Goal: Task Accomplishment & Management: Manage account settings

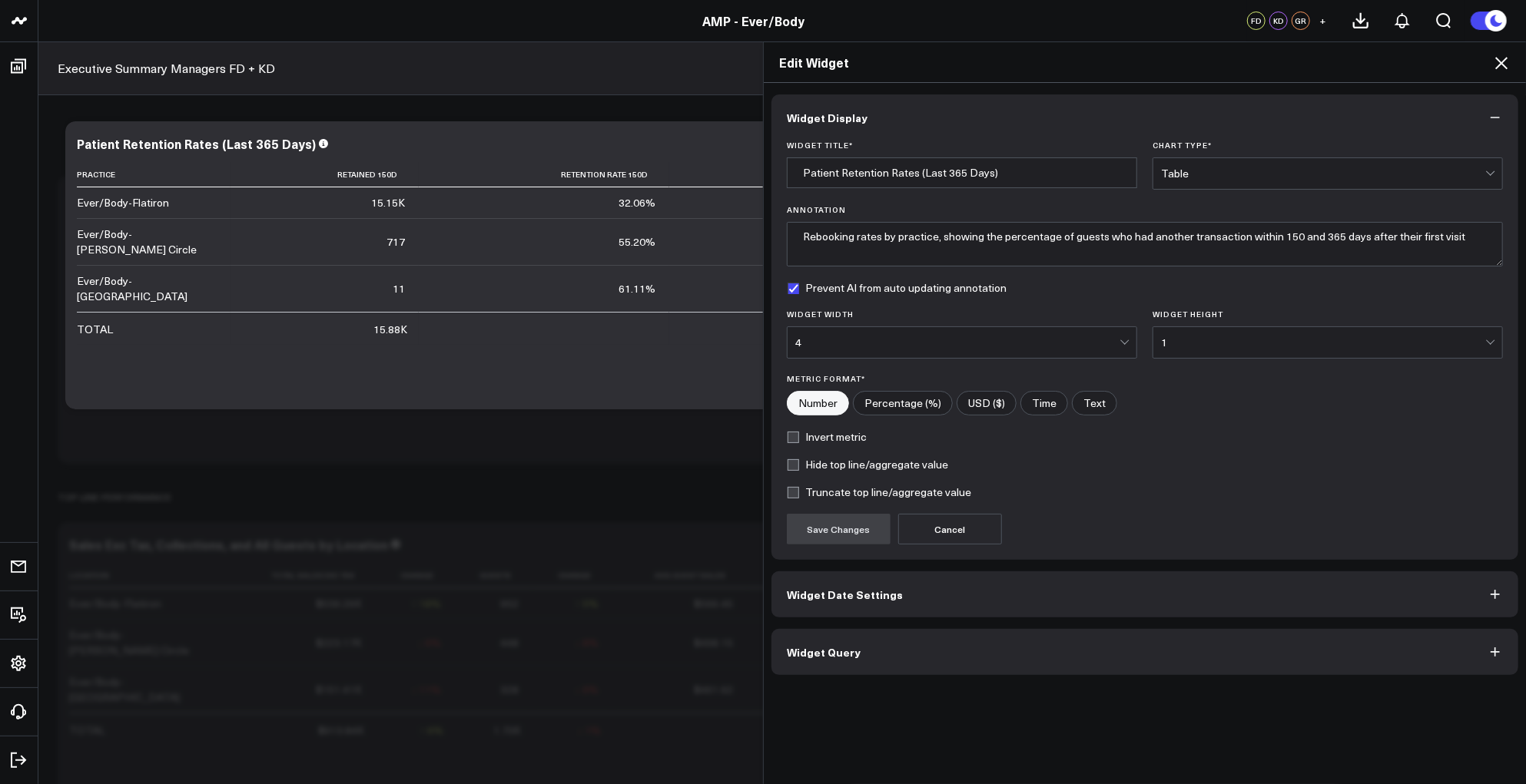
click at [1068, 622] on div "Widget Display Widget Title * Patient Retention Rates (Last 365 Days) Chart Typ…" at bounding box center [1145, 385] width 747 height 581
click at [1047, 660] on button "Widget Query" at bounding box center [1145, 652] width 747 height 46
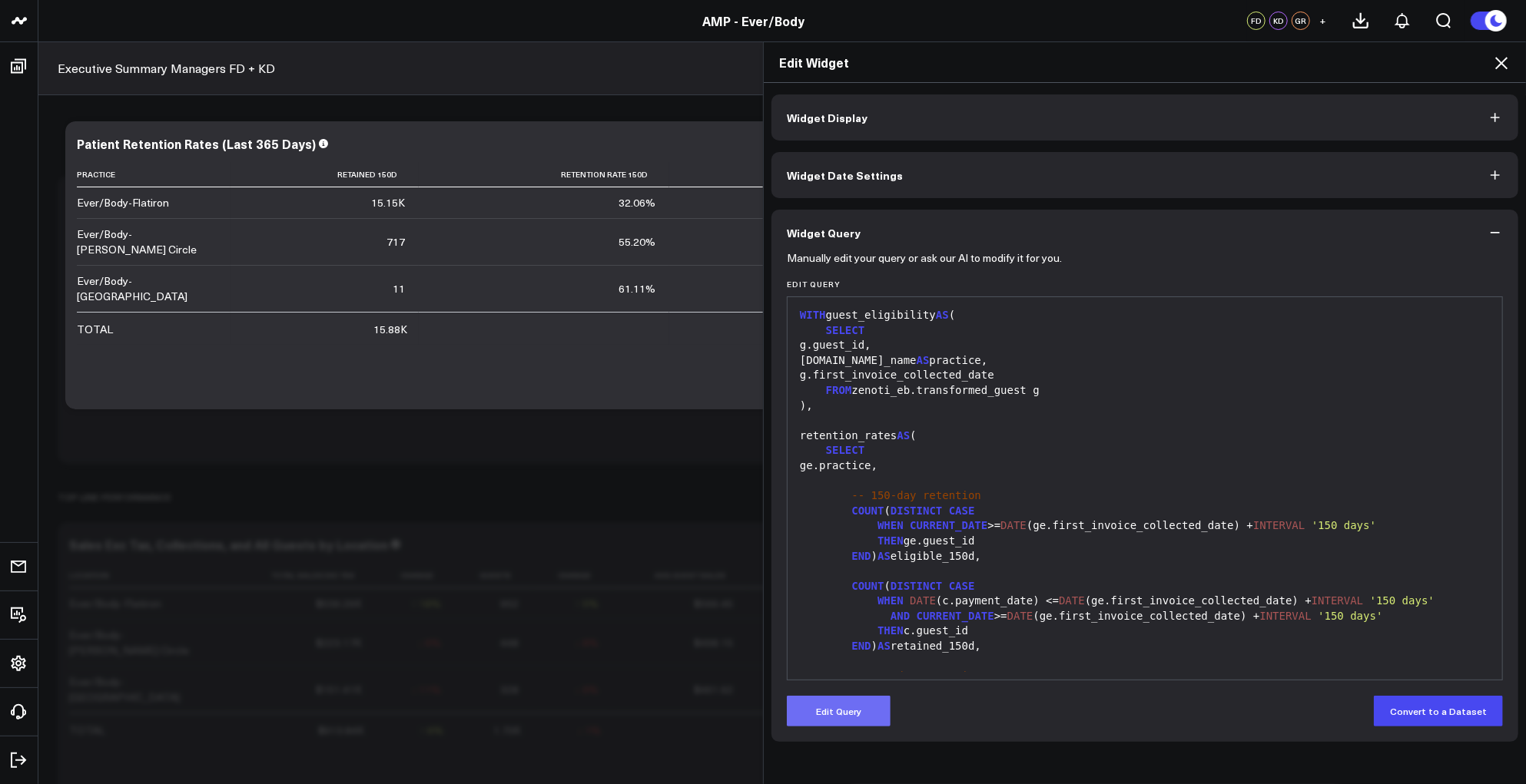
click at [834, 706] on button "Edit Query" at bounding box center [837, 710] width 103 height 31
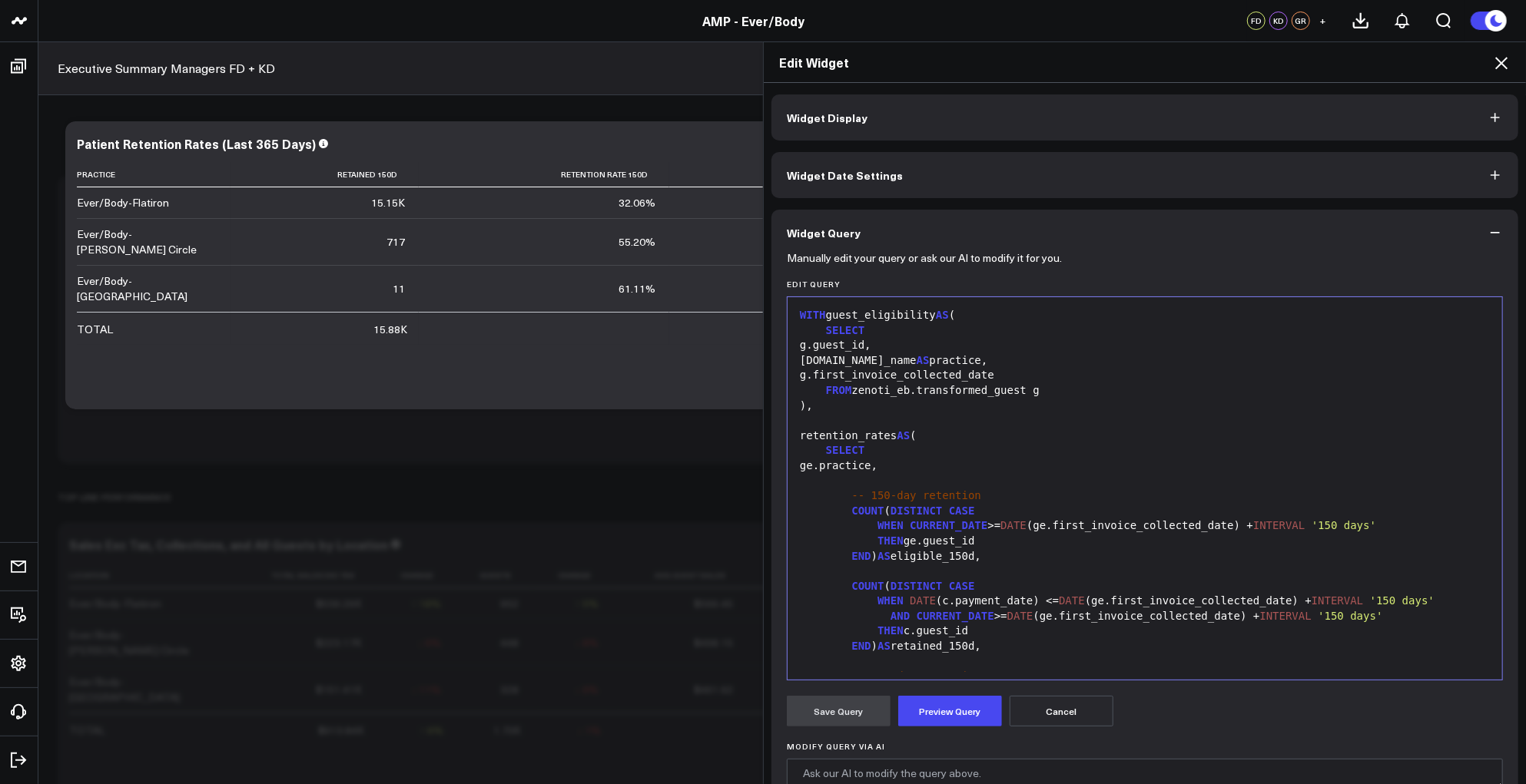
click at [1006, 499] on div "-- 150-day retention" at bounding box center [1145, 496] width 699 height 16
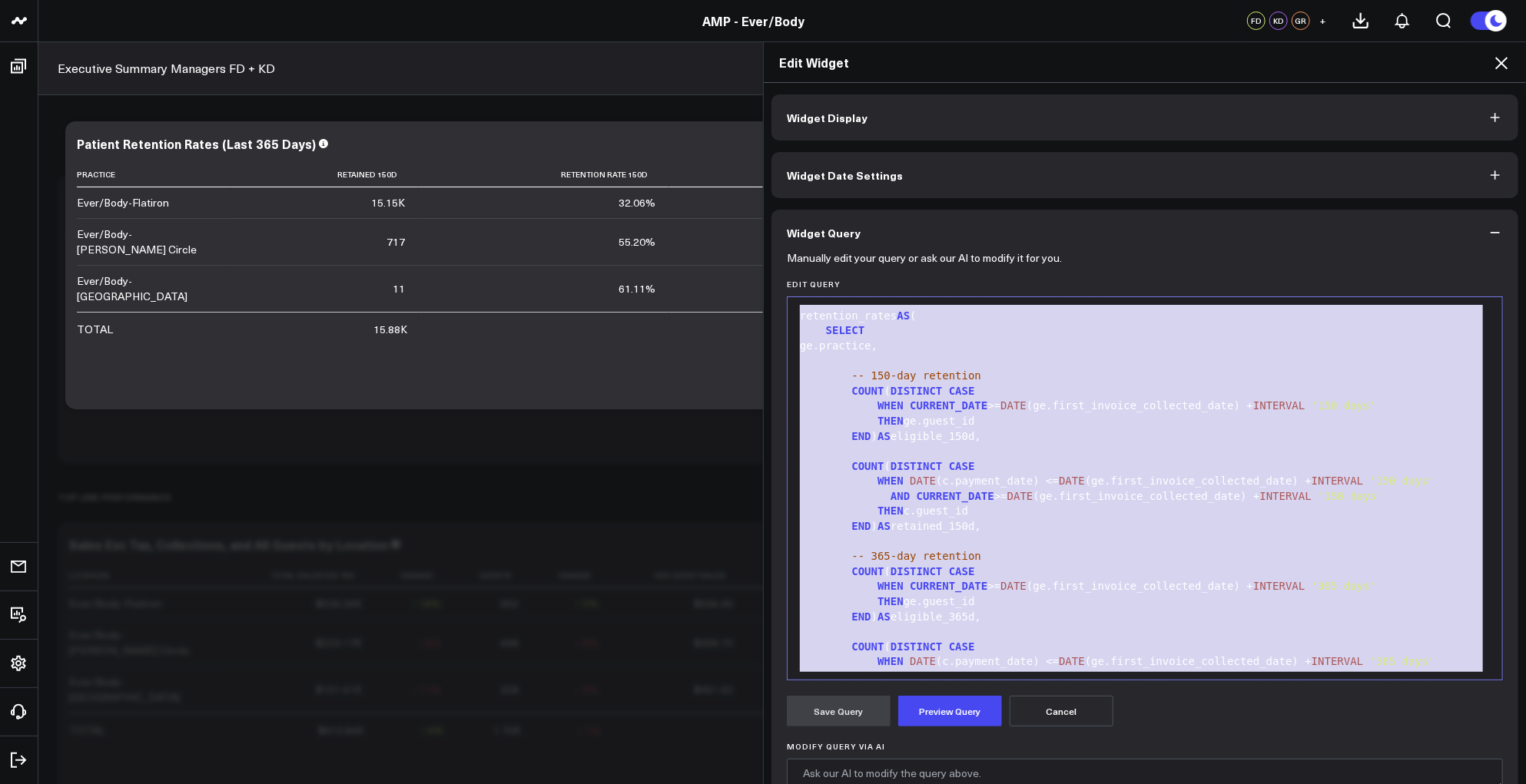
scroll to position [435, 0]
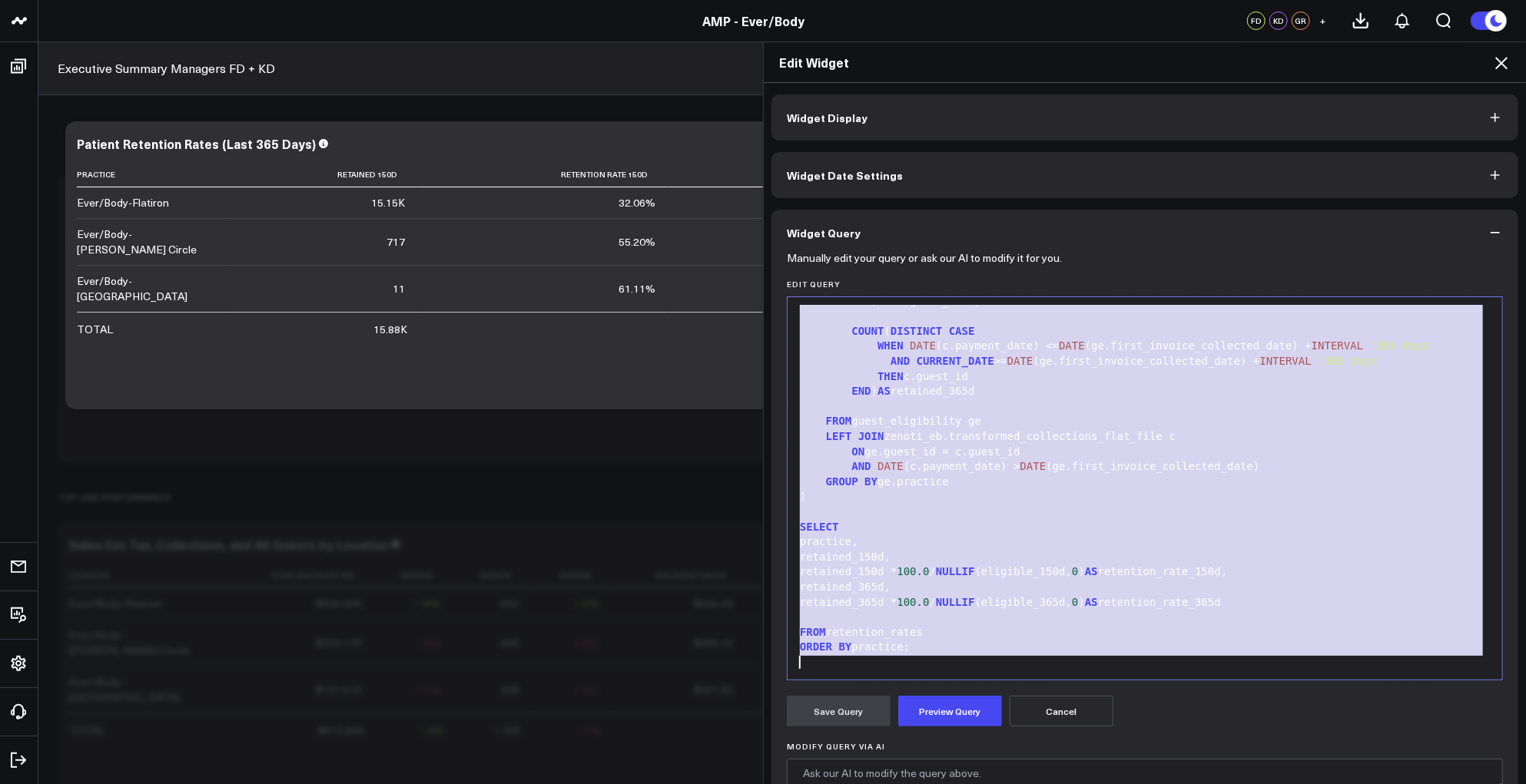
click at [1068, 488] on div "GROUP BY ge.practice" at bounding box center [1145, 483] width 699 height 16
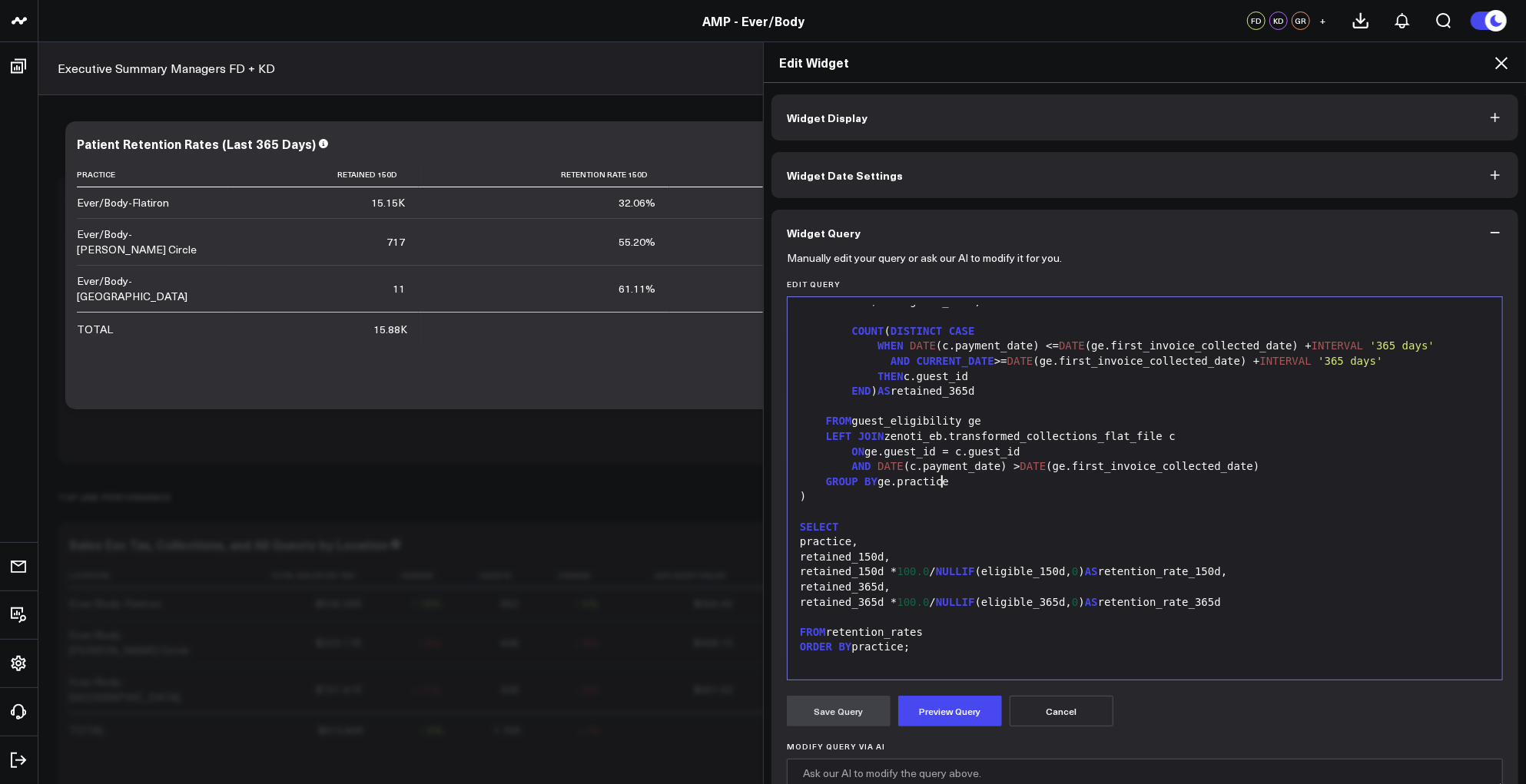
scroll to position [0, 0]
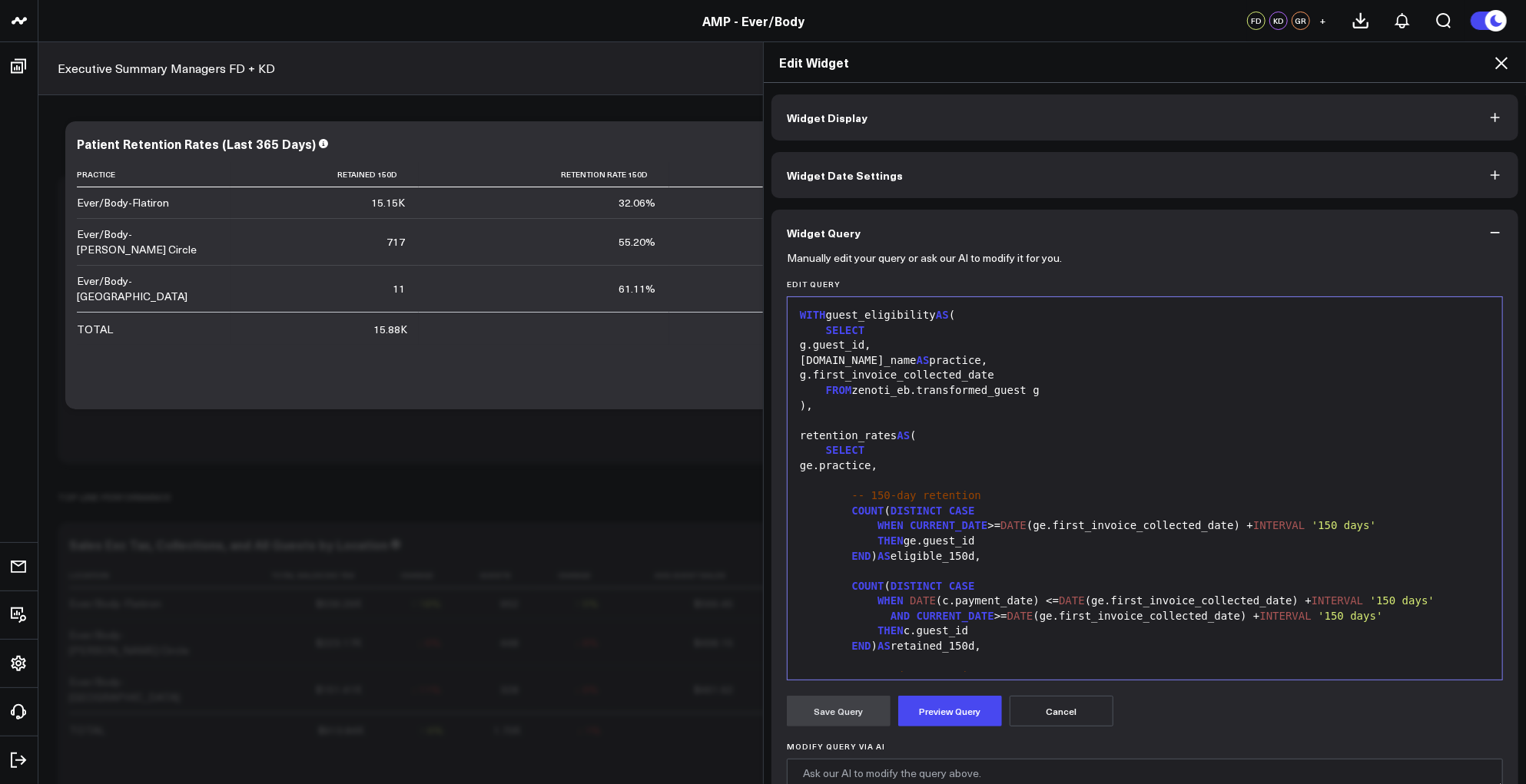
click at [1304, 539] on div "THEN ge.guest_id" at bounding box center [1145, 542] width 699 height 16
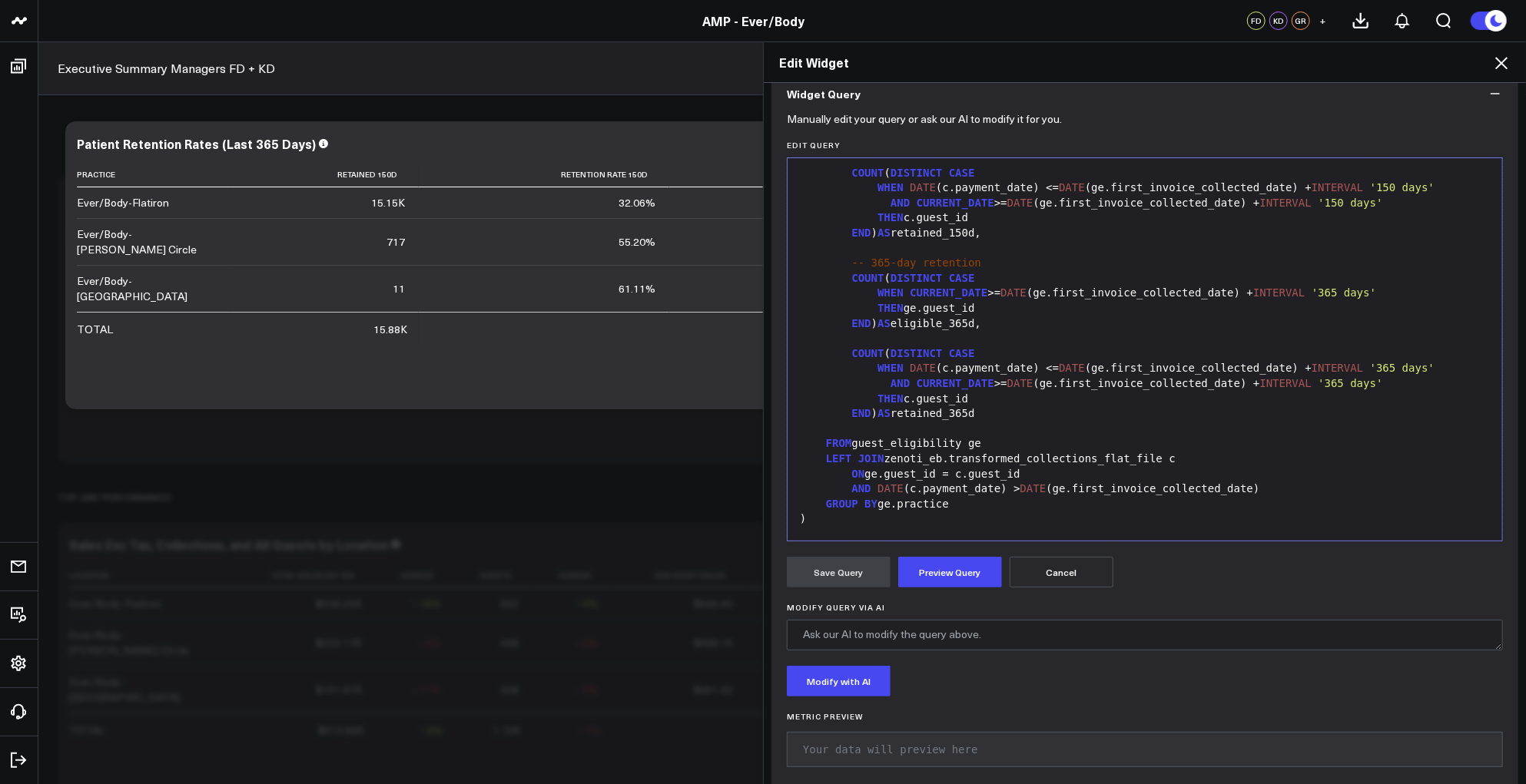
scroll to position [297, 0]
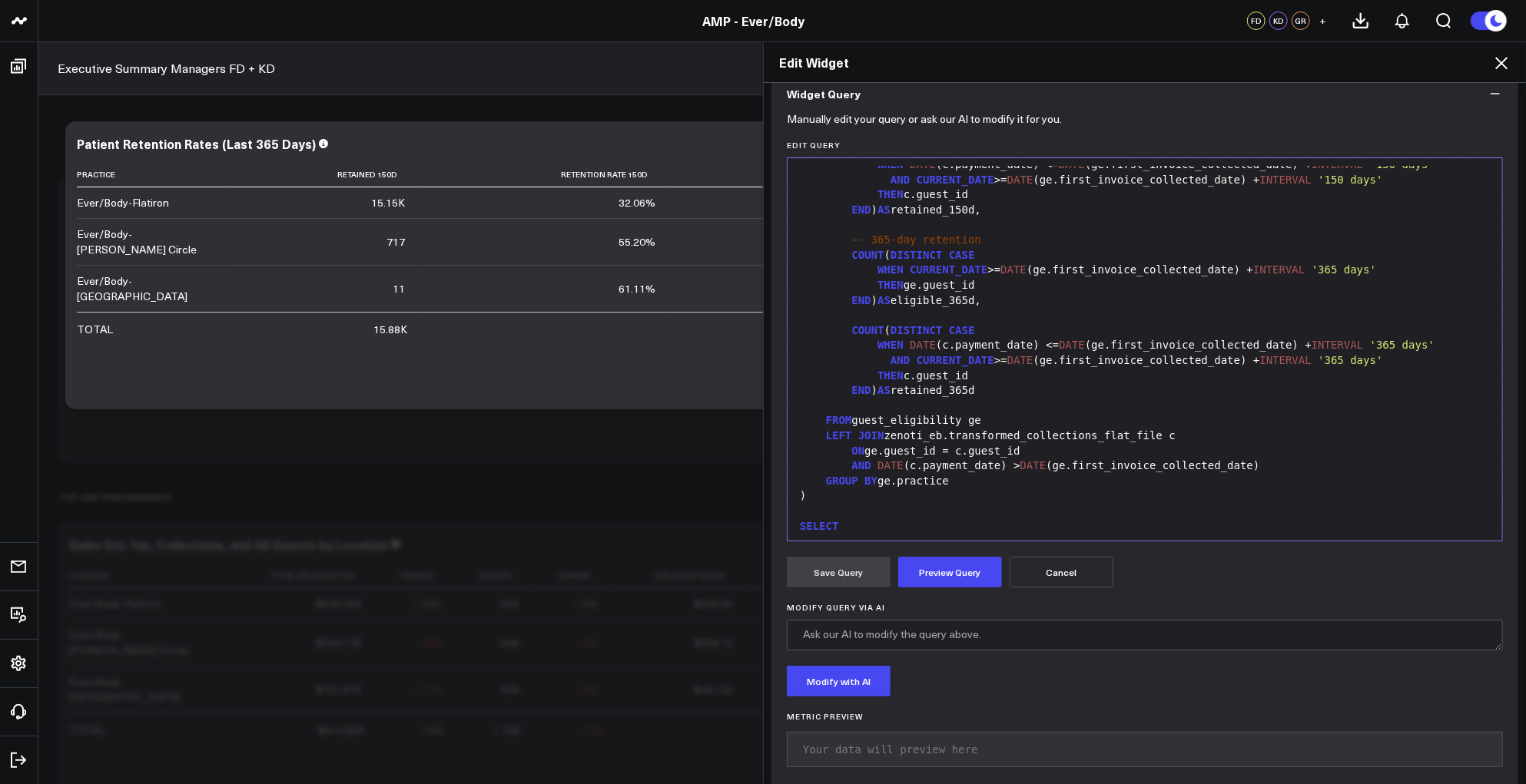
click at [1083, 456] on div "ON ge.guest_id = c.guest_id" at bounding box center [1145, 452] width 699 height 16
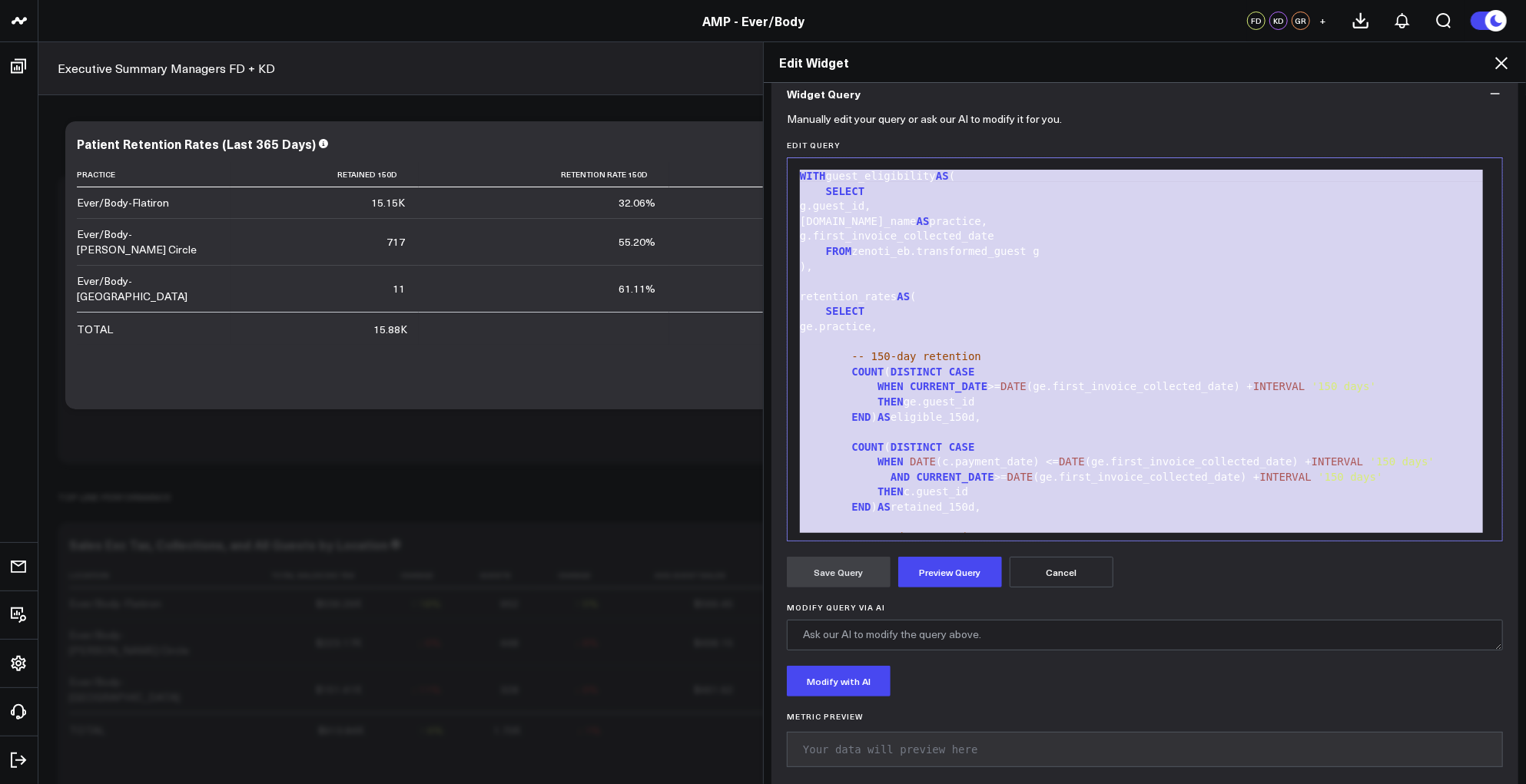
scroll to position [435, 0]
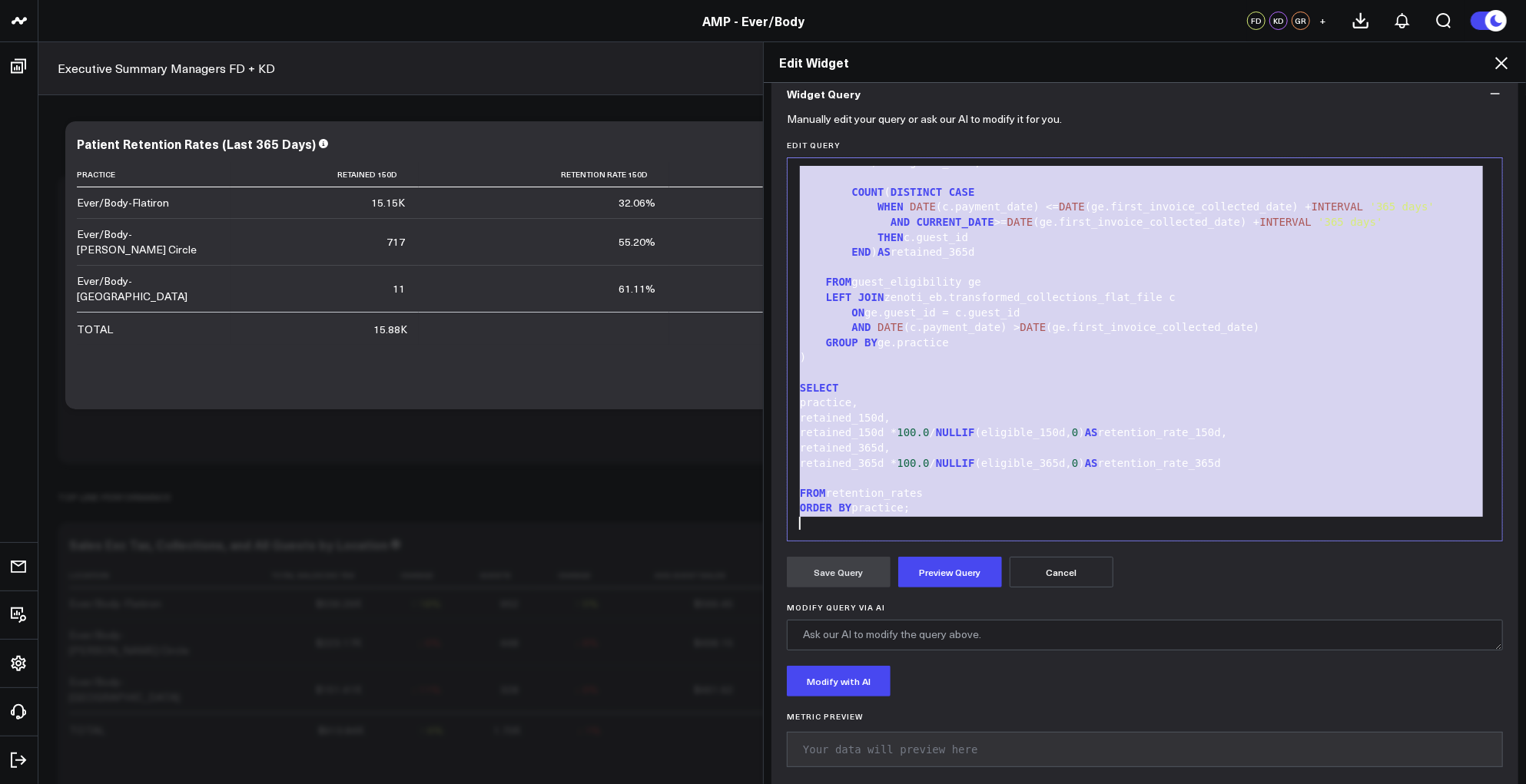
click at [1121, 326] on div "AND DATE (c.payment_date) > DATE (ge.first_invoice_collected_date)" at bounding box center [1145, 328] width 699 height 16
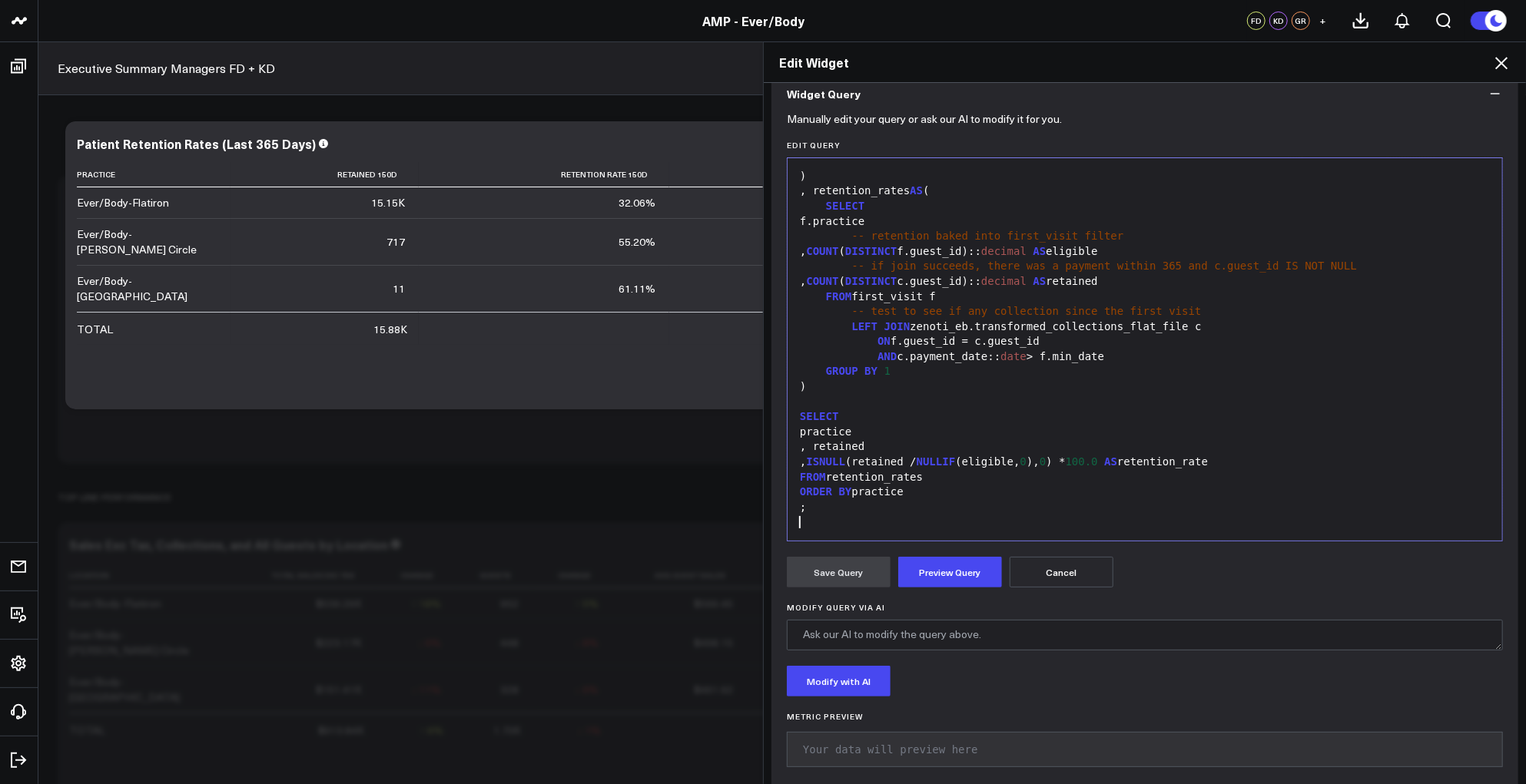
scroll to position [120, 0]
click at [954, 570] on button "Preview Query" at bounding box center [950, 571] width 103 height 31
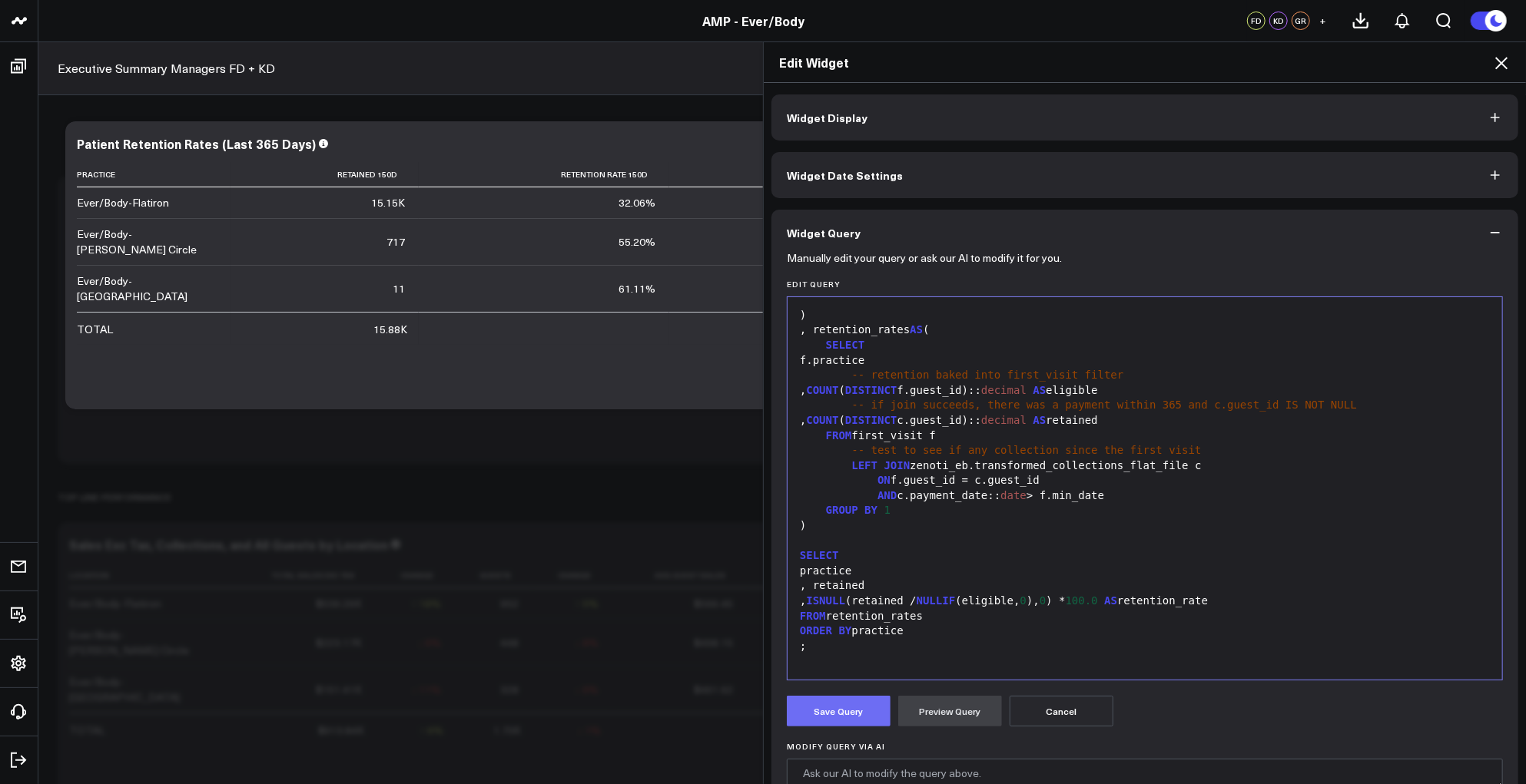
click at [844, 717] on button "Save Query" at bounding box center [837, 710] width 103 height 31
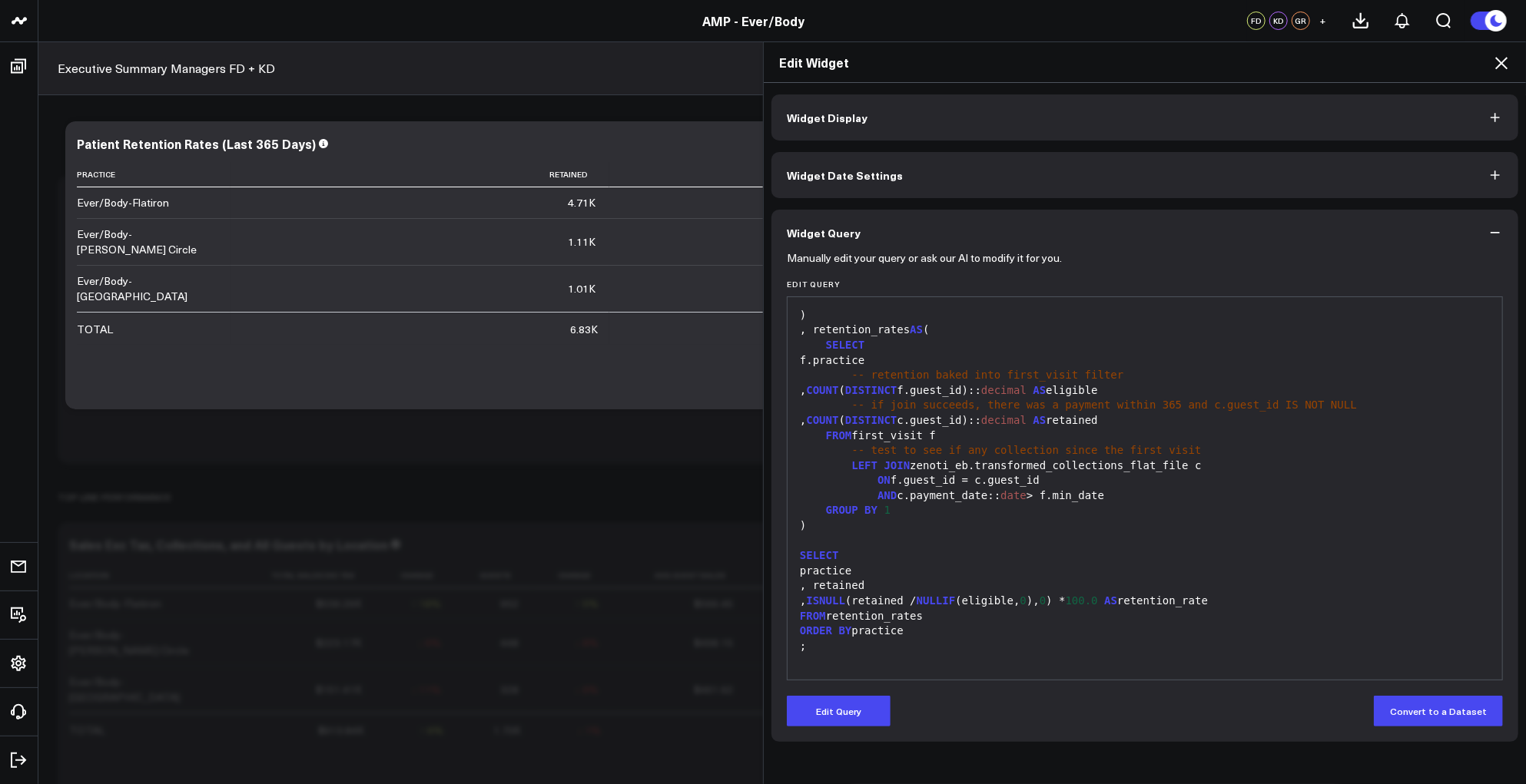
click at [978, 117] on button "Widget Display" at bounding box center [1145, 117] width 747 height 46
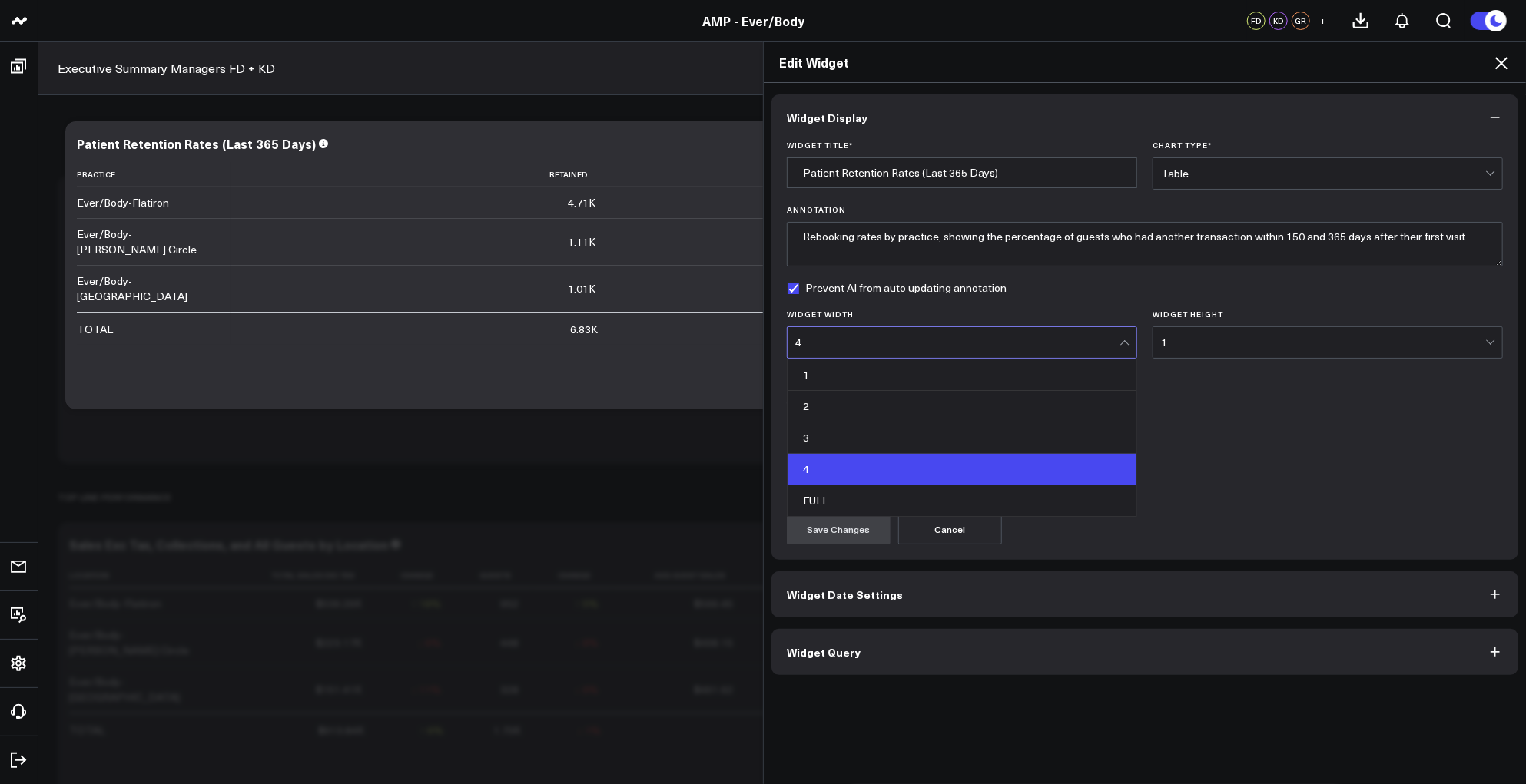
click at [906, 353] on div "4" at bounding box center [957, 342] width 324 height 31
click at [839, 417] on div "2" at bounding box center [962, 407] width 349 height 32
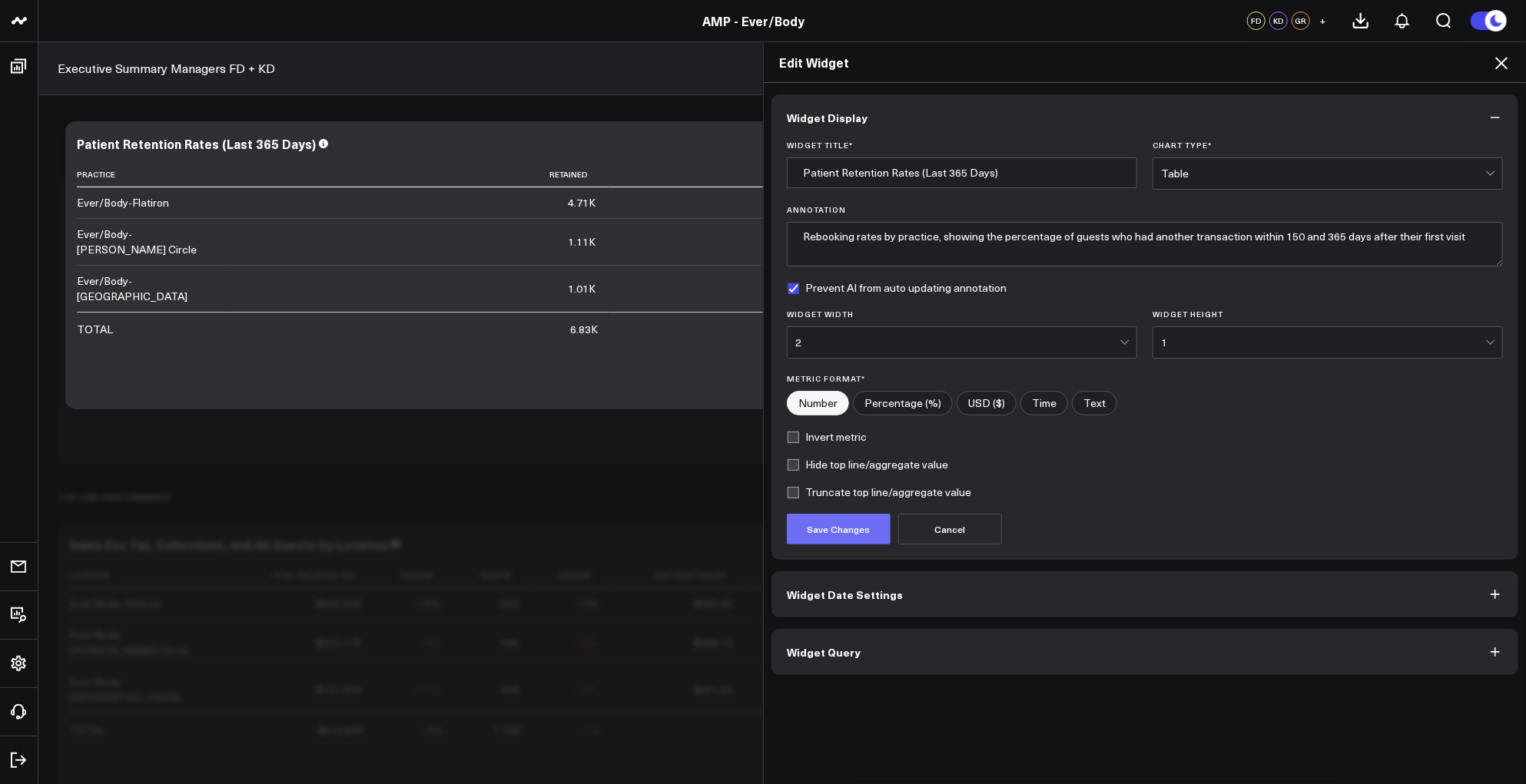
click at [857, 536] on button "Save Changes" at bounding box center [837, 529] width 103 height 31
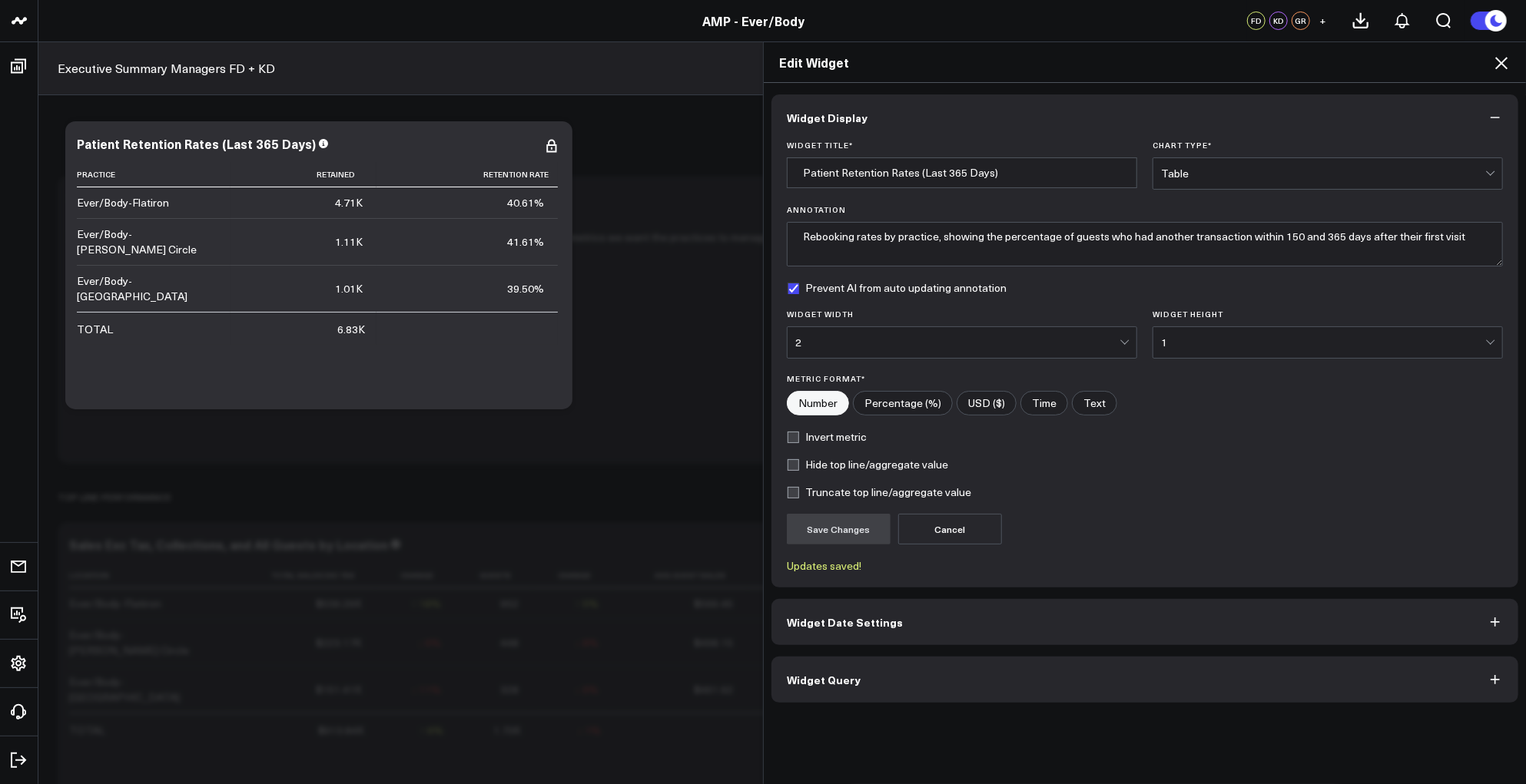
click at [1500, 65] on icon at bounding box center [1500, 63] width 12 height 12
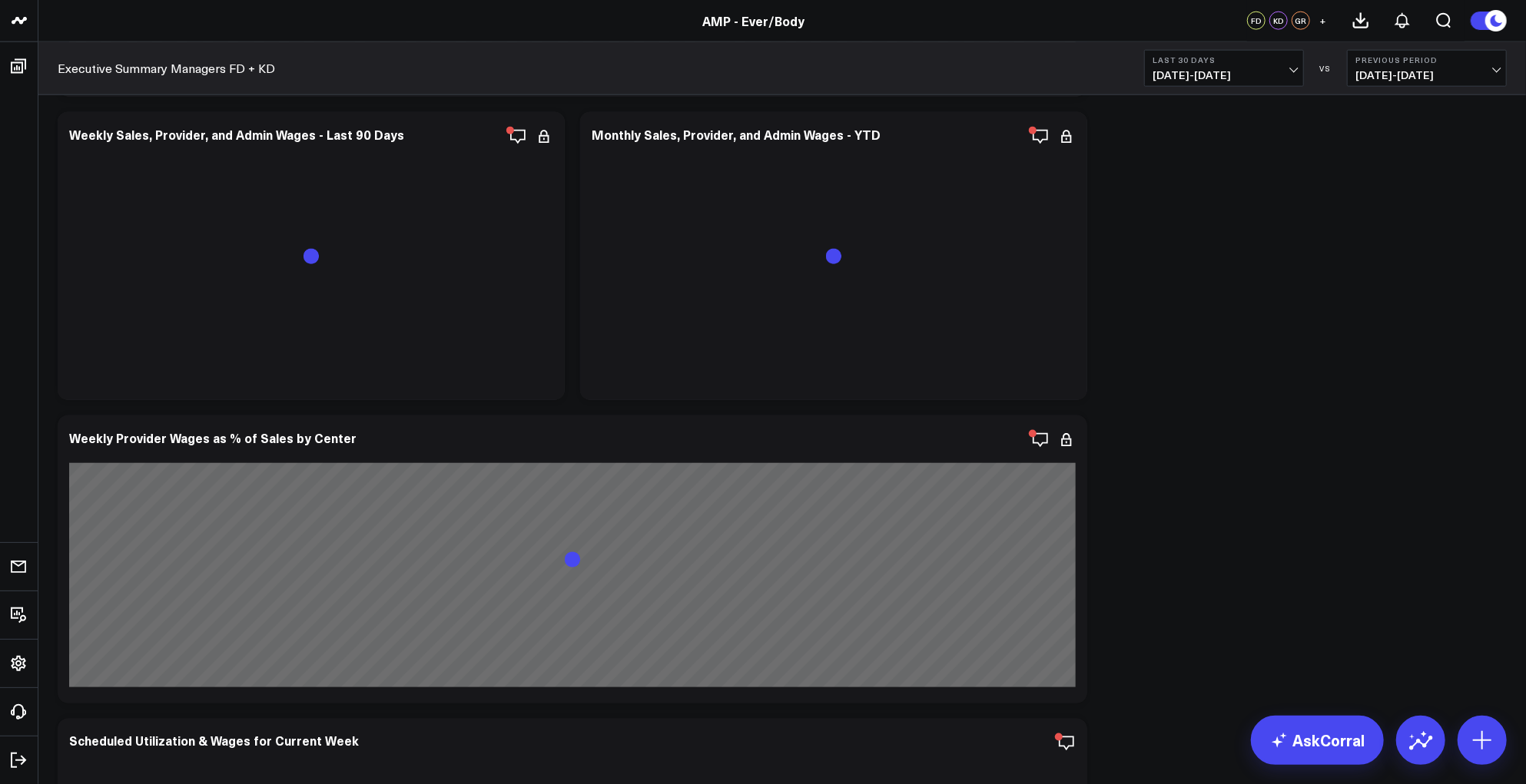
scroll to position [7075, 0]
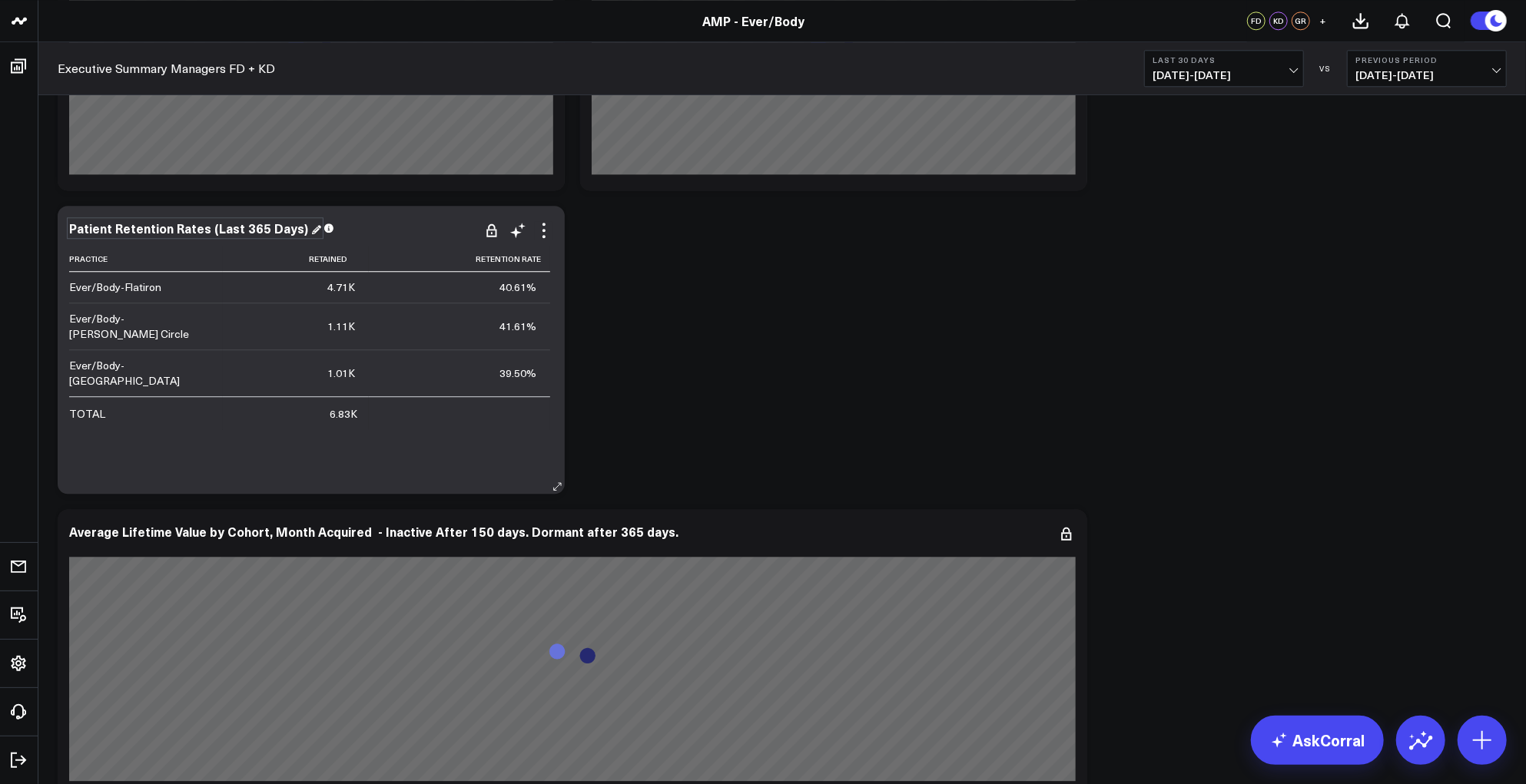
click at [230, 223] on div "Patient Retention Rates (Last 365 Days)" at bounding box center [195, 228] width 252 height 17
click at [348, 225] on div "Patient Retention Rates (Last 365 Days)" at bounding box center [310, 229] width 484 height 14
click at [548, 231] on icon at bounding box center [544, 230] width 19 height 19
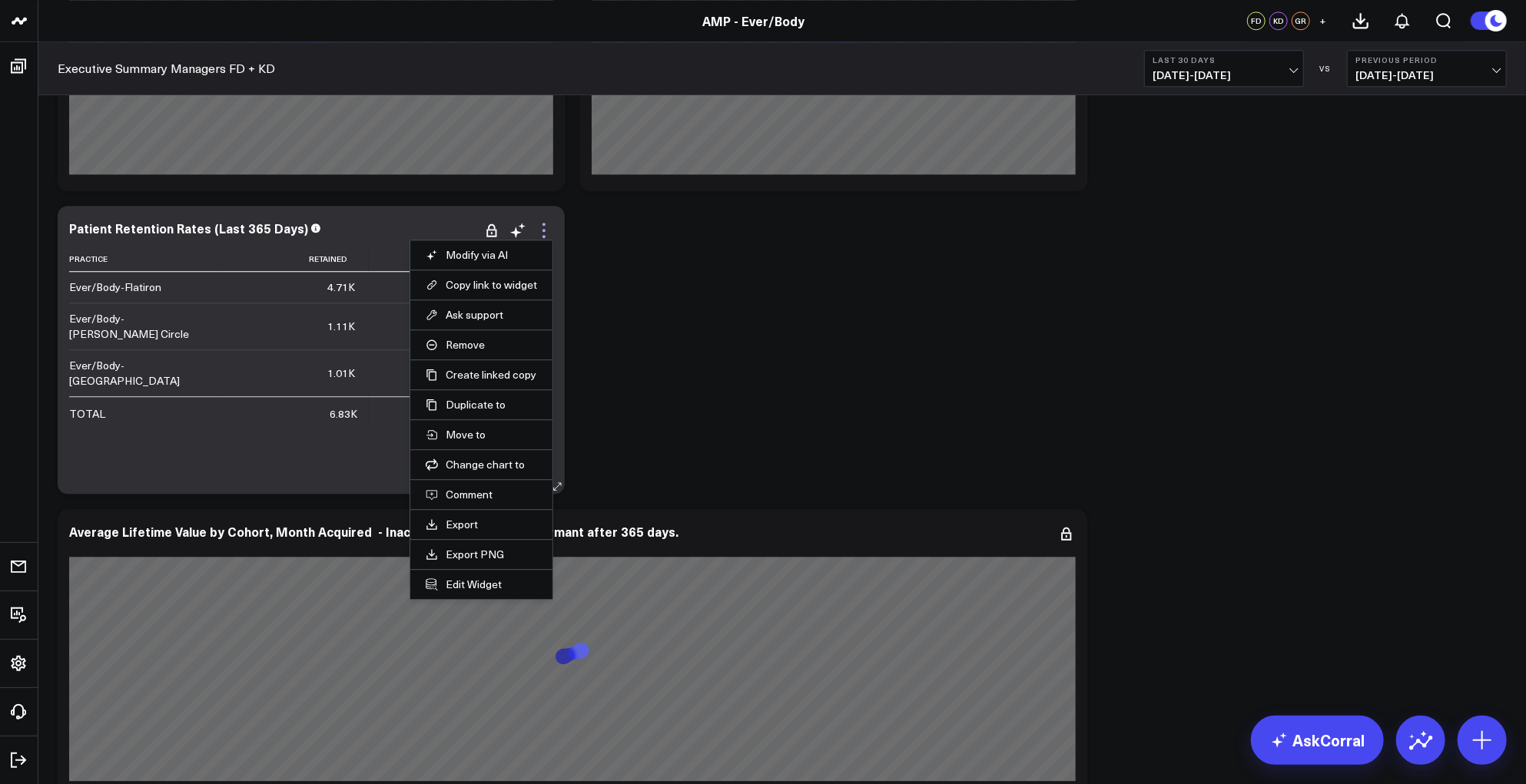
scroll to position [7060, 0]
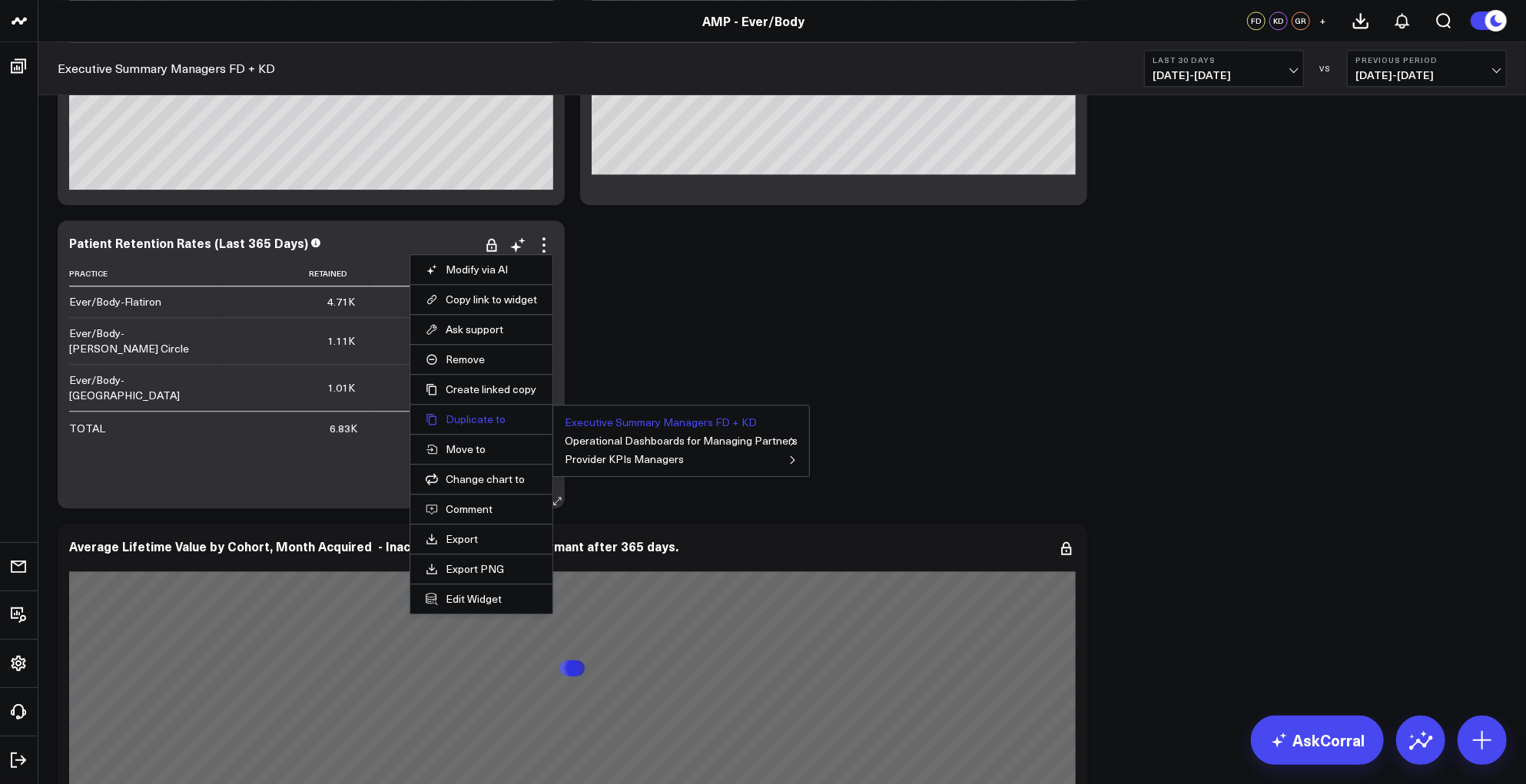
click at [480, 413] on button "Duplicate to" at bounding box center [481, 420] width 111 height 14
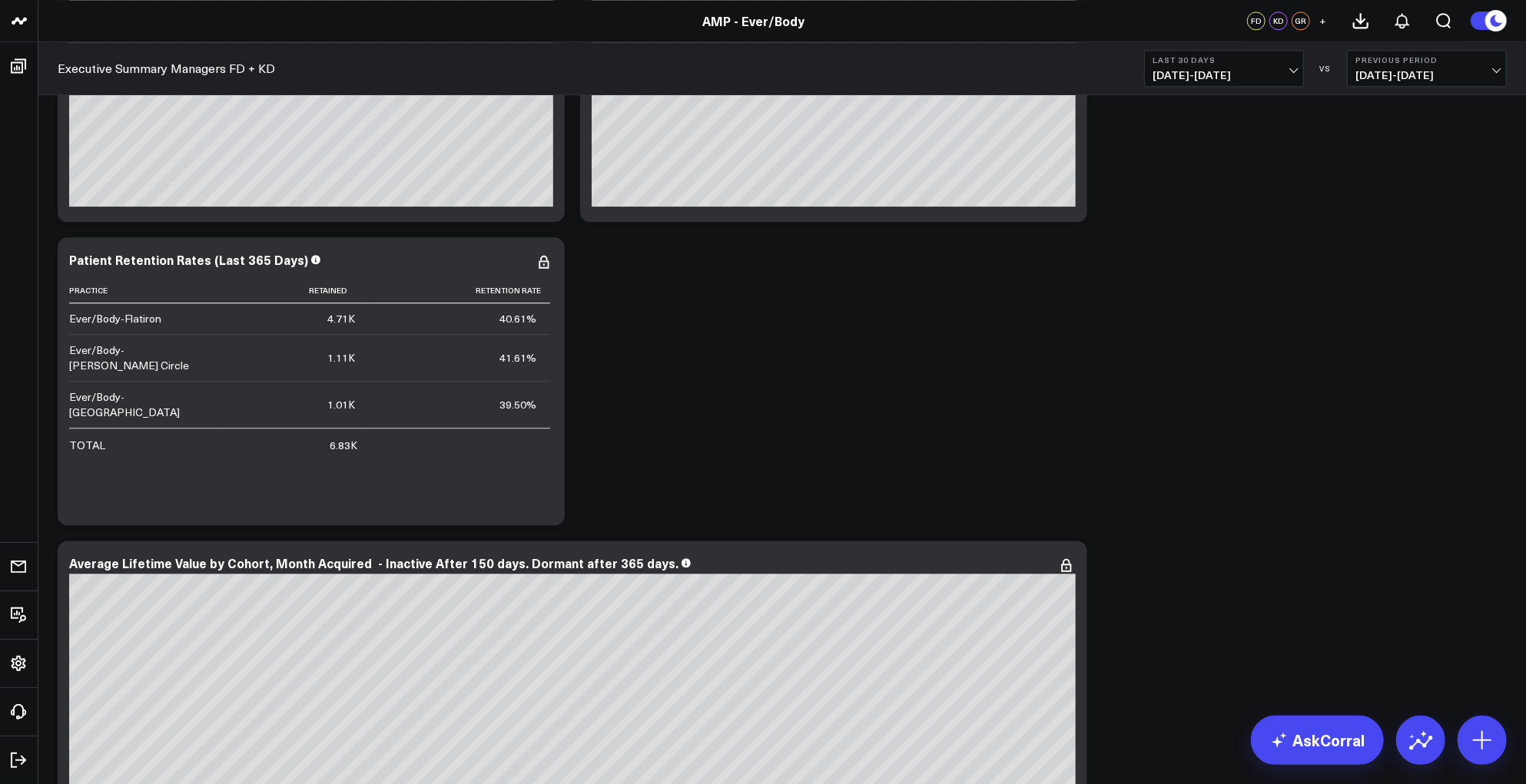
scroll to position [7019, 0]
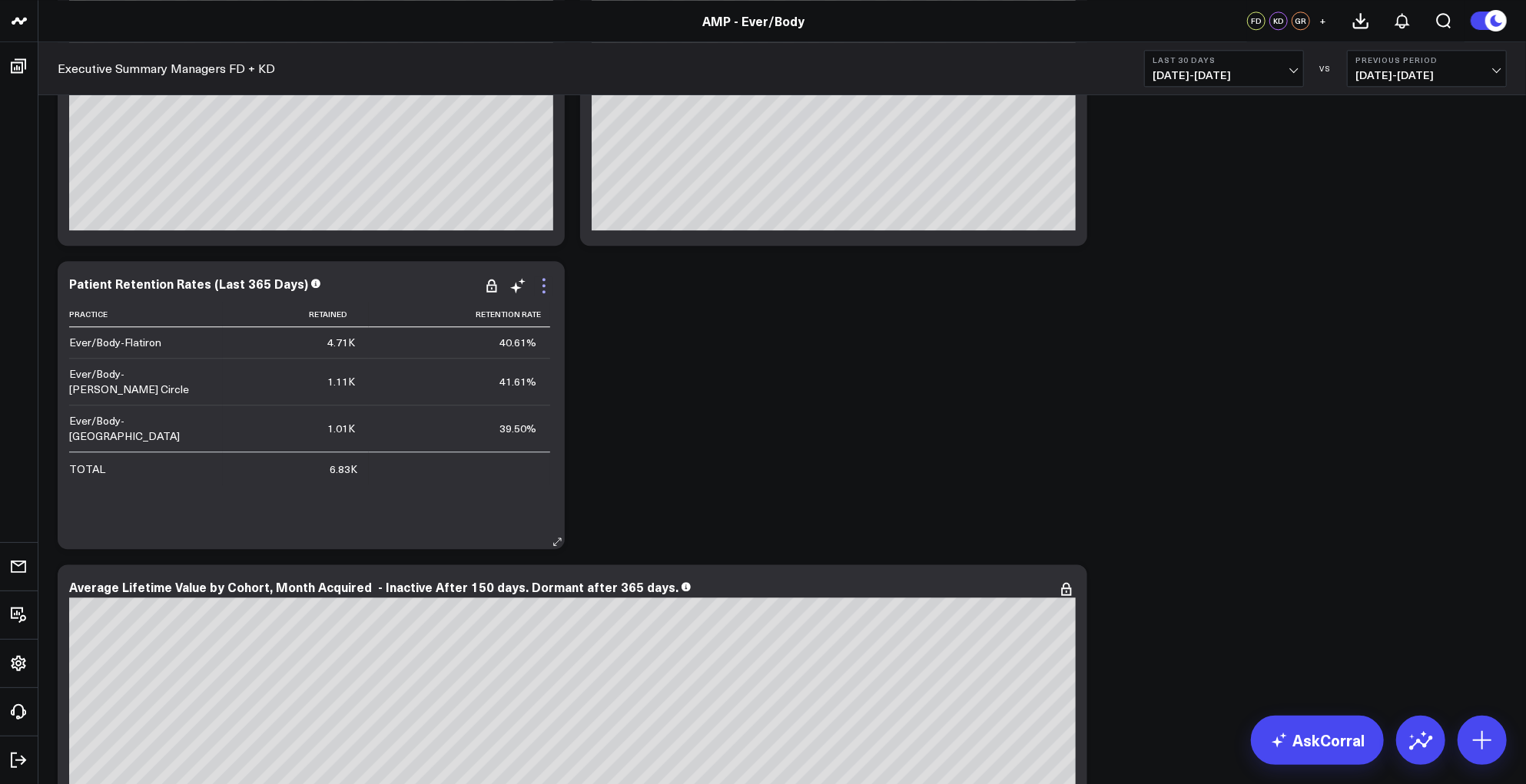
click at [546, 285] on icon at bounding box center [544, 286] width 19 height 19
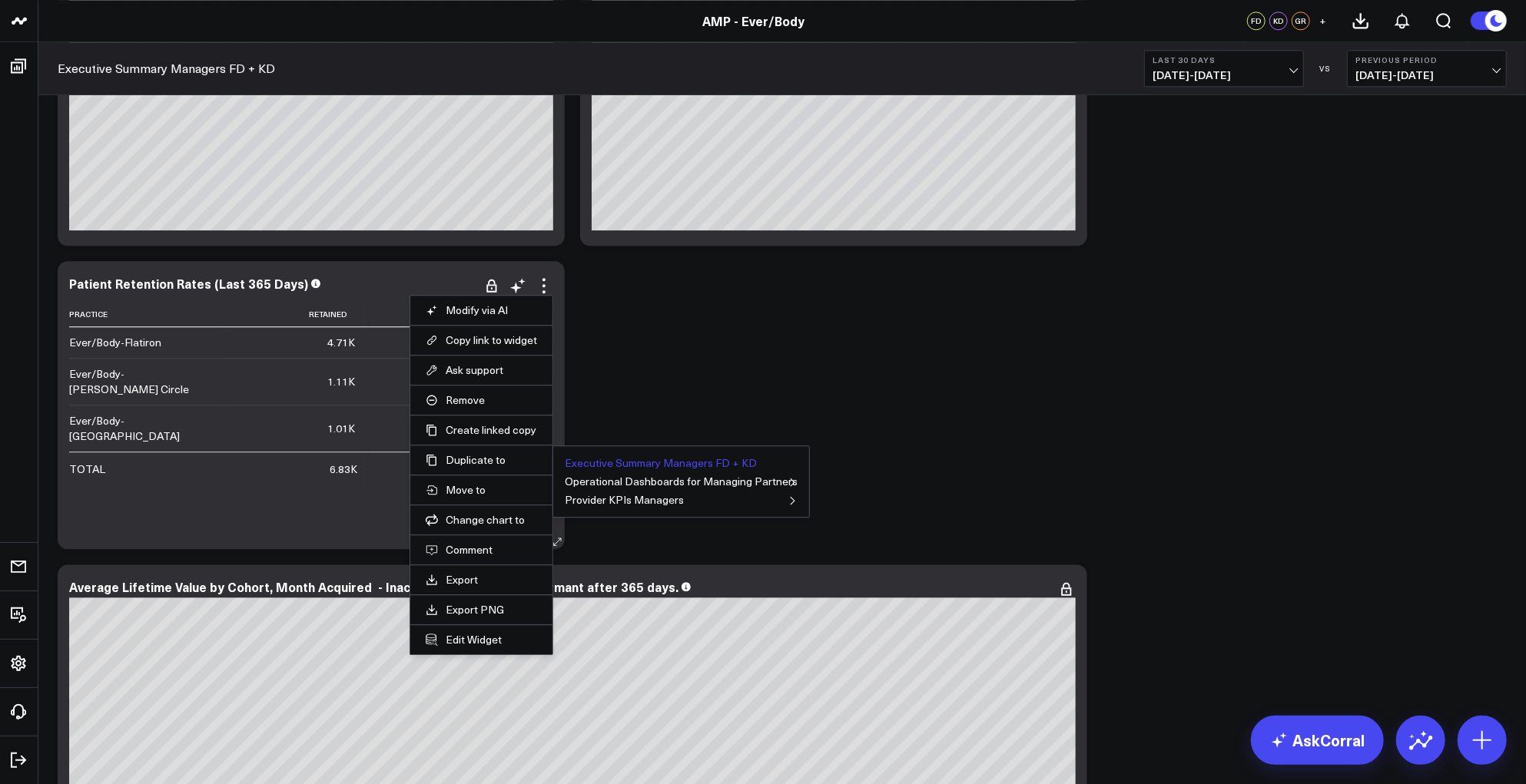
click at [659, 462] on button "Executive Summary Managers FD + KD" at bounding box center [660, 463] width 192 height 11
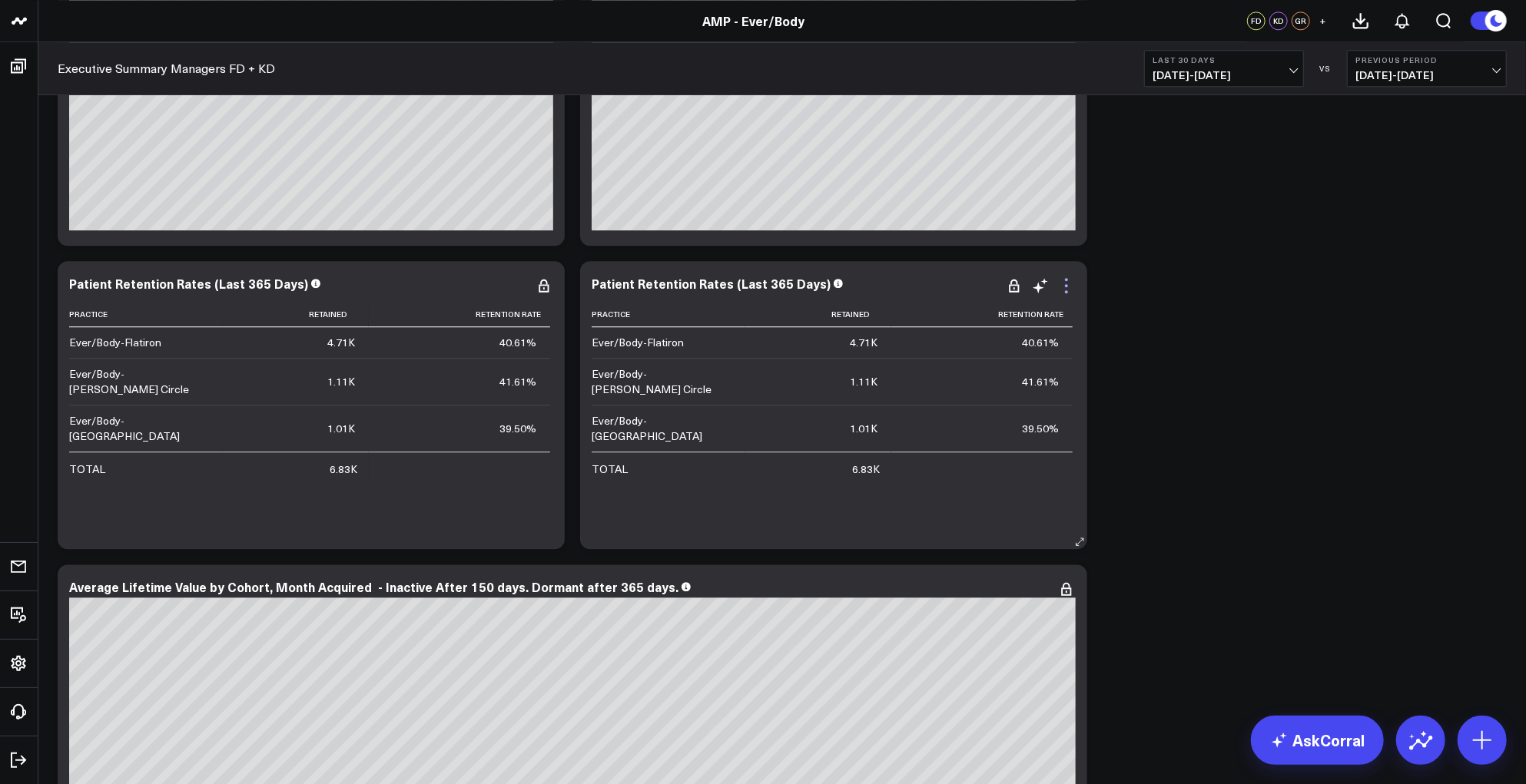
click at [1068, 292] on icon at bounding box center [1066, 286] width 19 height 19
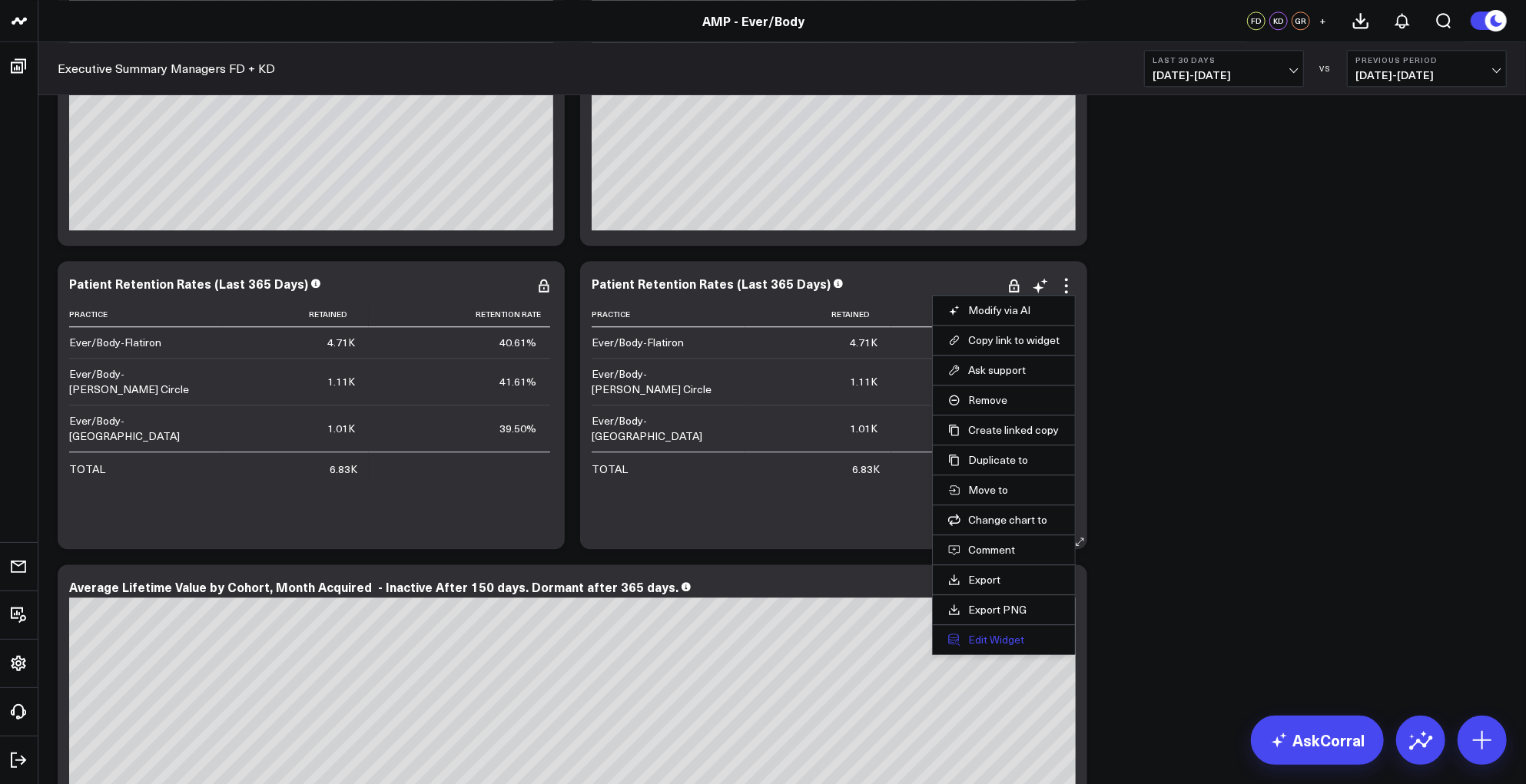
click at [985, 636] on button "Edit Widget" at bounding box center [1003, 640] width 111 height 14
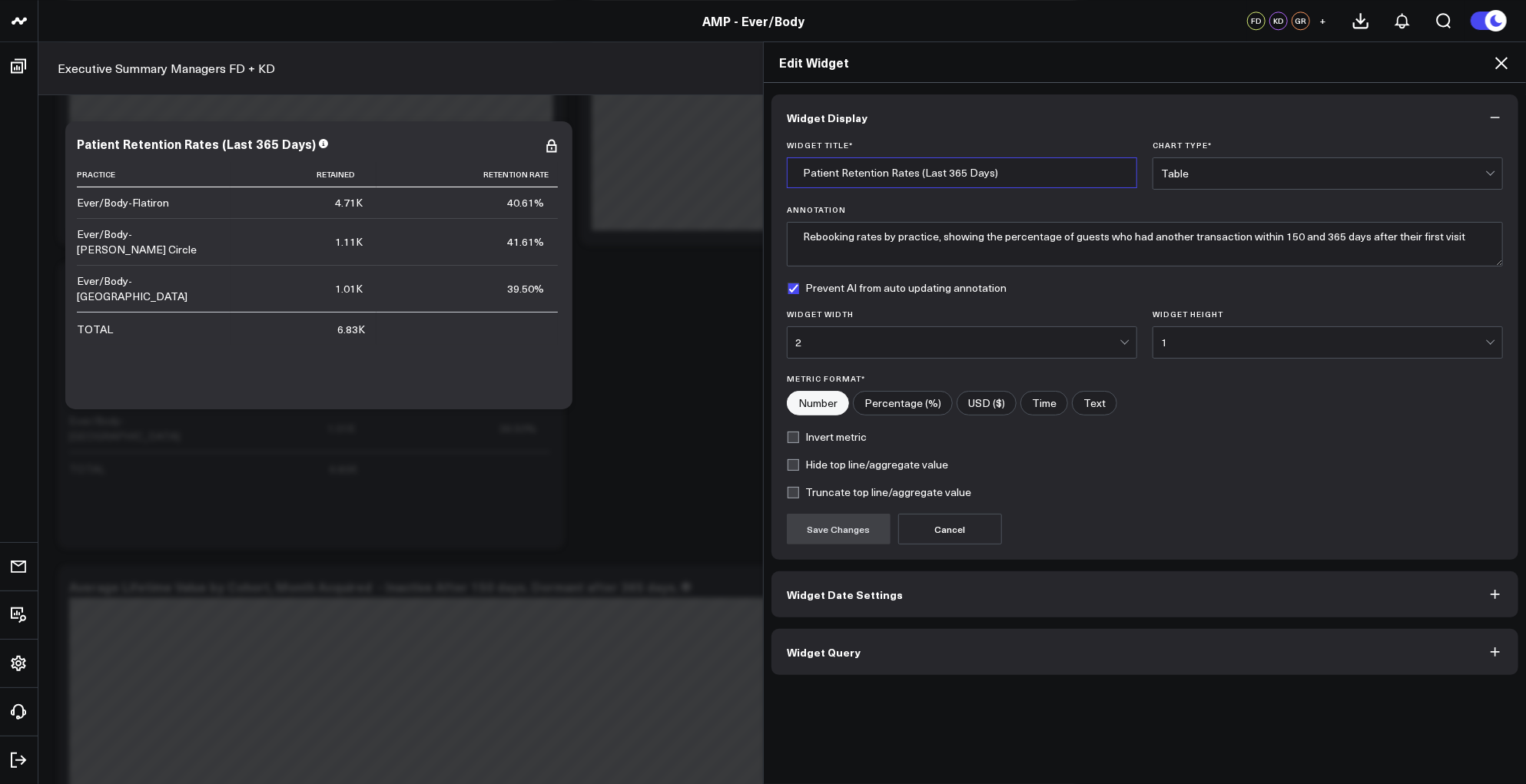
click at [948, 175] on input "Patient Retention Rates (Last 365 Days)" at bounding box center [962, 172] width 351 height 31
type input "Patient Retention Rates (Last 150 Days)"
click at [881, 650] on button "Widget Query" at bounding box center [1145, 652] width 747 height 46
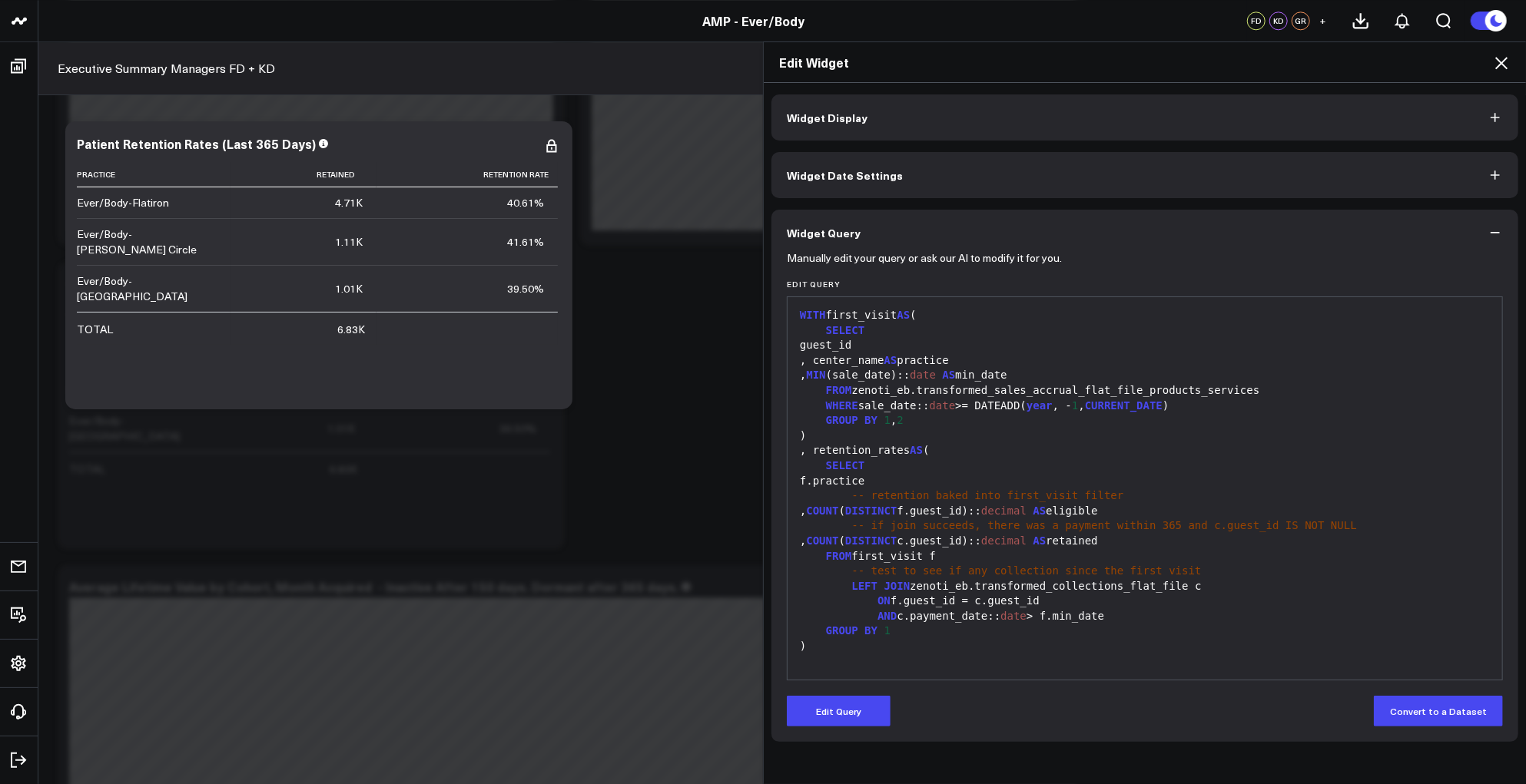
click at [904, 183] on button "Widget Date Settings" at bounding box center [1145, 174] width 747 height 46
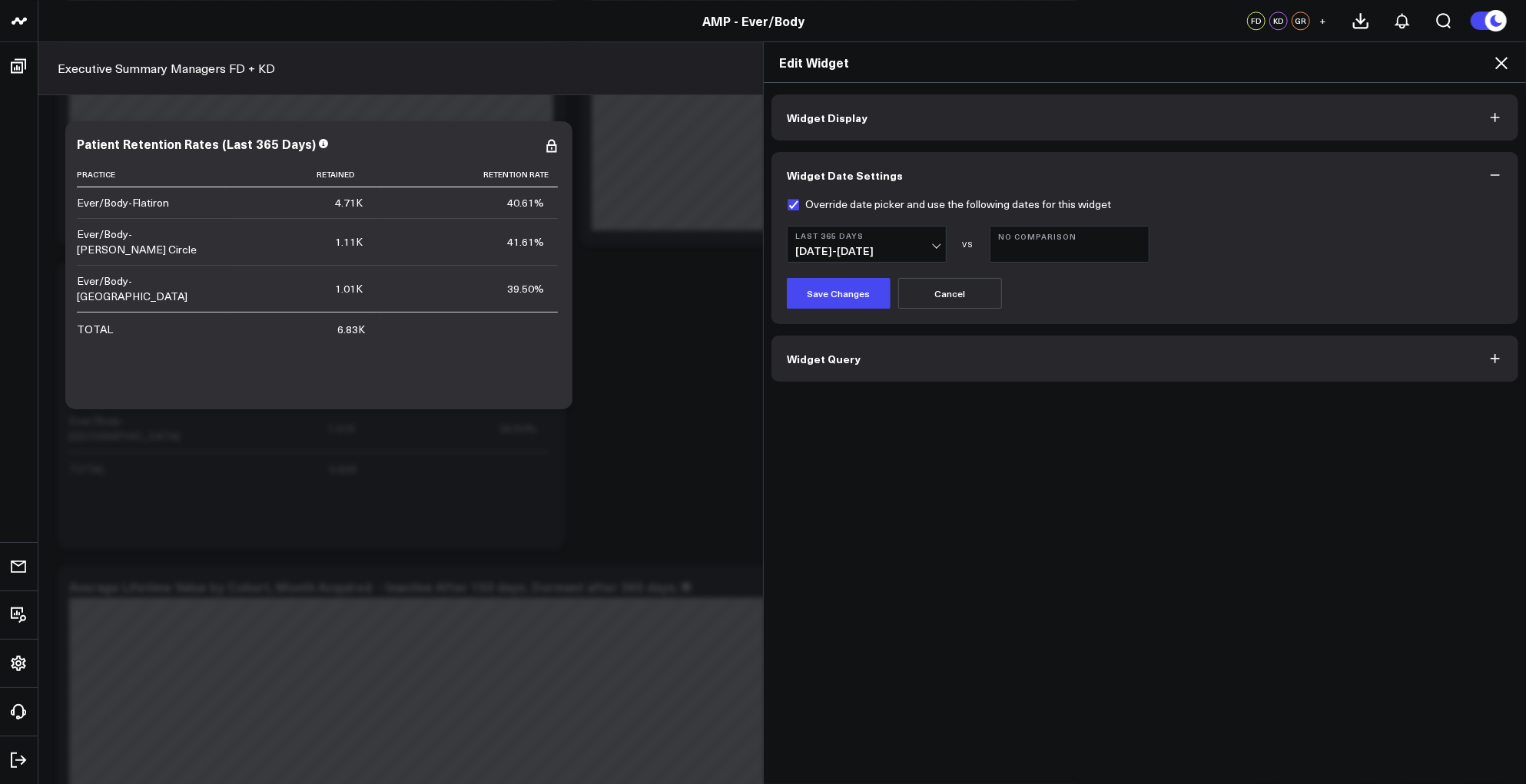
click at [930, 246] on span "[DATE] - [DATE]" at bounding box center [866, 251] width 143 height 12
click at [1125, 298] on div "Save Changes Cancel" at bounding box center [1144, 293] width 716 height 31
click at [937, 360] on button "Widget Query" at bounding box center [1145, 359] width 747 height 46
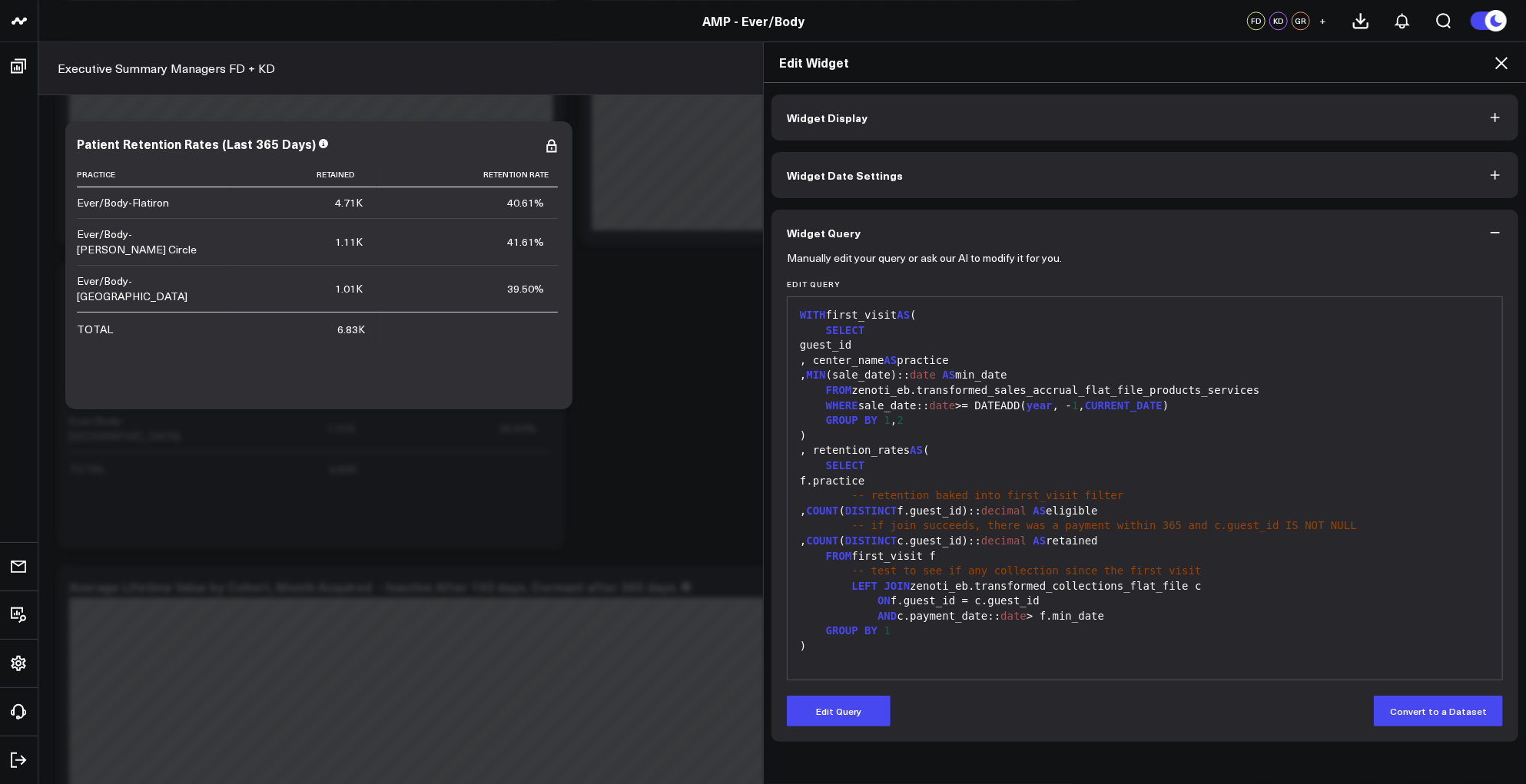
click at [1027, 410] on span "year" at bounding box center [1039, 405] width 27 height 12
click at [842, 691] on form "Manually edit your query or ask our AI to modify it for you. Edit Query 99 1 2 …" at bounding box center [1144, 491] width 716 height 471
click at [841, 701] on button "Edit Query" at bounding box center [837, 710] width 103 height 31
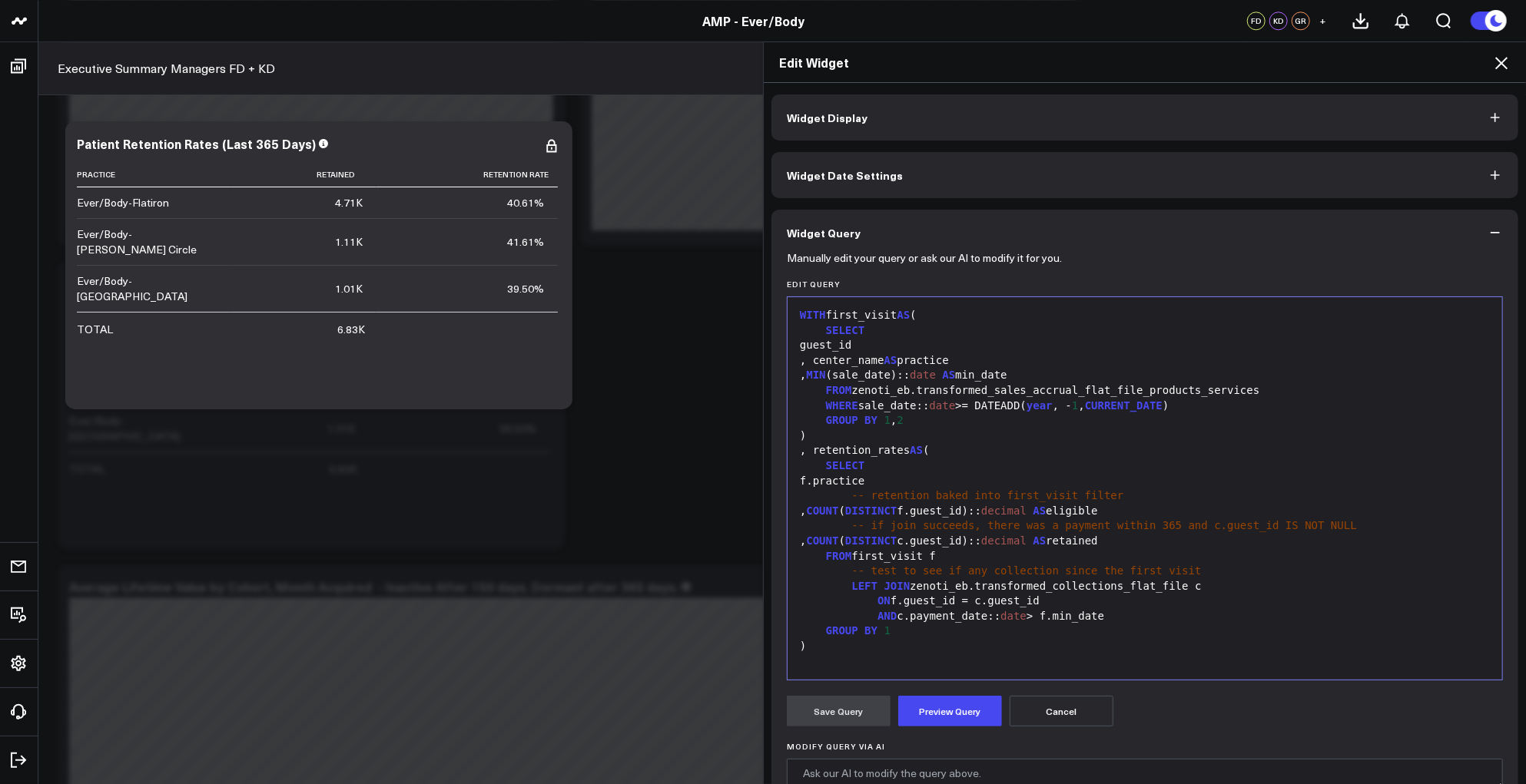
click at [1027, 407] on span "year" at bounding box center [1039, 405] width 27 height 12
click at [907, 706] on button "Preview Query" at bounding box center [950, 710] width 103 height 31
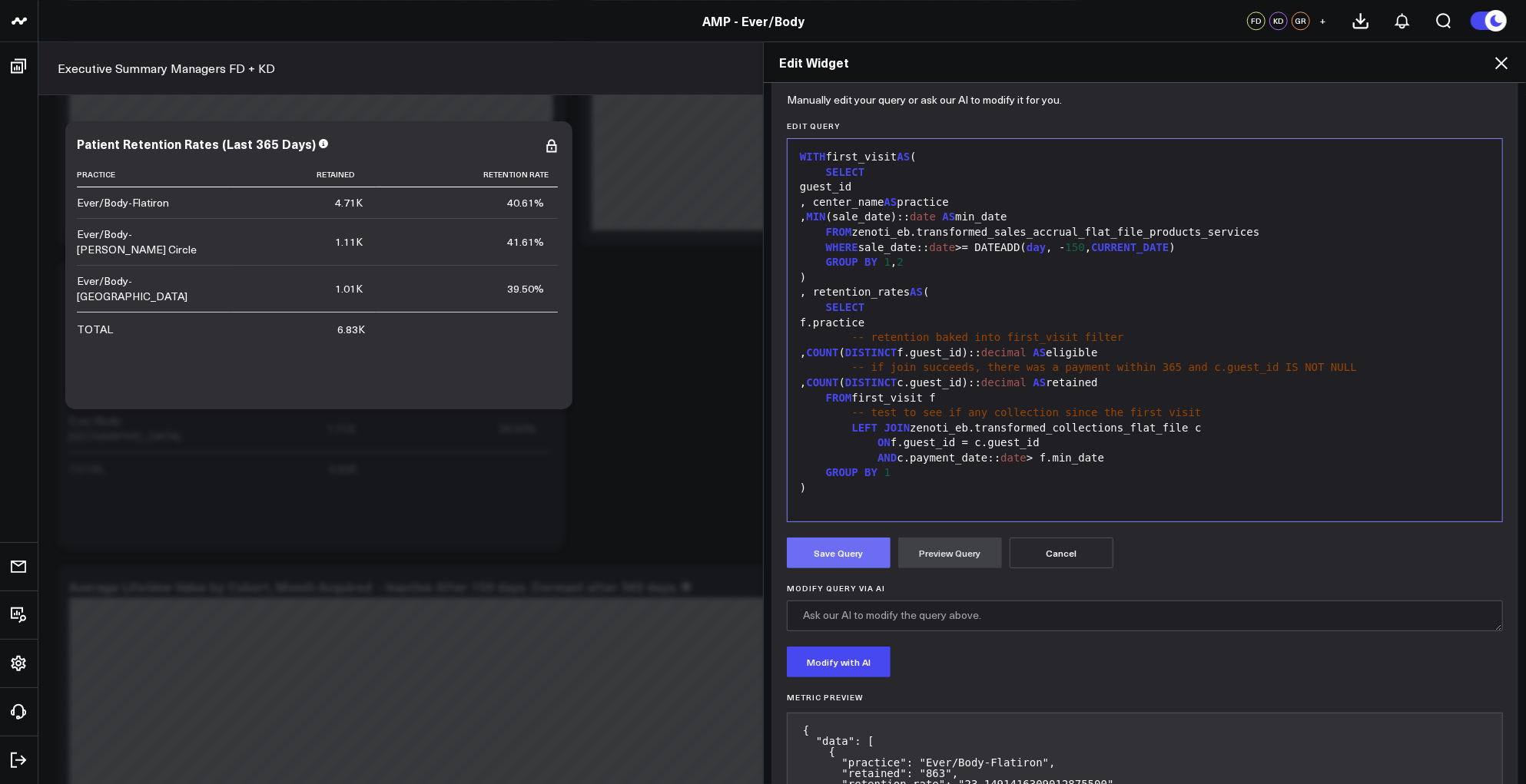
click at [863, 559] on button "Save Query" at bounding box center [837, 553] width 103 height 31
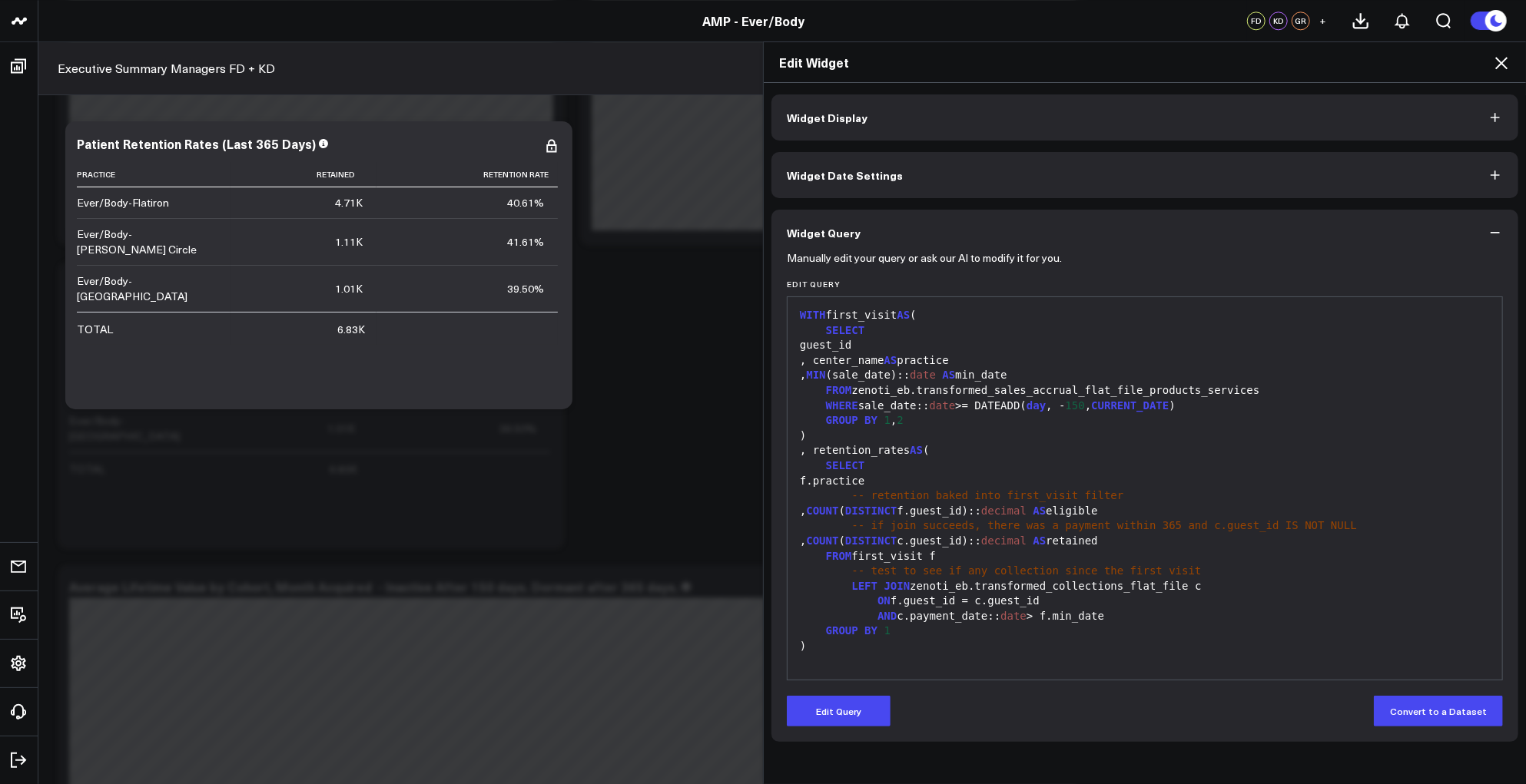
scroll to position [0, 0]
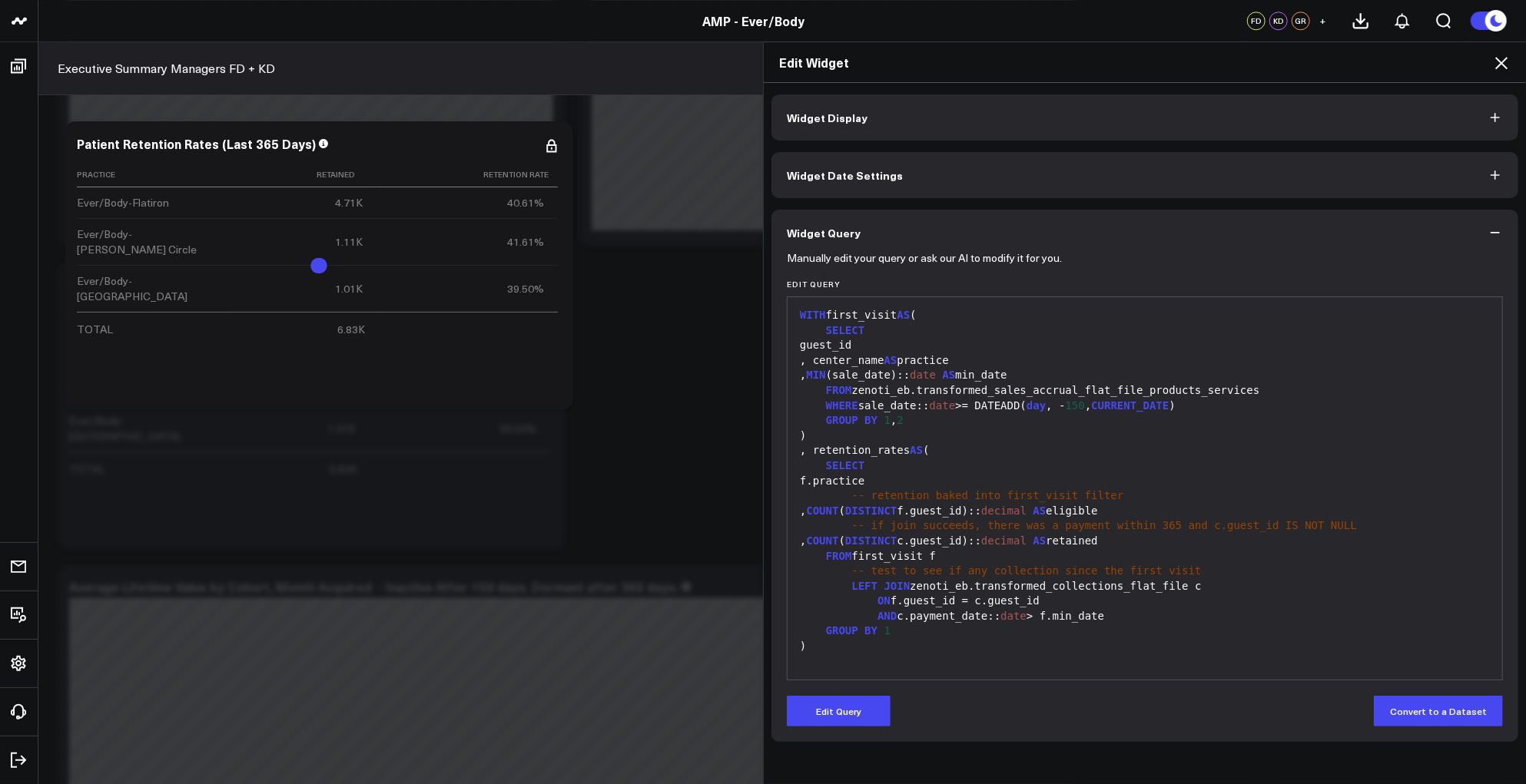
click at [1505, 57] on icon at bounding box center [1500, 63] width 19 height 19
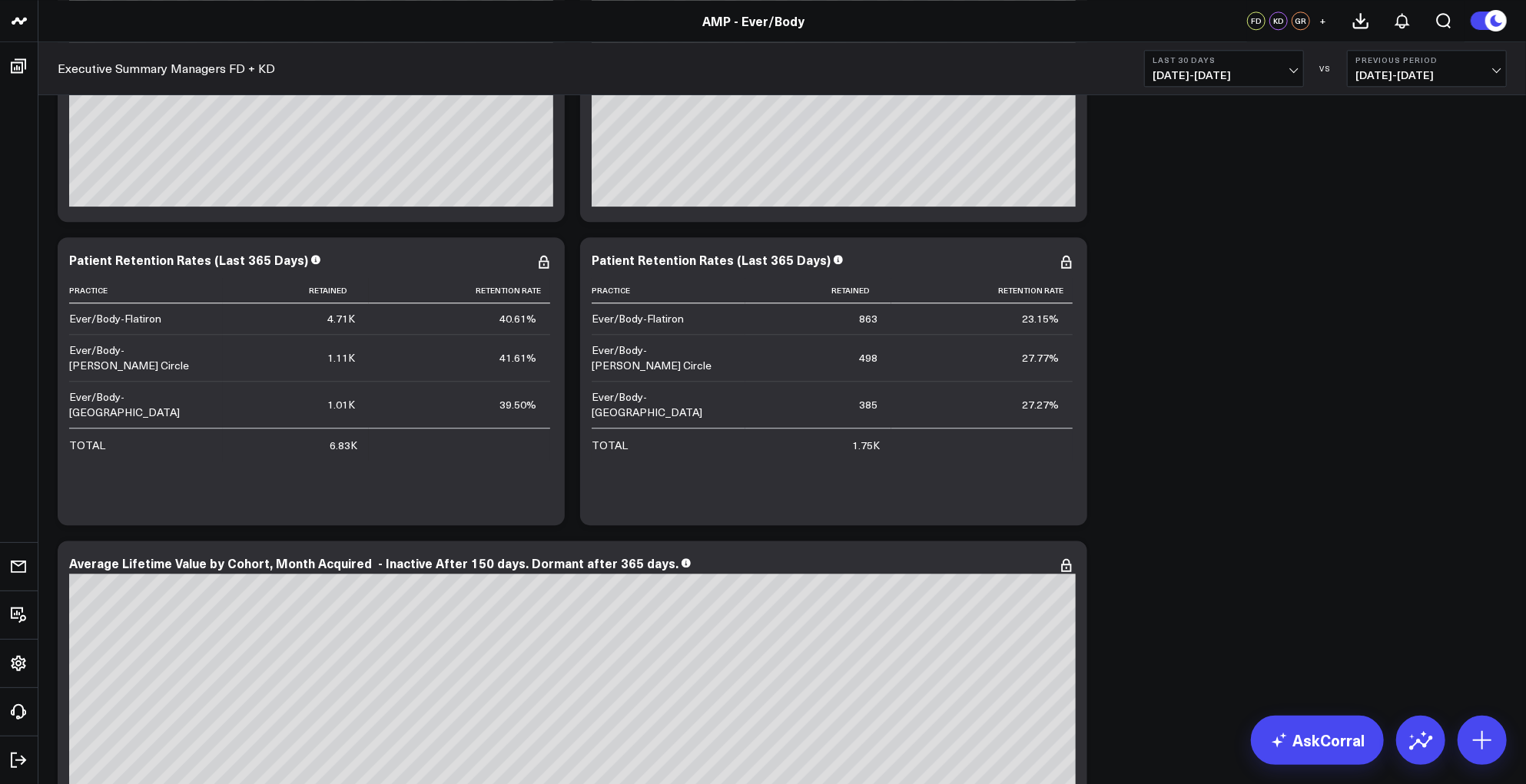
scroll to position [7158, 0]
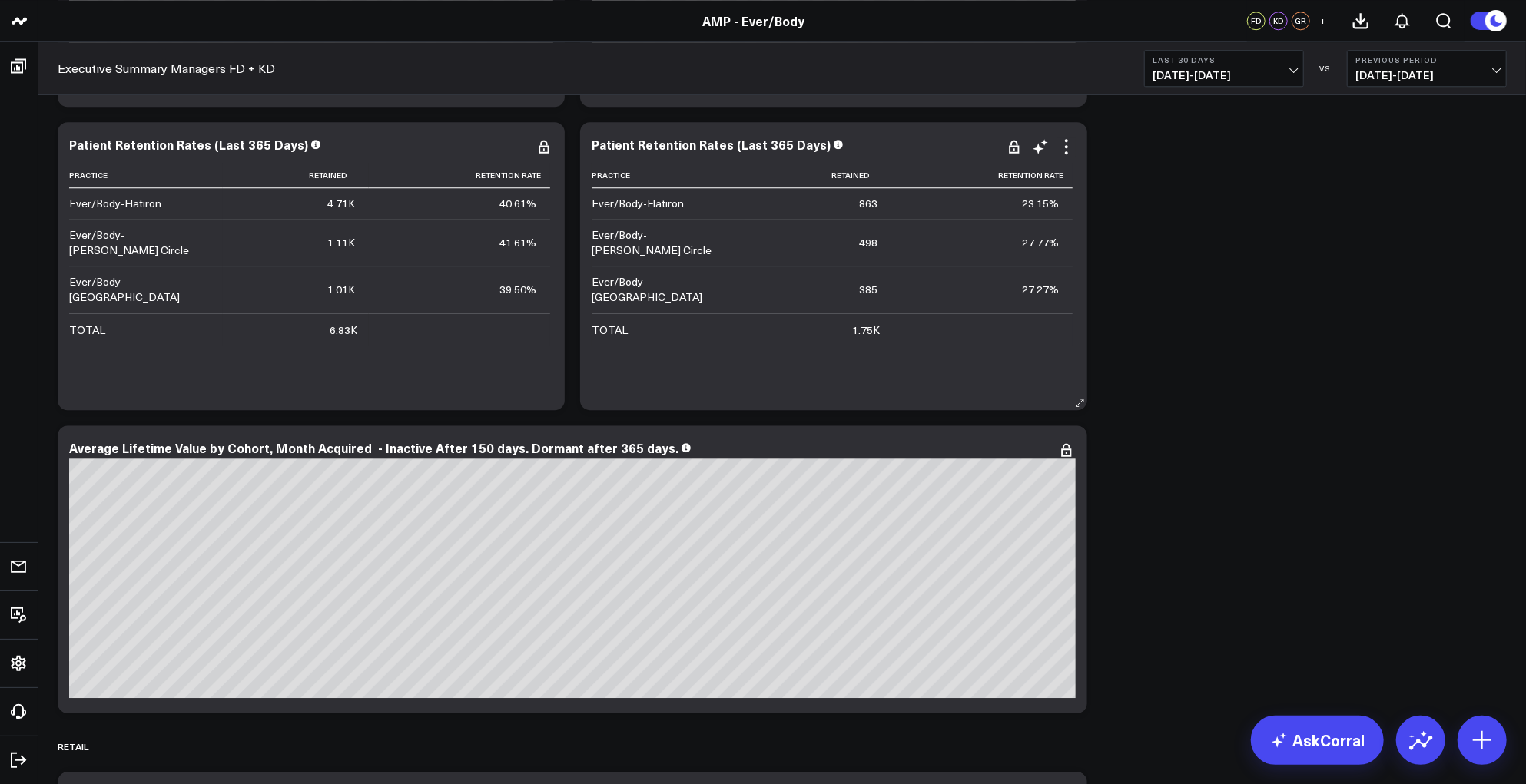
click at [825, 142] on div "Patient Retention Rates (Last 365 Days)" at bounding box center [710, 144] width 239 height 17
click at [764, 146] on div "Patient Retention Rates (Last 365 Days)" at bounding box center [712, 144] width 242 height 17
click at [1069, 154] on icon at bounding box center [1066, 147] width 19 height 19
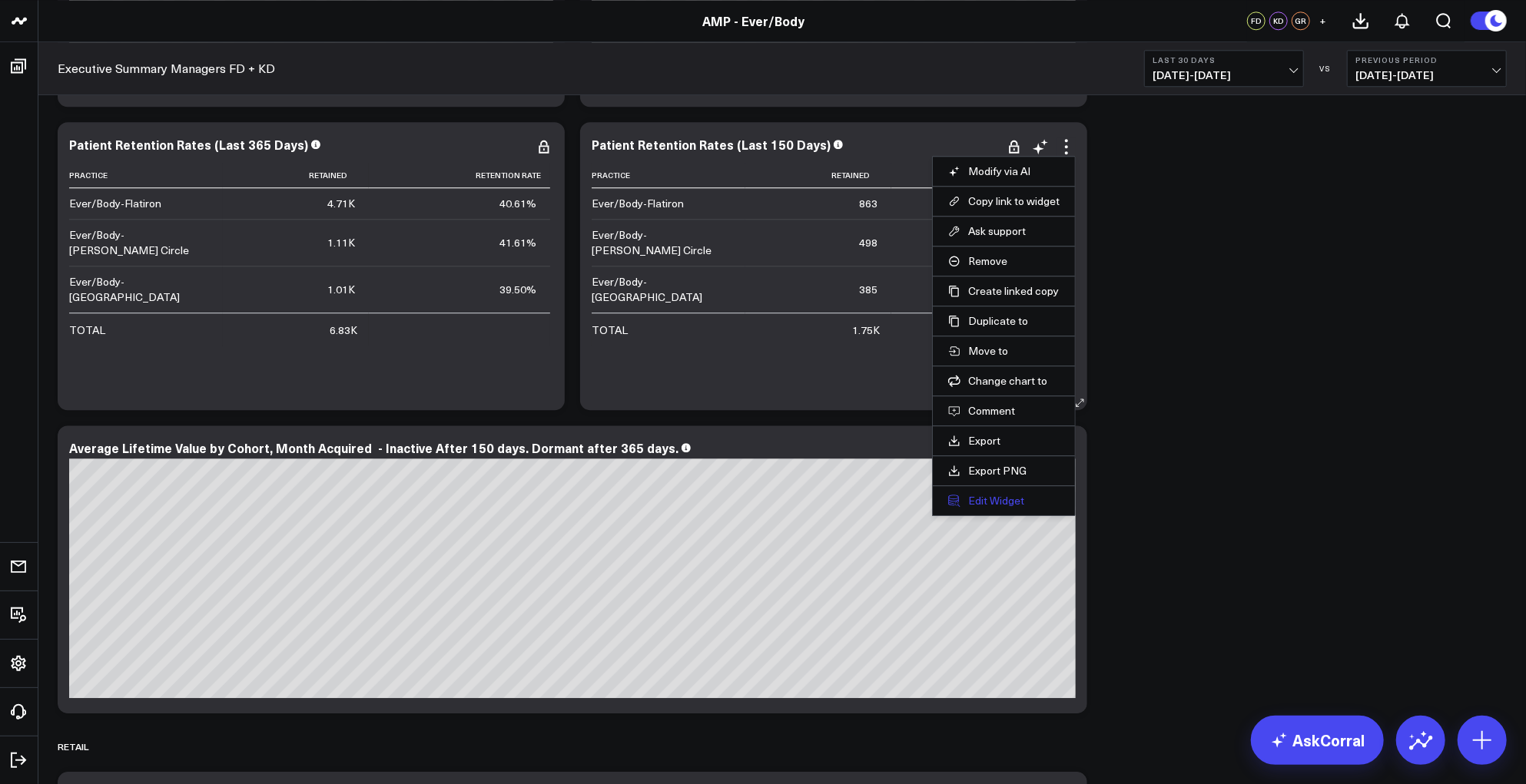
click at [982, 498] on button "Edit Widget" at bounding box center [1003, 500] width 111 height 14
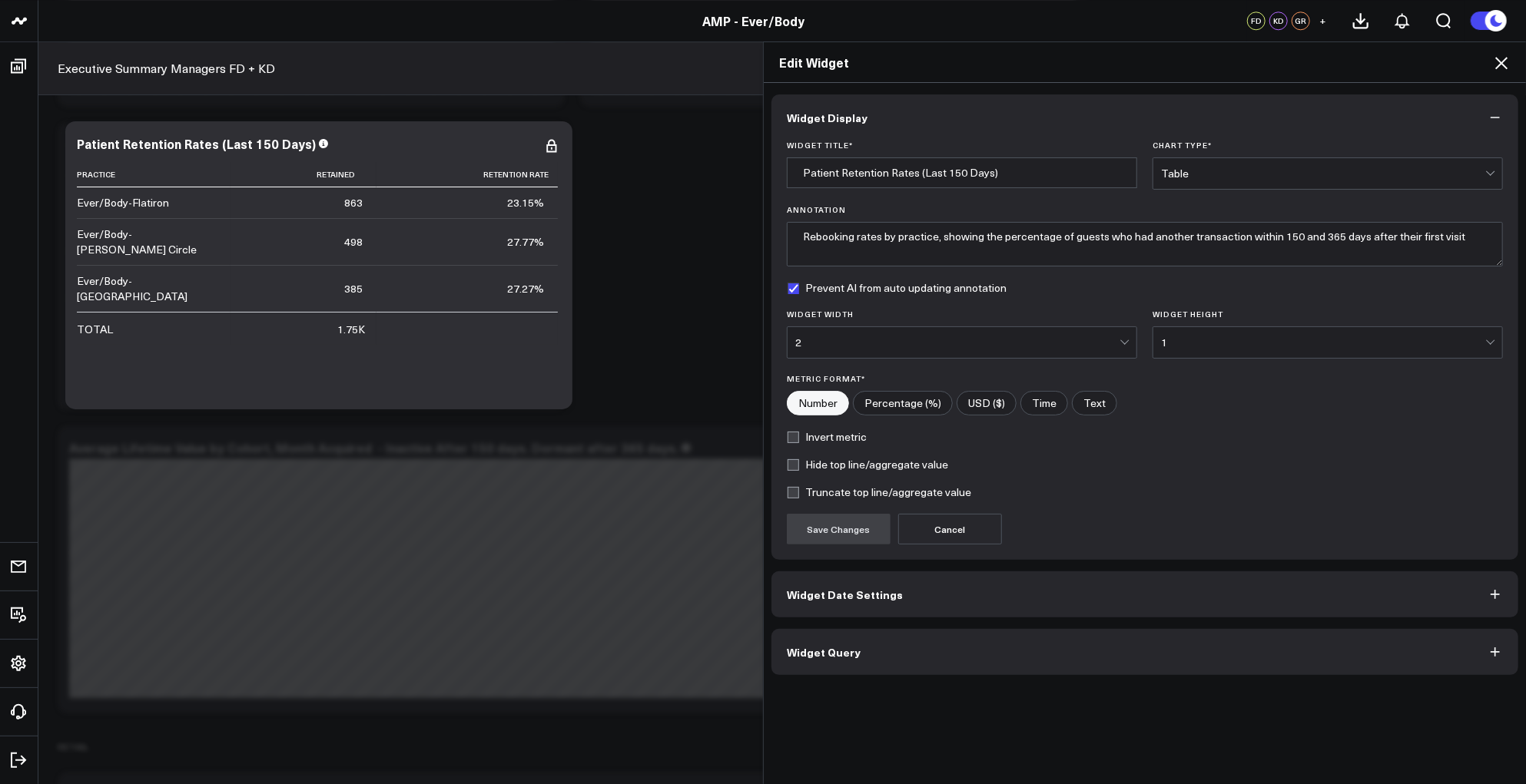
click at [998, 660] on button "Widget Query" at bounding box center [1145, 652] width 747 height 46
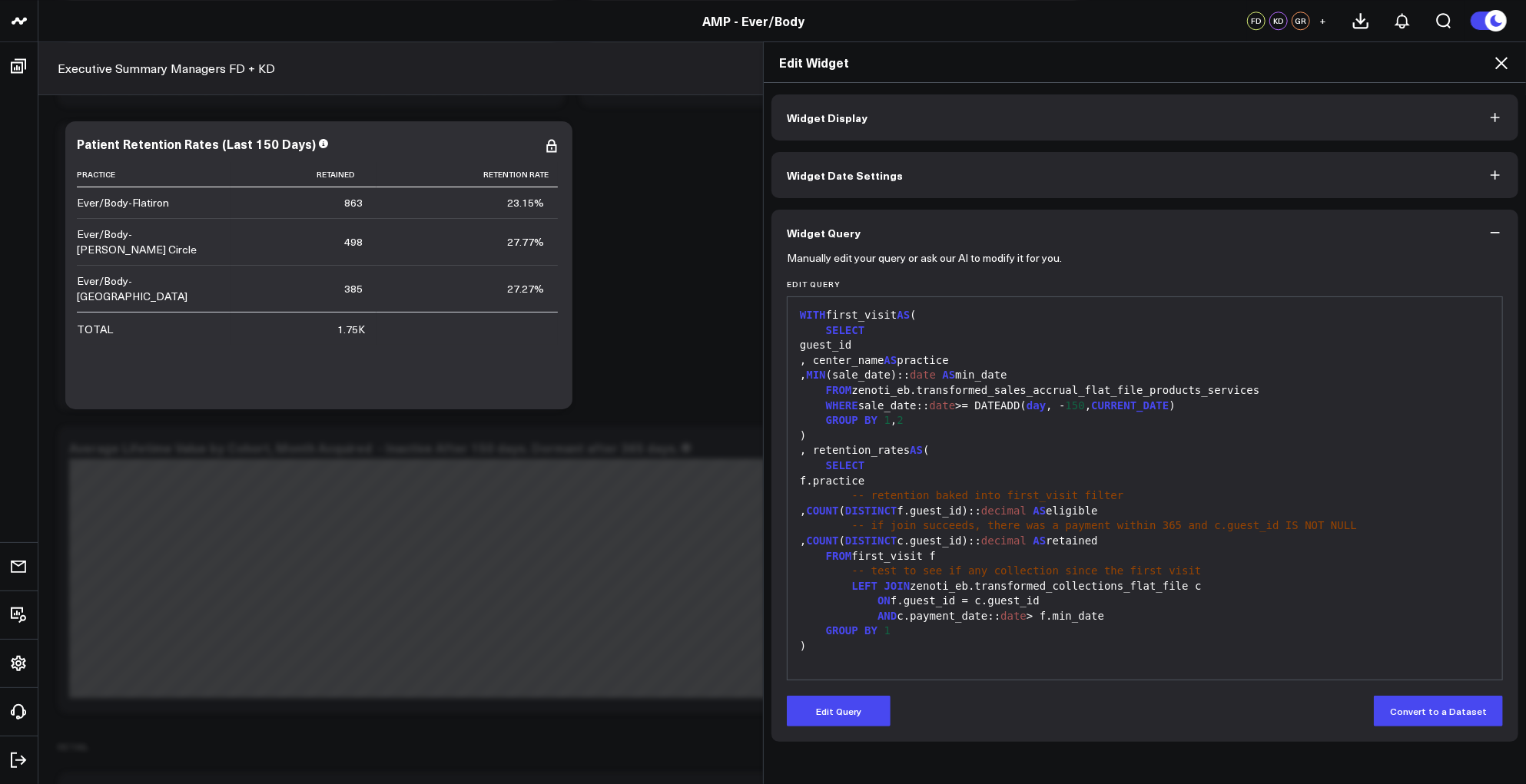
click at [1503, 57] on icon at bounding box center [1500, 63] width 19 height 19
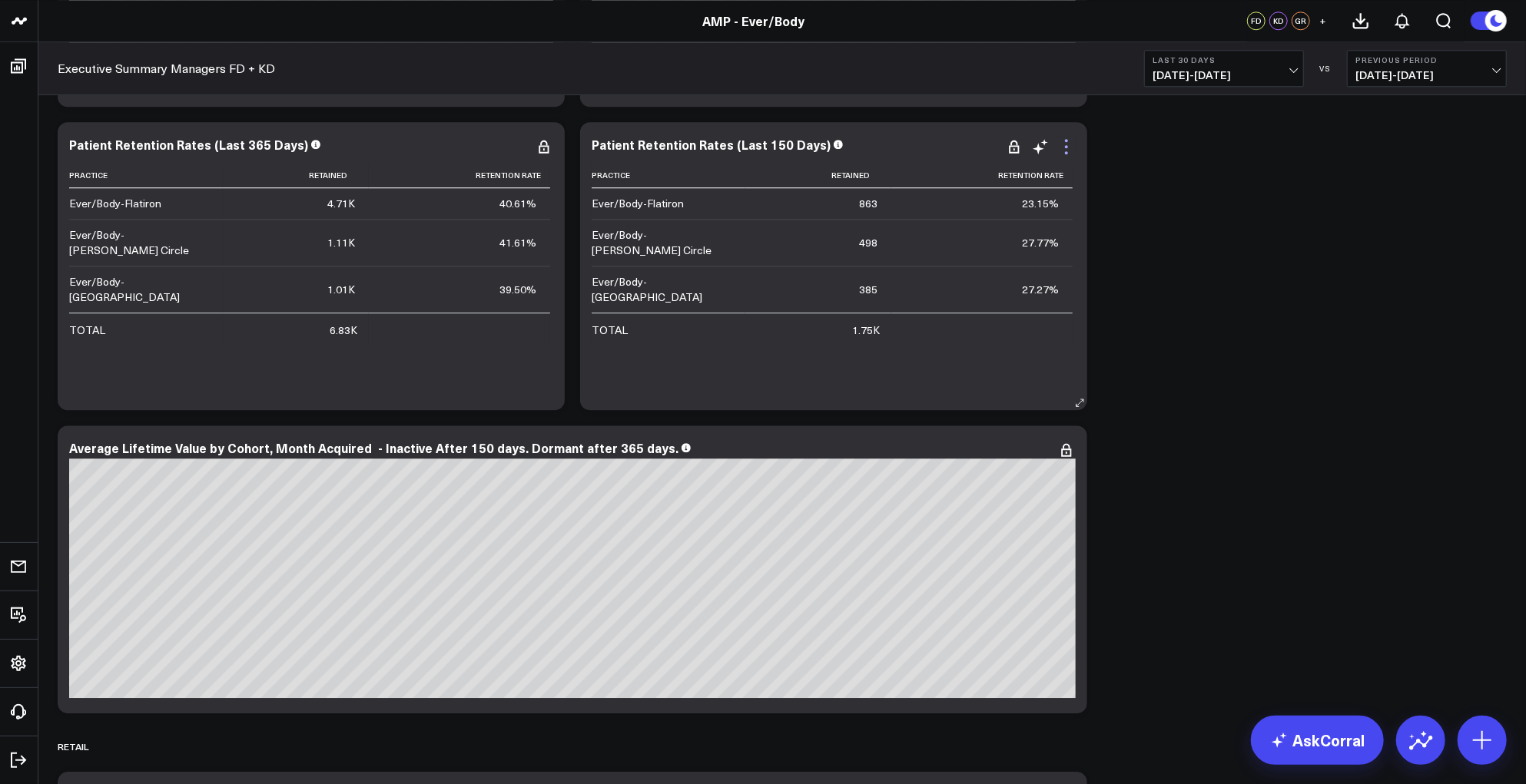
click at [1070, 148] on icon at bounding box center [1066, 147] width 19 height 19
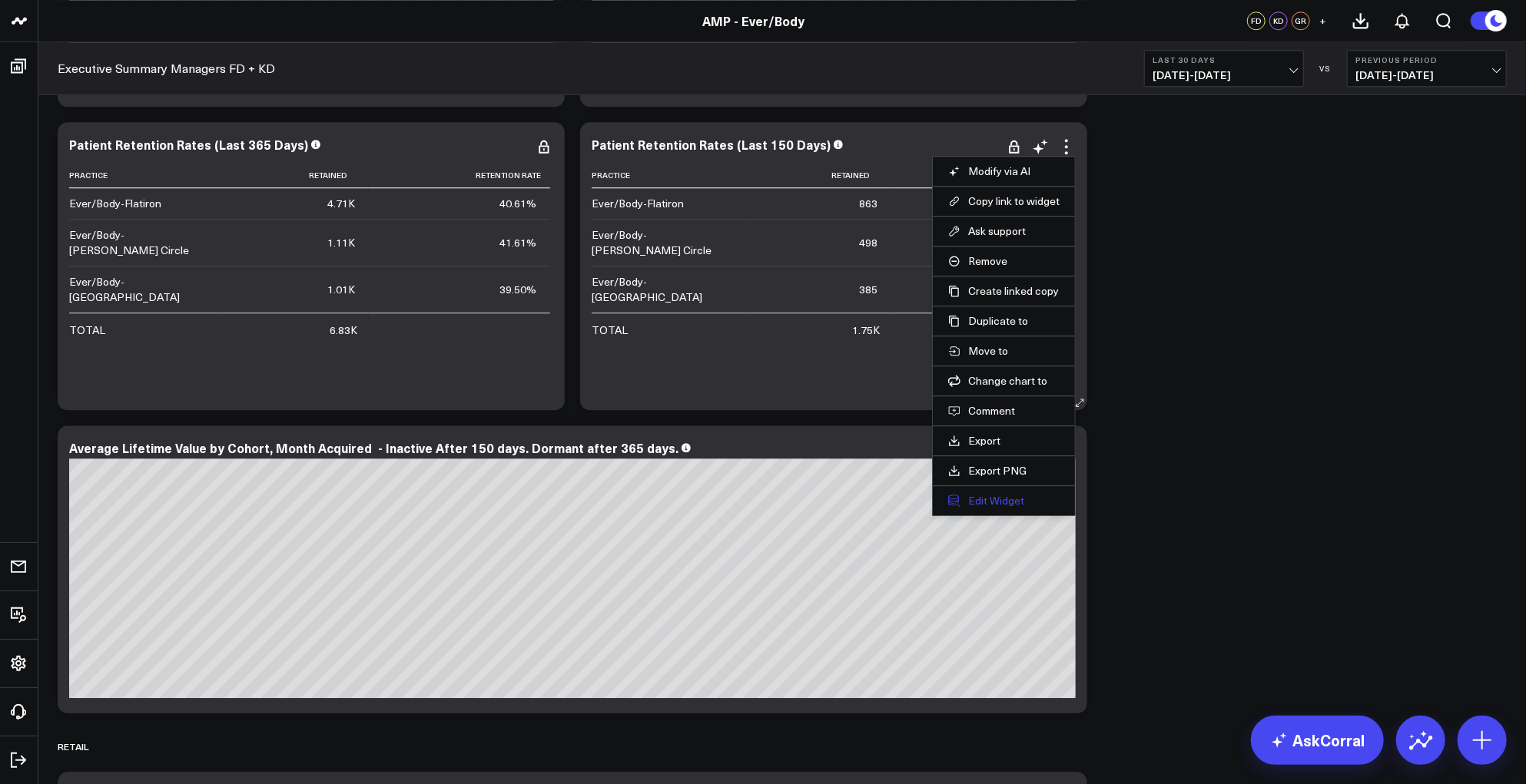
click at [982, 498] on button "Edit Widget" at bounding box center [1003, 500] width 111 height 14
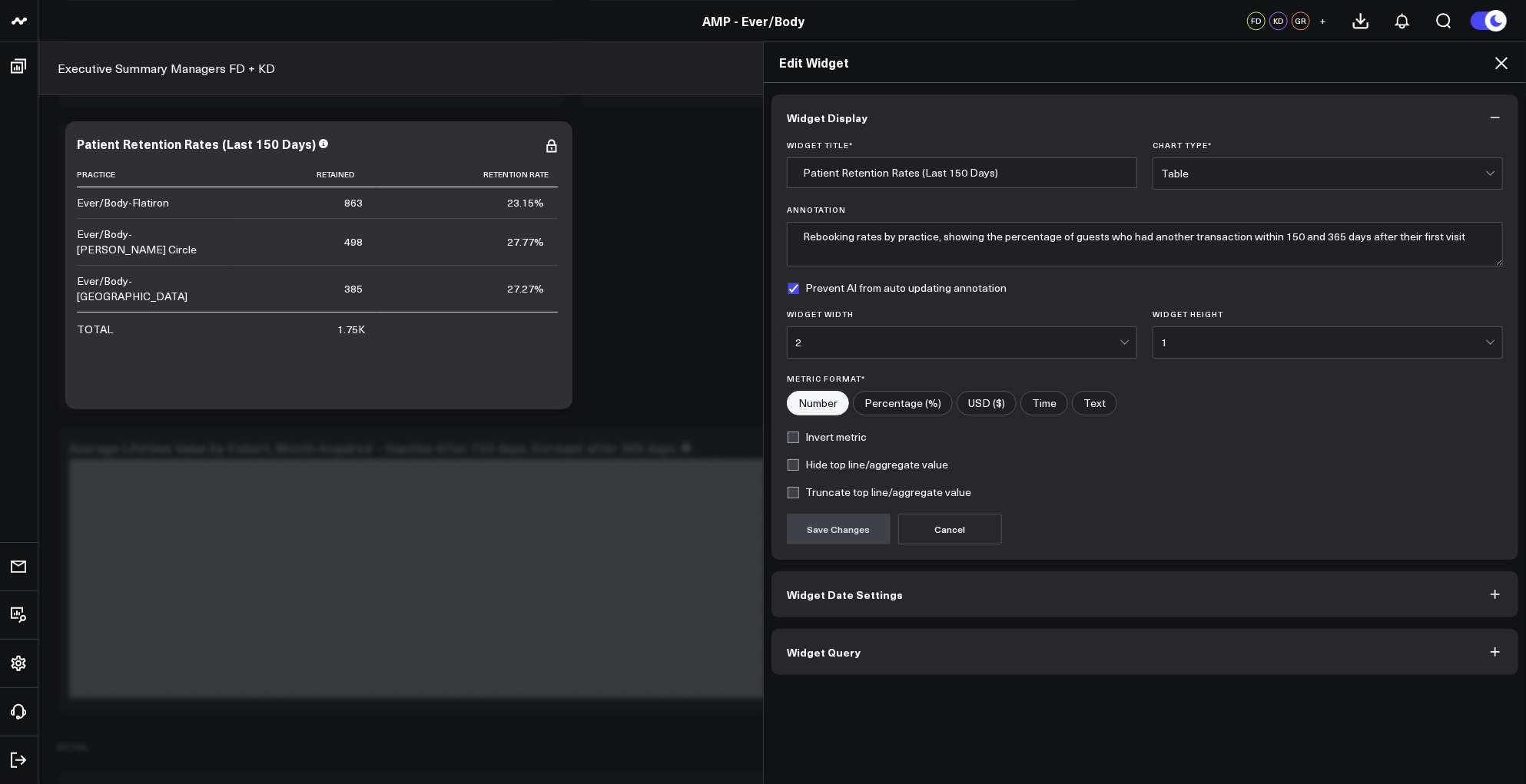
click at [1026, 650] on button "Widget Query" at bounding box center [1145, 652] width 747 height 46
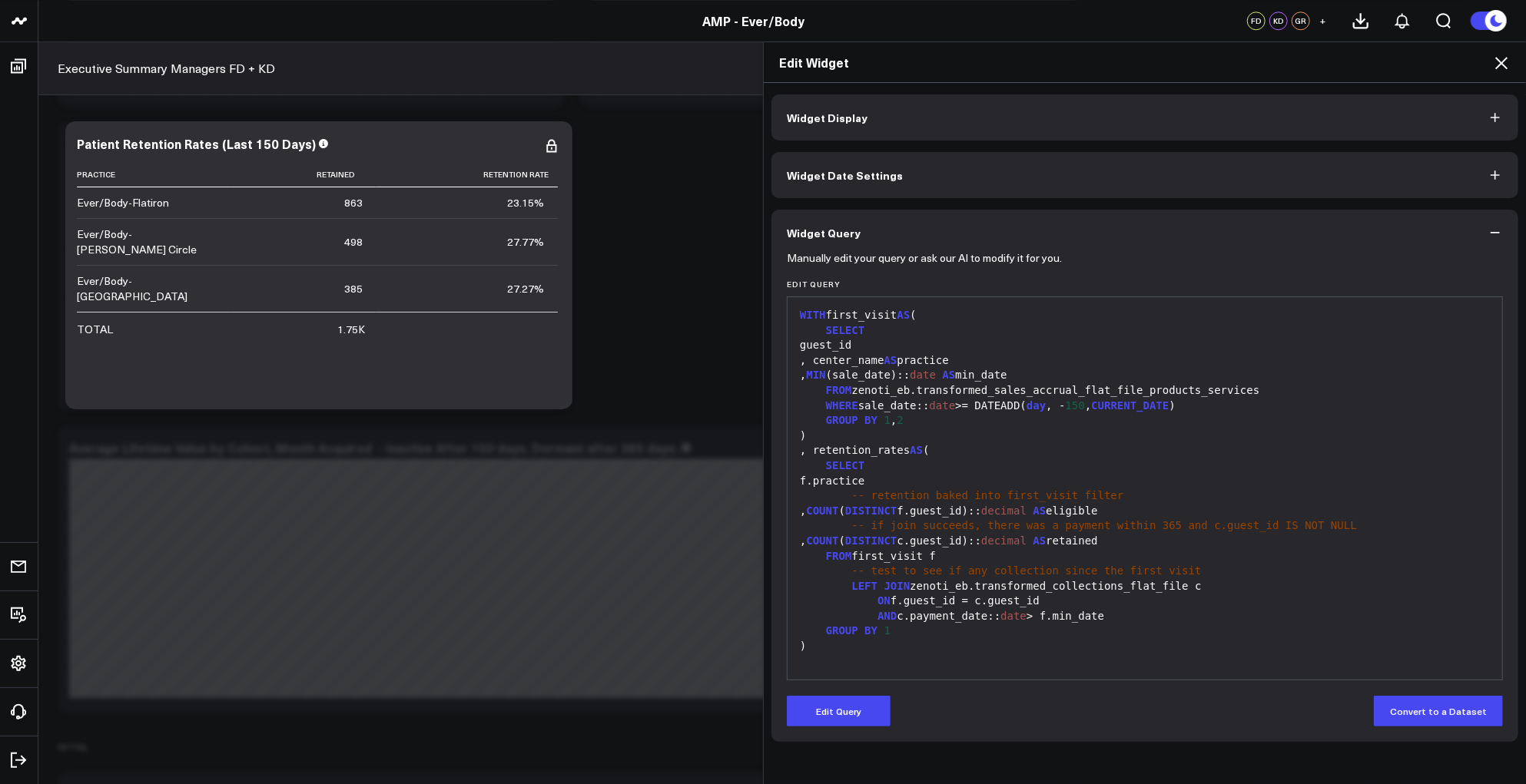
click at [1506, 59] on icon at bounding box center [1500, 63] width 19 height 19
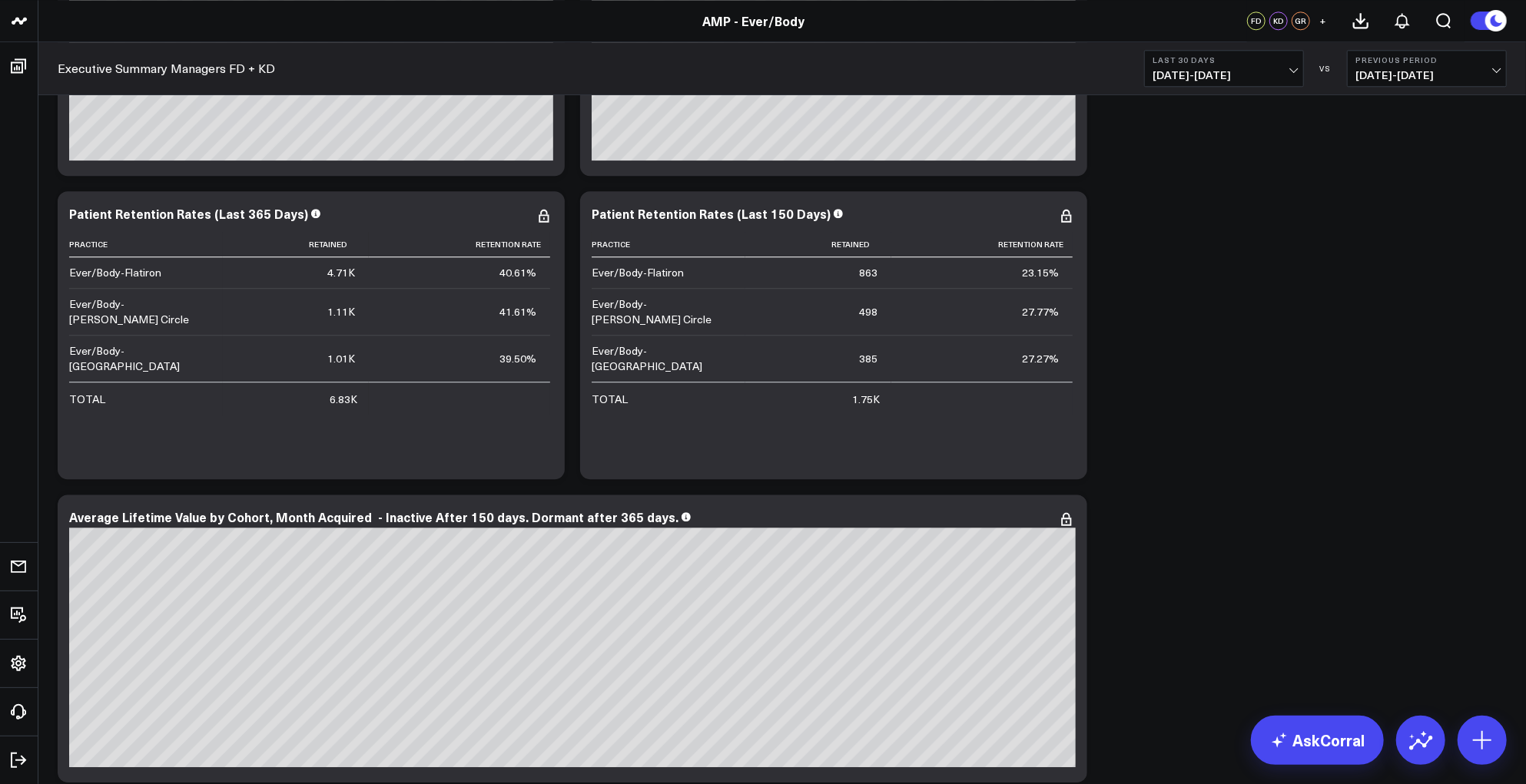
scroll to position [7066, 0]
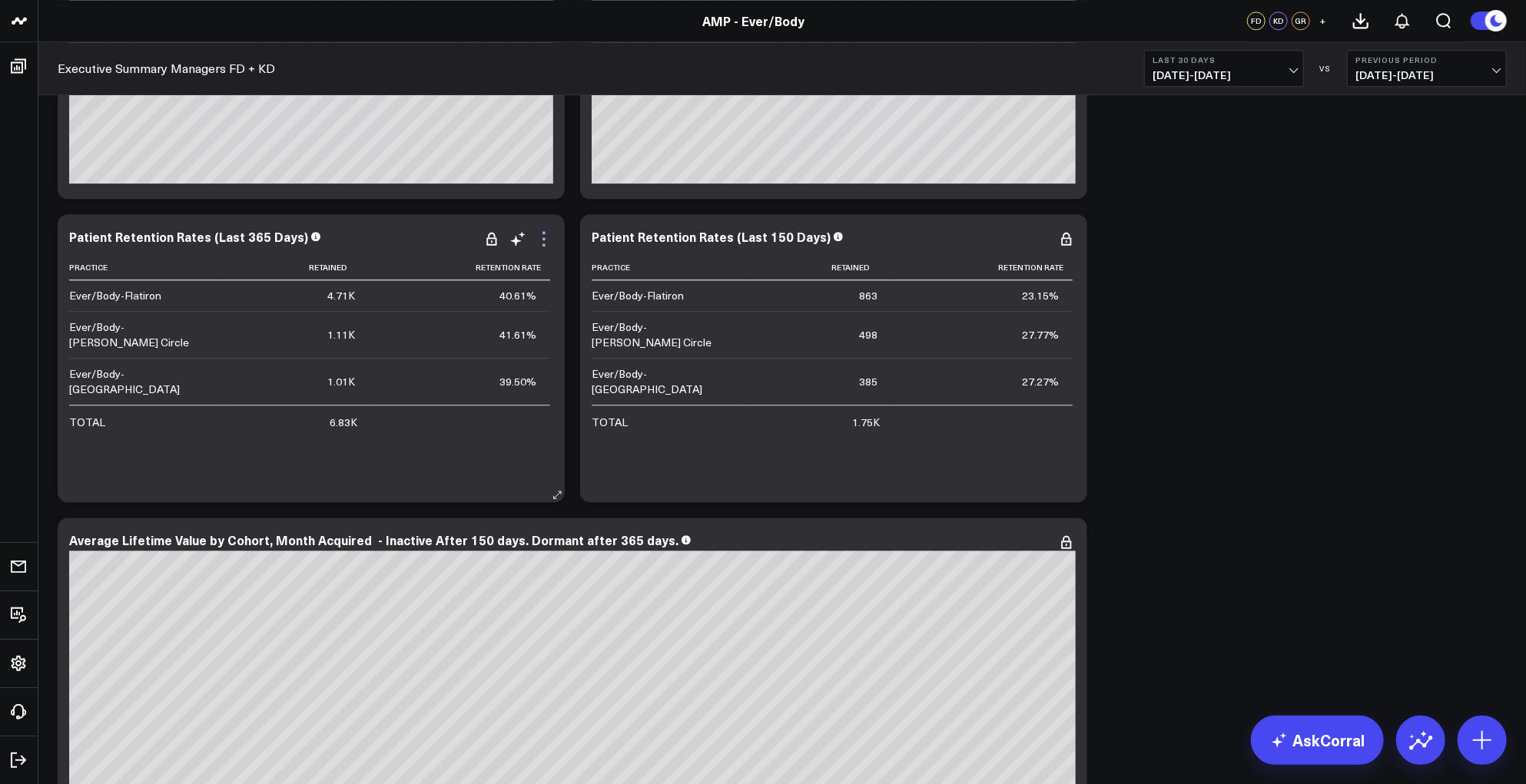
click at [548, 238] on icon at bounding box center [544, 238] width 19 height 19
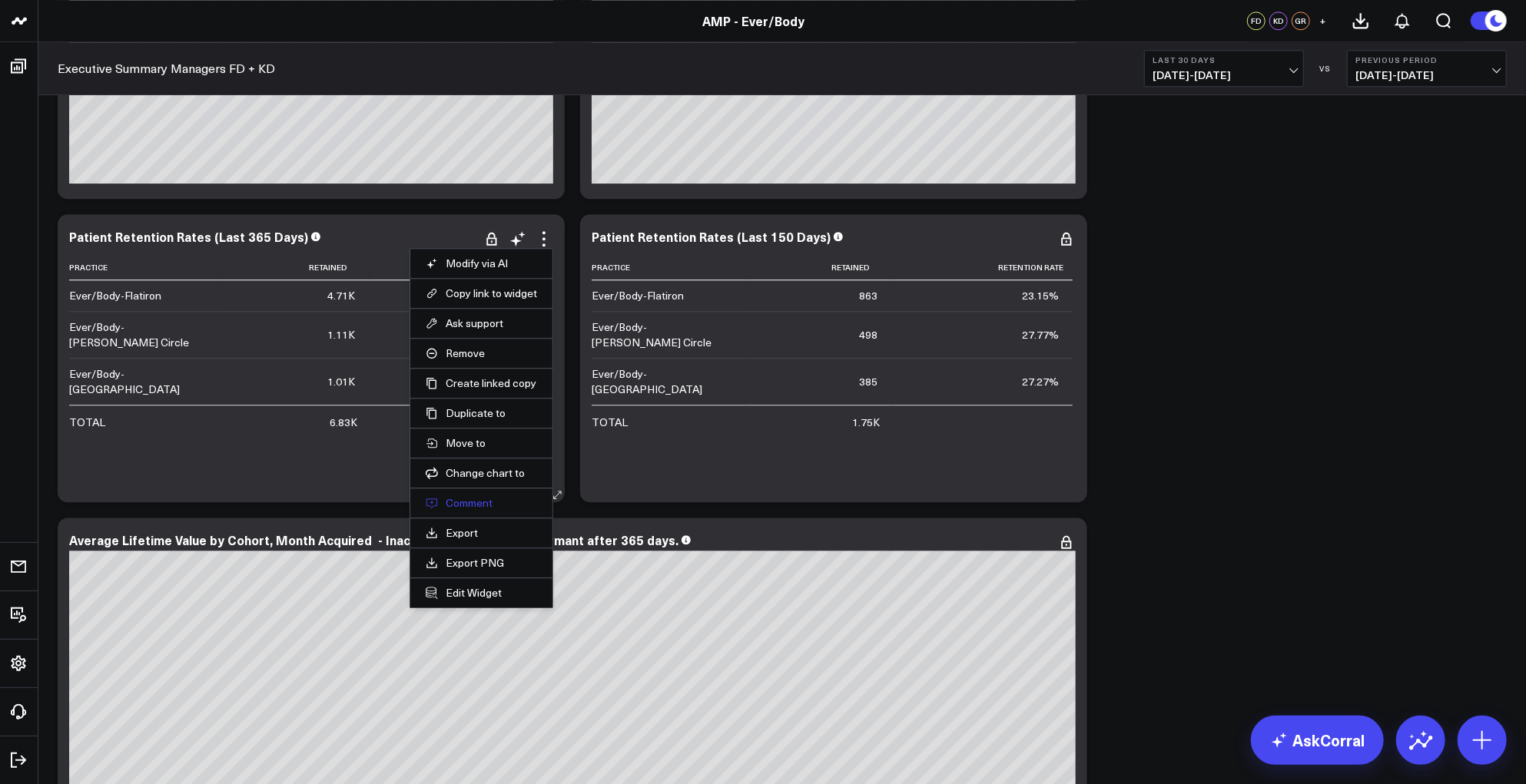
click at [477, 498] on button "Comment" at bounding box center [481, 503] width 111 height 14
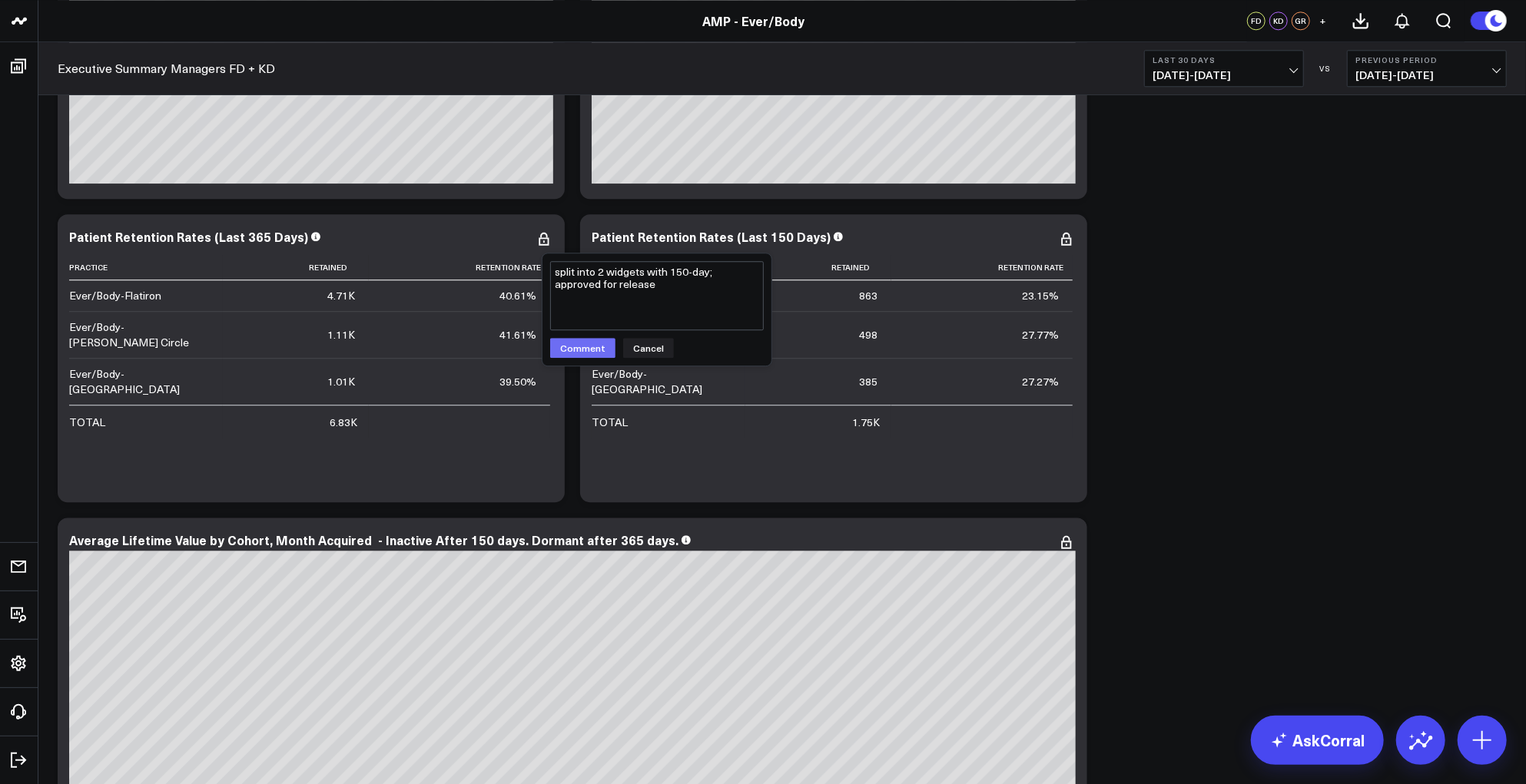
type textarea "split into 2 widgets with 150-day; approved for release"
click at [559, 352] on button "Comment" at bounding box center [582, 348] width 65 height 20
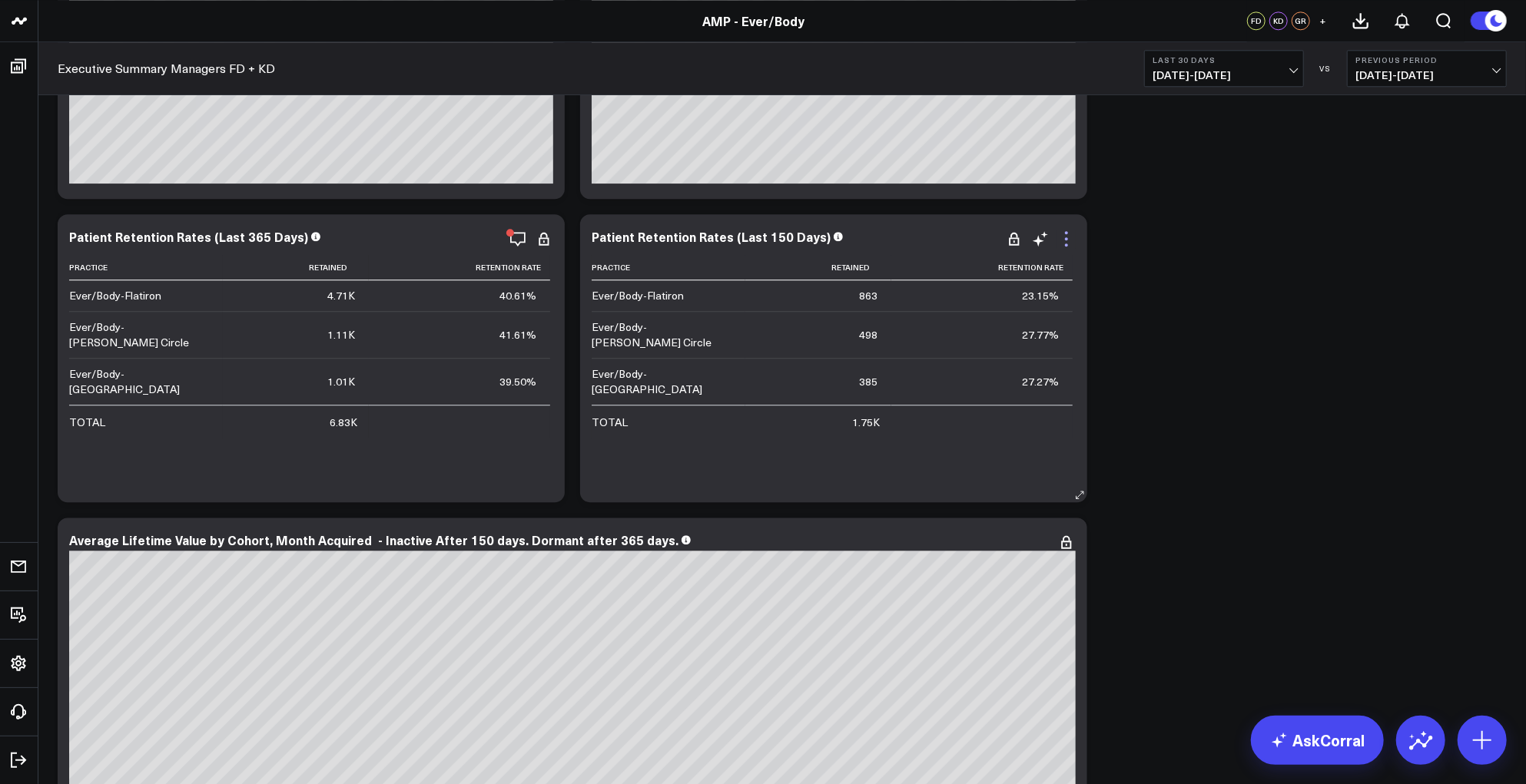
click at [1063, 246] on icon at bounding box center [1066, 238] width 19 height 19
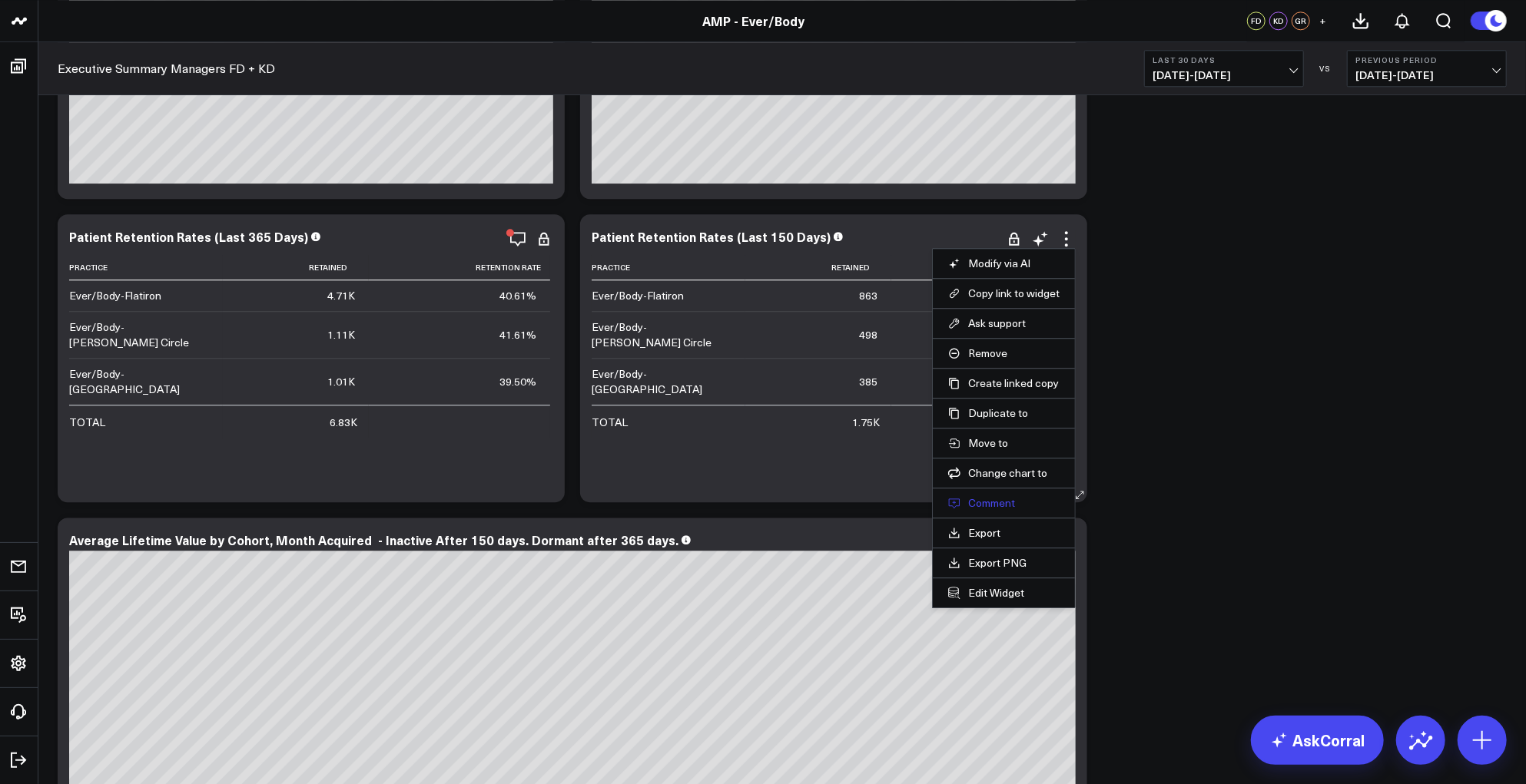
click at [988, 503] on button "Comment" at bounding box center [1003, 503] width 111 height 14
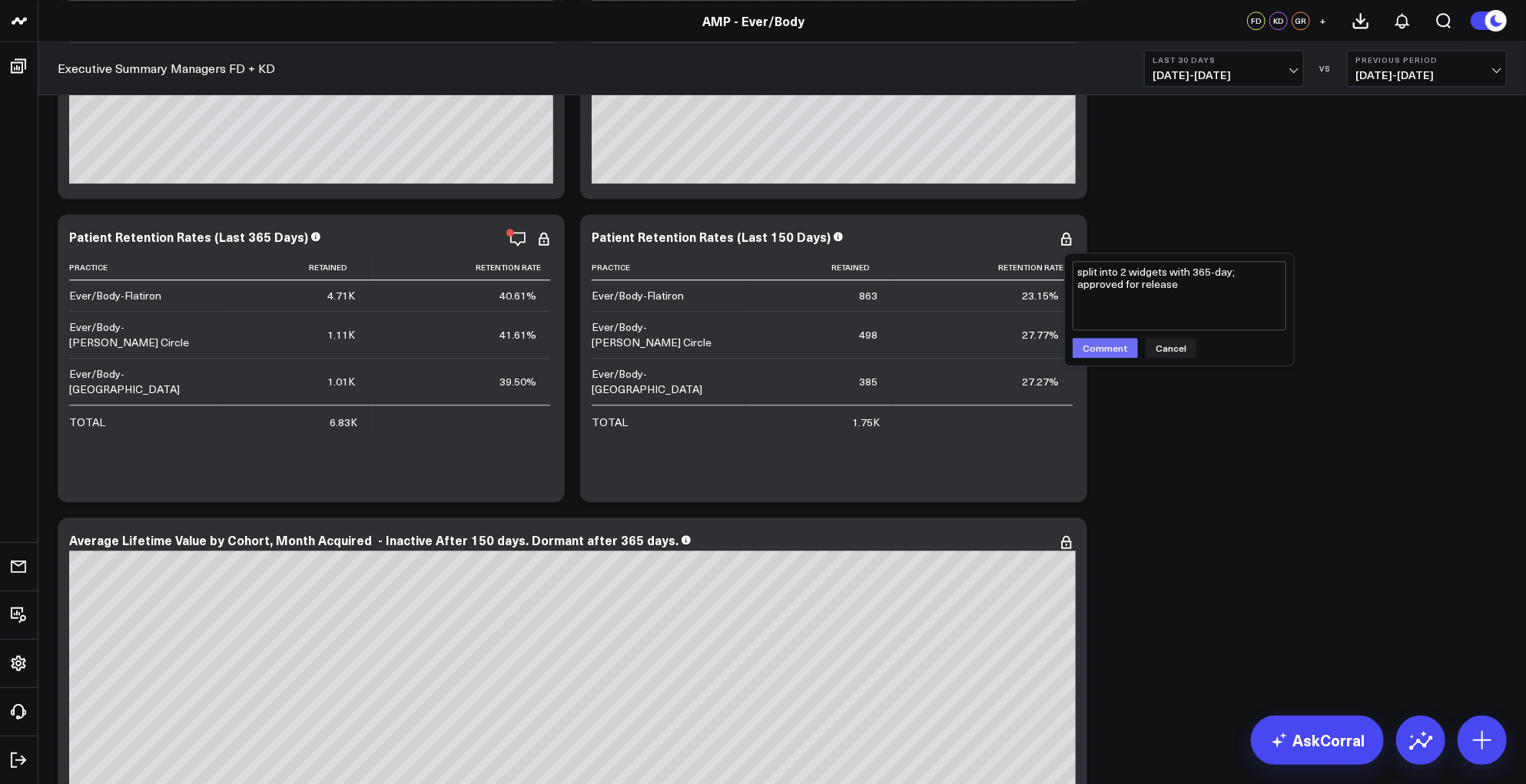
type textarea "split into 2 widgets with 365-day; approved for release"
click at [1124, 351] on button "Comment" at bounding box center [1105, 348] width 65 height 20
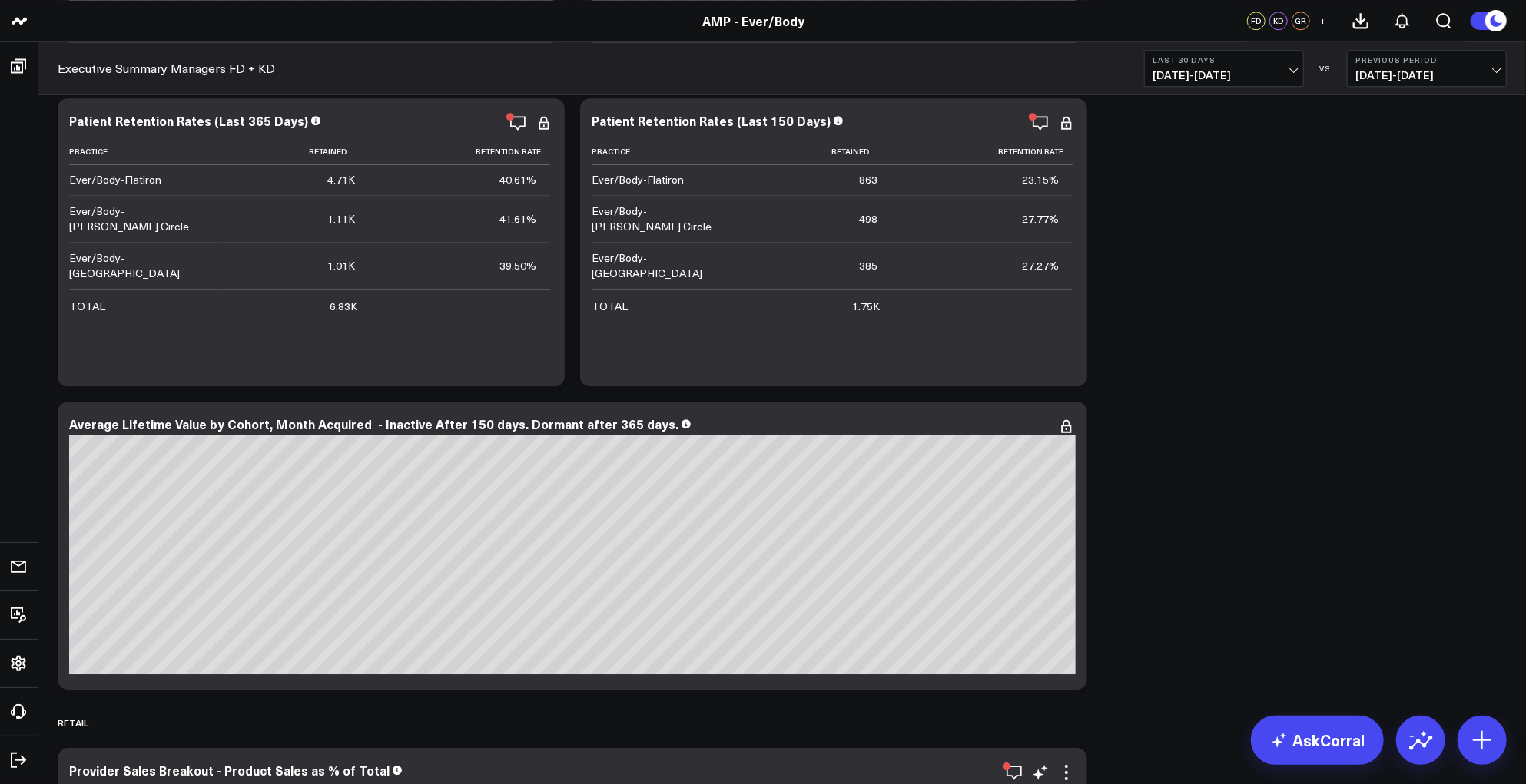
scroll to position [7297, 0]
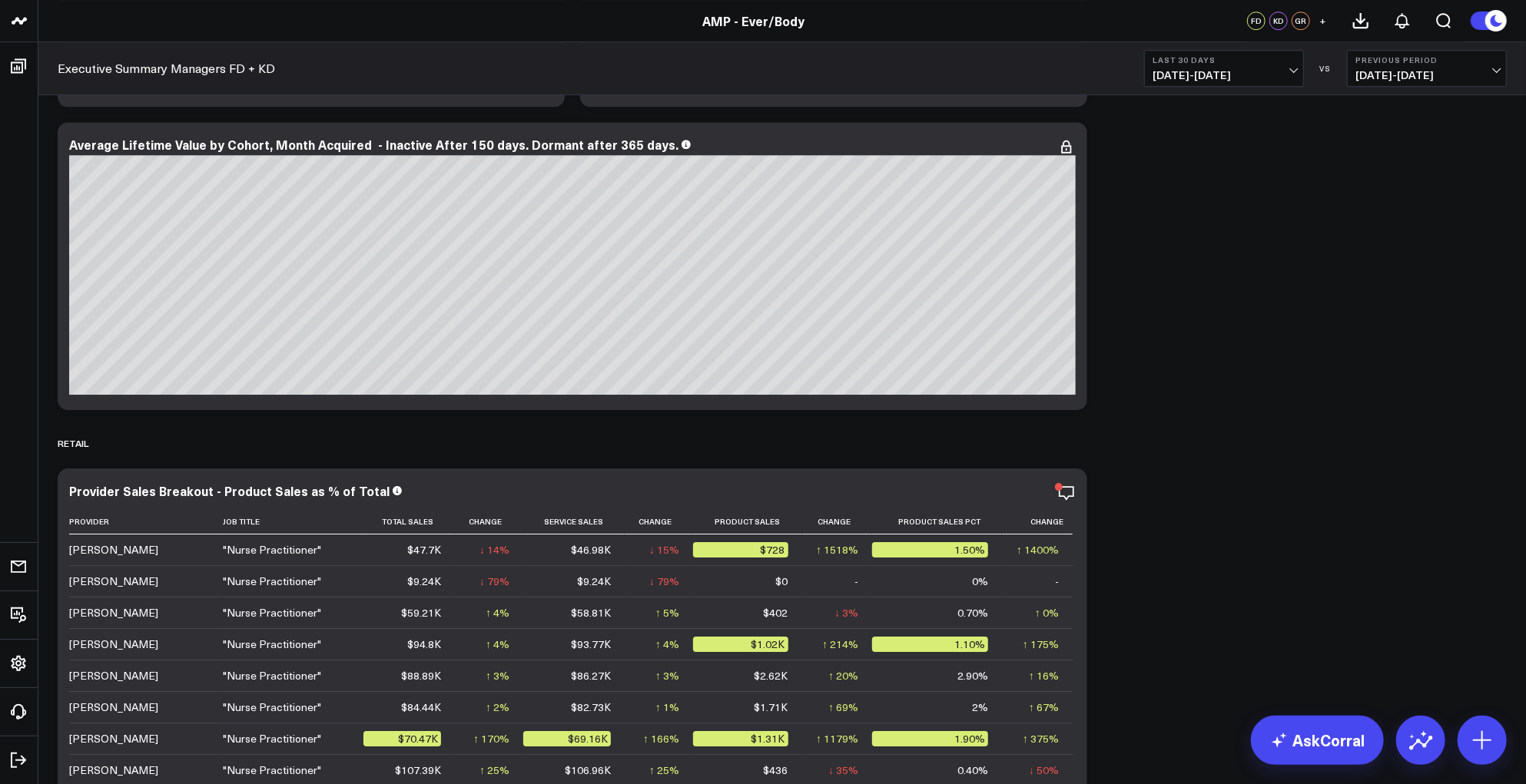
scroll to position [7484, 0]
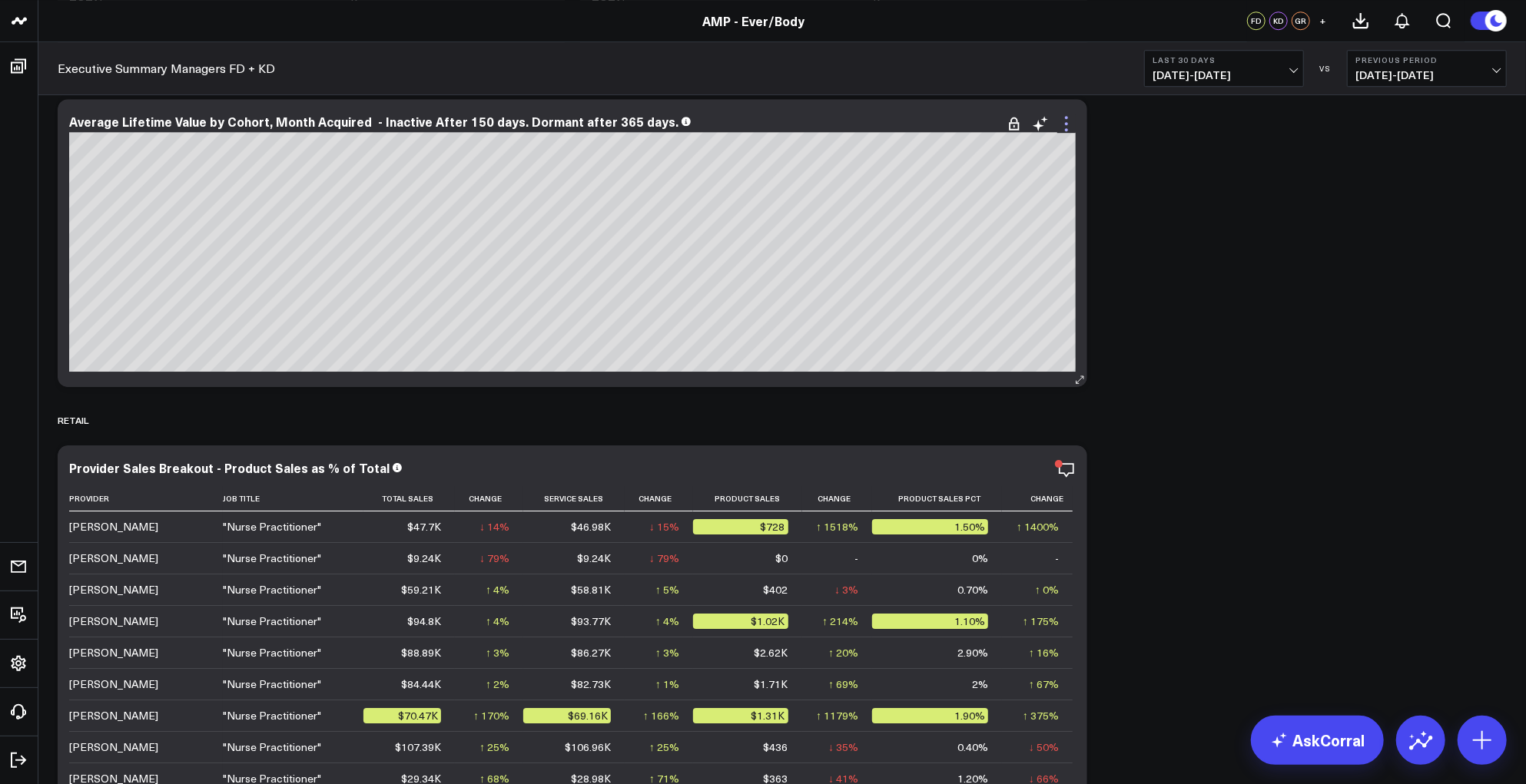
click at [1064, 126] on icon at bounding box center [1066, 123] width 19 height 19
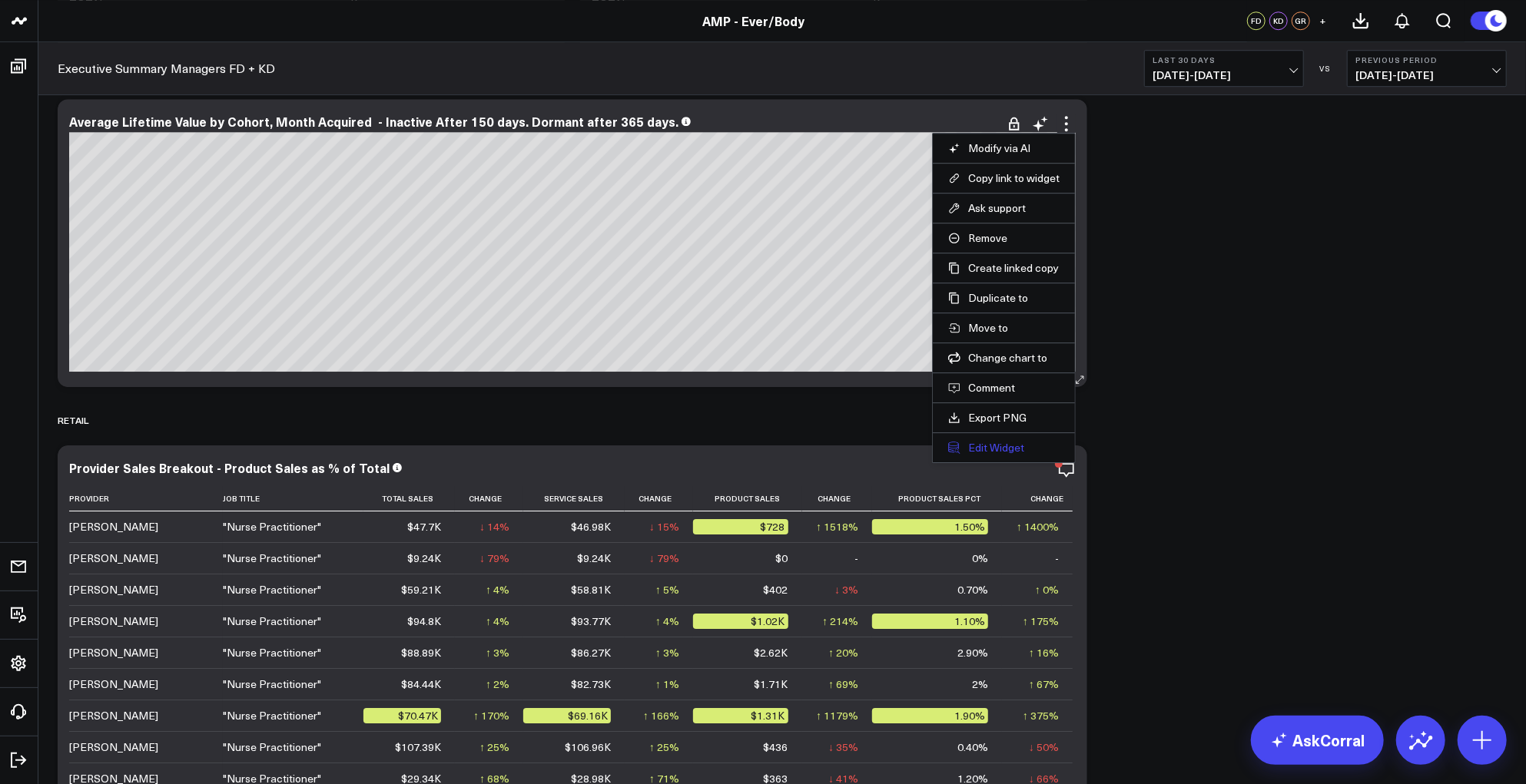
click at [1007, 442] on button "Edit Widget" at bounding box center [1003, 448] width 111 height 14
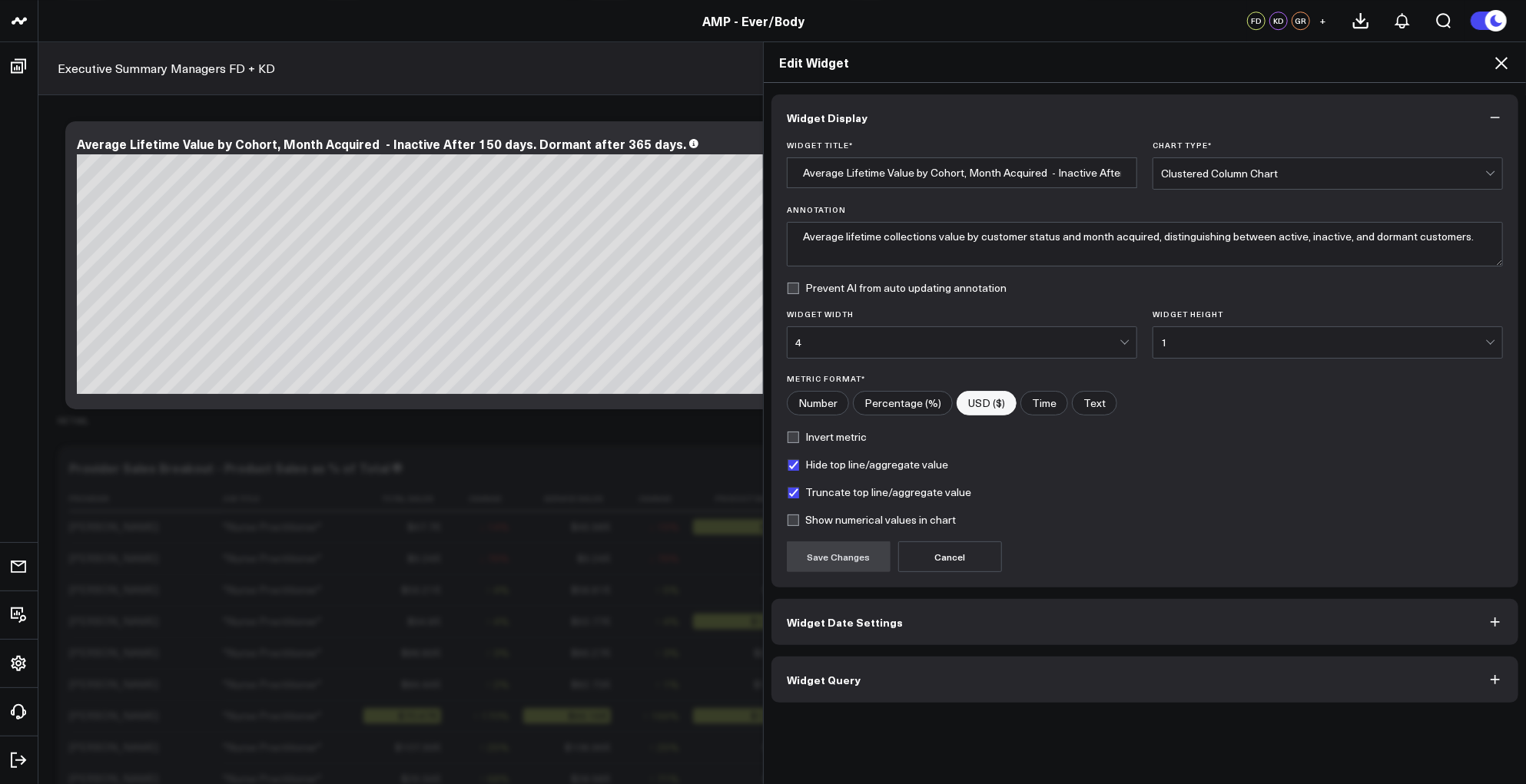
click at [917, 621] on button "Widget Date Settings" at bounding box center [1145, 621] width 747 height 46
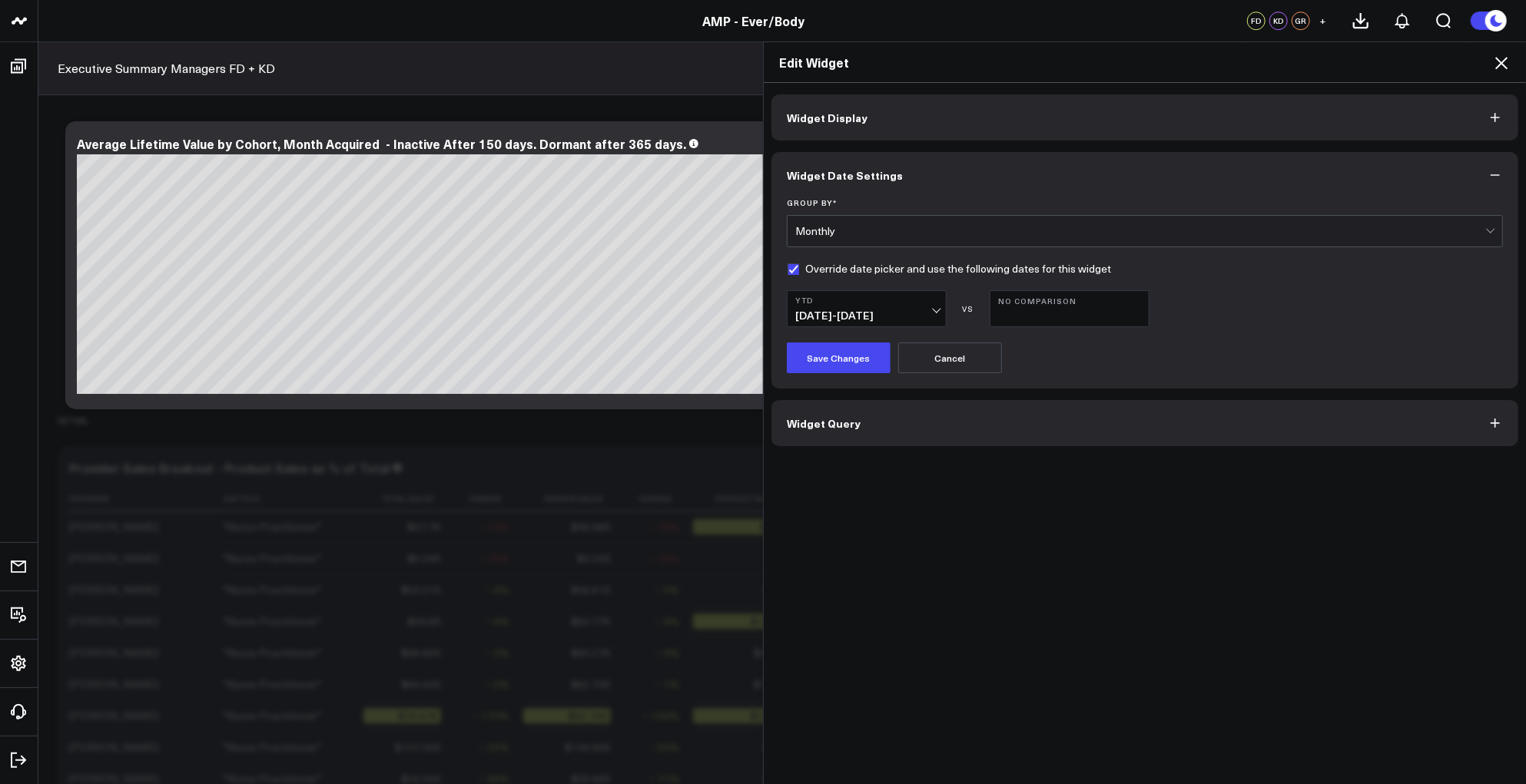
click at [880, 422] on button "Widget Query" at bounding box center [1145, 423] width 747 height 46
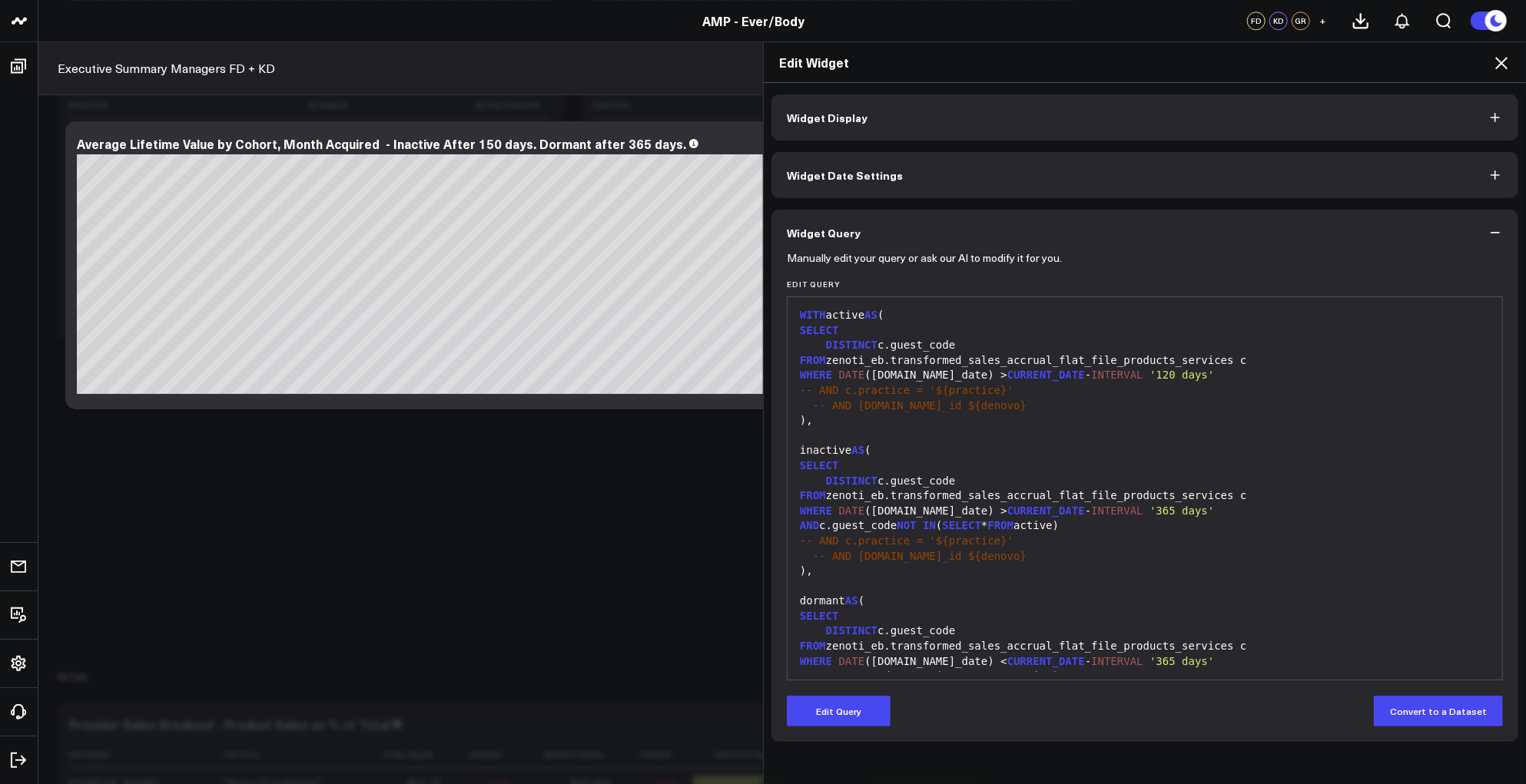
scroll to position [7392, 0]
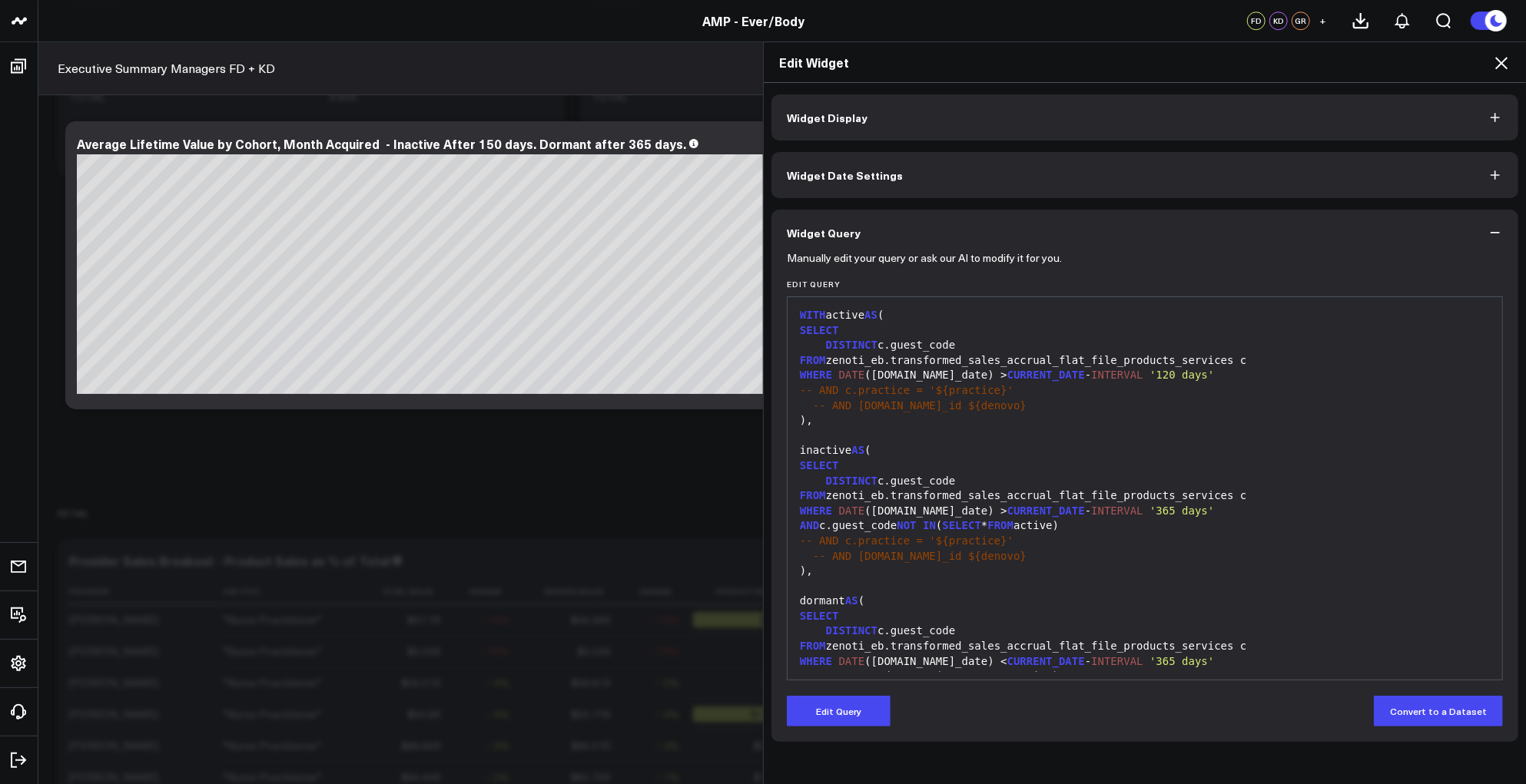
click at [977, 612] on div "SELECT" at bounding box center [1145, 617] width 699 height 16
click at [865, 121] on button "Widget Display" at bounding box center [1145, 117] width 747 height 46
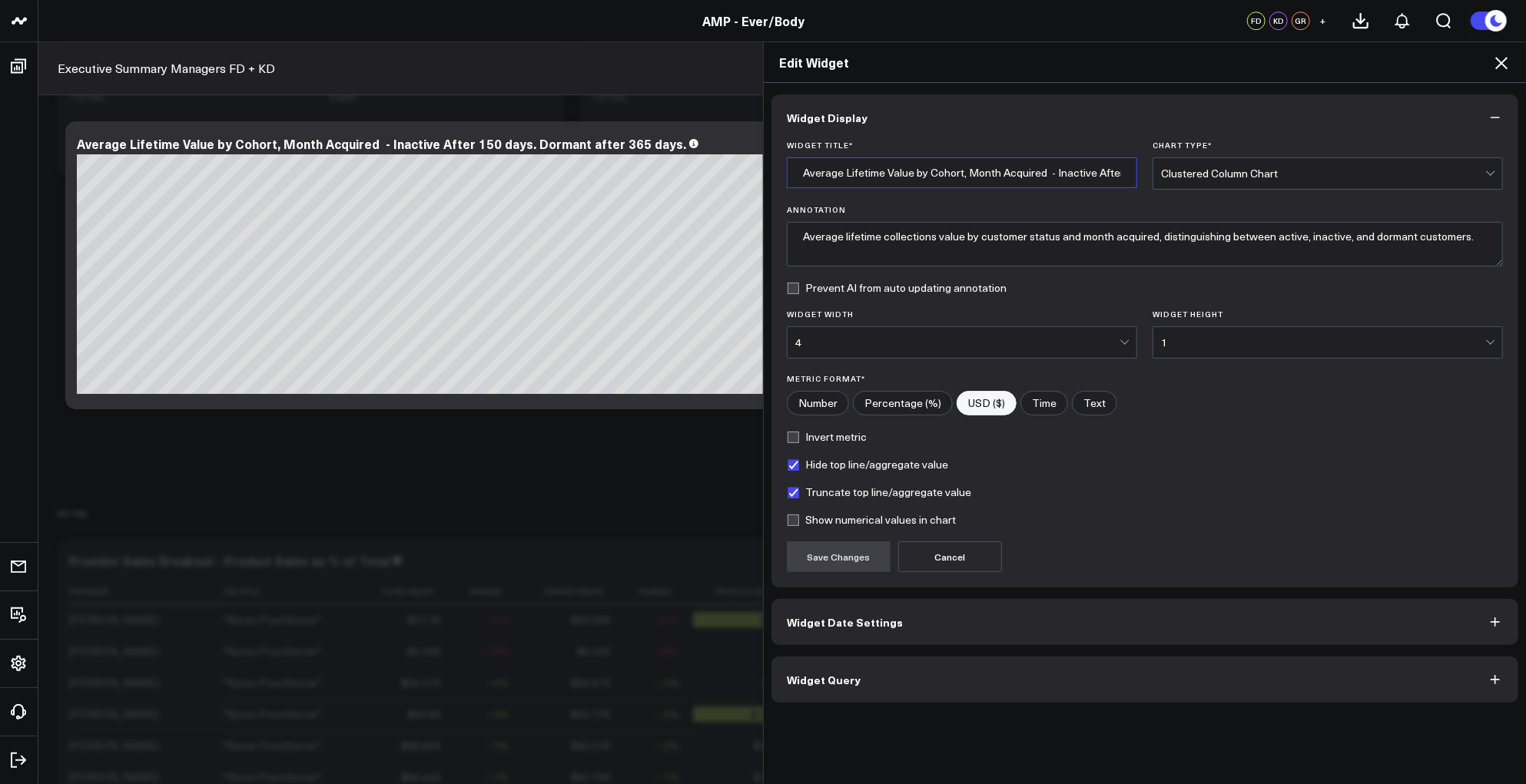
click at [1101, 171] on input "Average Lifetime Value by Cohort, Month Acquired - Inactive After 150 days. Dor…" at bounding box center [962, 172] width 351 height 31
click at [932, 673] on button "Widget Query" at bounding box center [1145, 680] width 747 height 46
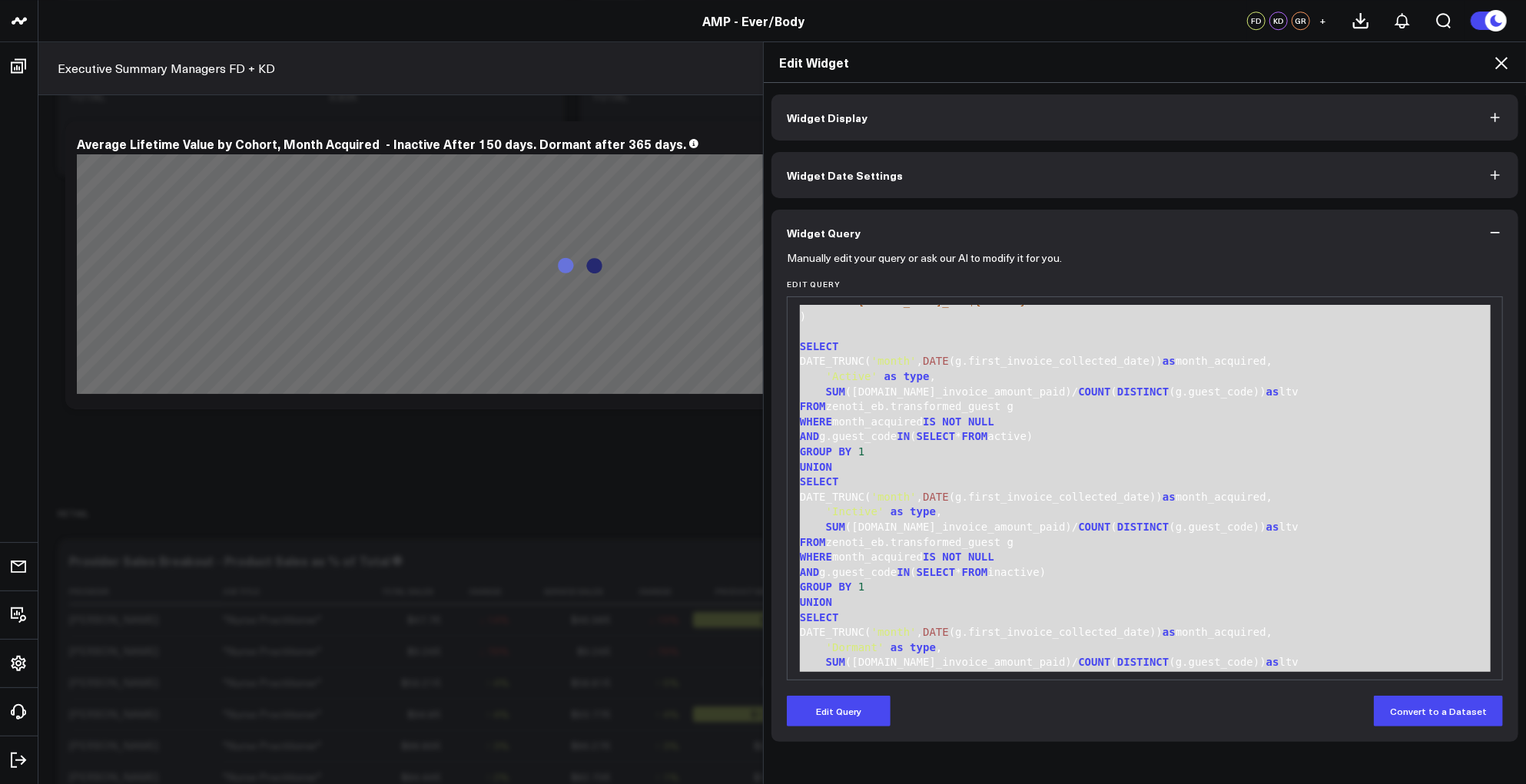
scroll to position [482, 0]
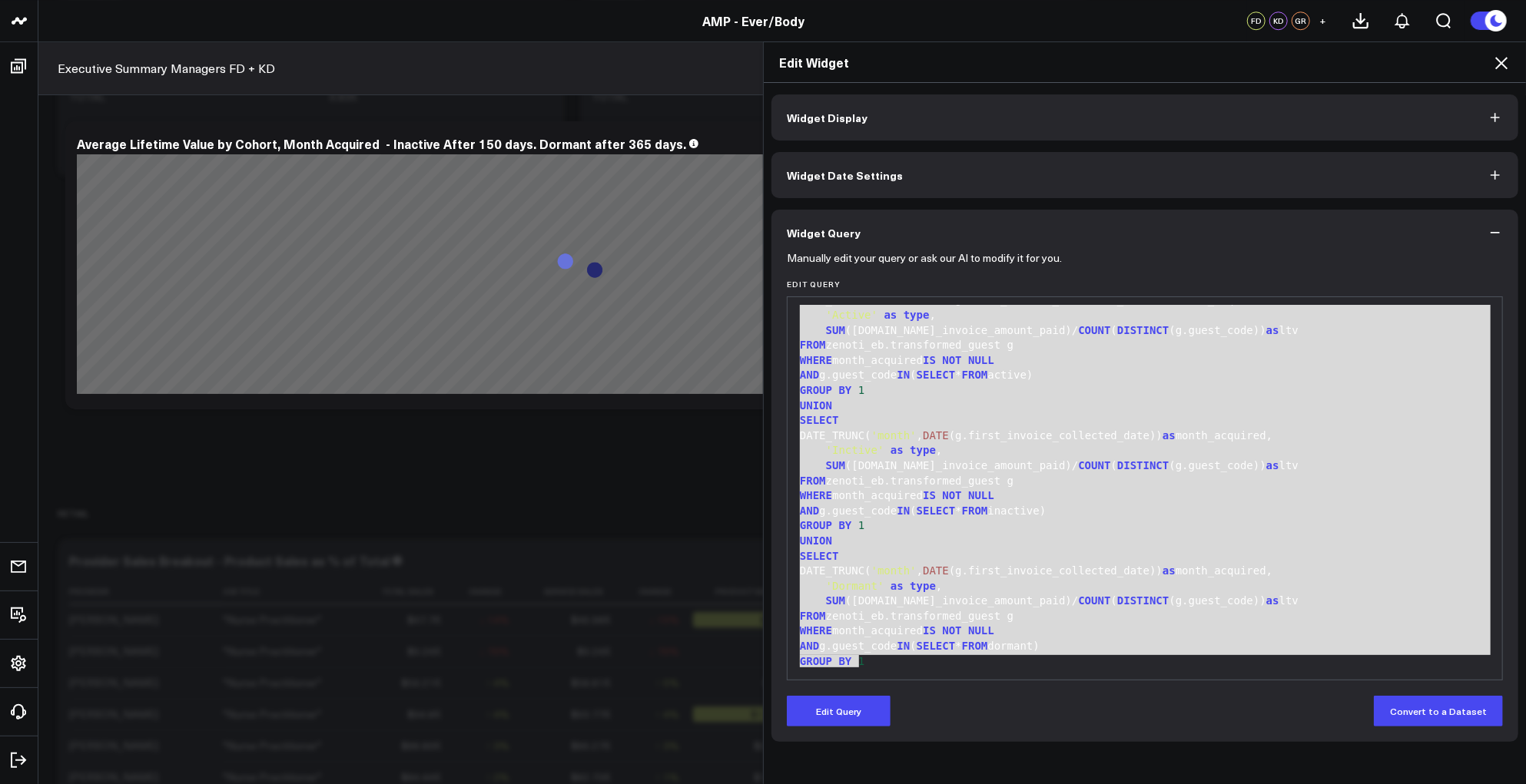
drag, startPoint x: 795, startPoint y: 314, endPoint x: 1002, endPoint y: 772, distance: 502.6
click at [1002, 772] on div "Widget Display Widget Date Settings Widget Query Manually edit your query or as…" at bounding box center [1145, 433] width 763 height 702
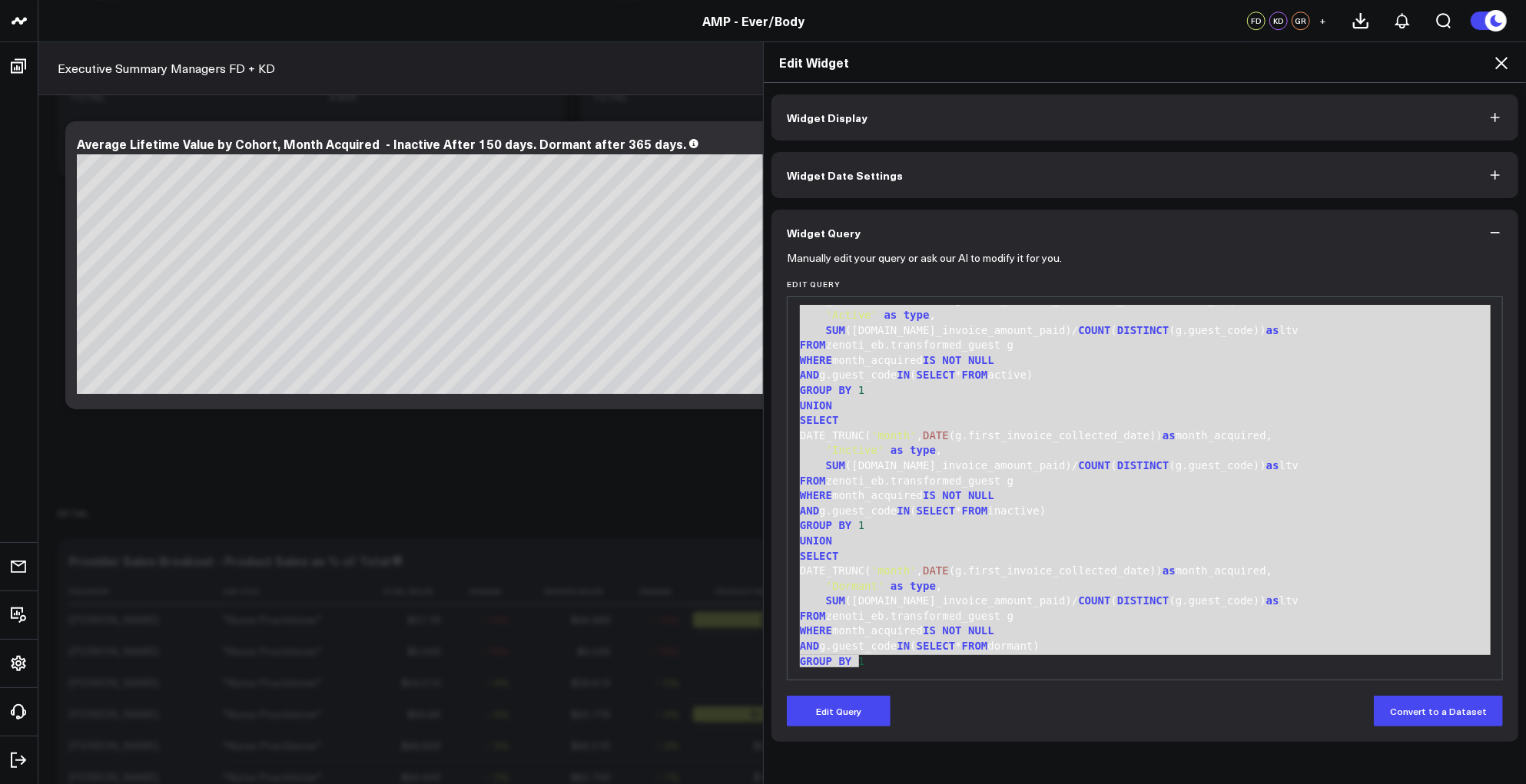
copy div "WITH active AS ( SELECT DISTINCT c.guest_code FROM zenoti_eb.transformed_sales_…"
click at [895, 613] on div "FROM zenoti_eb.transformed_guest g" at bounding box center [1145, 617] width 699 height 16
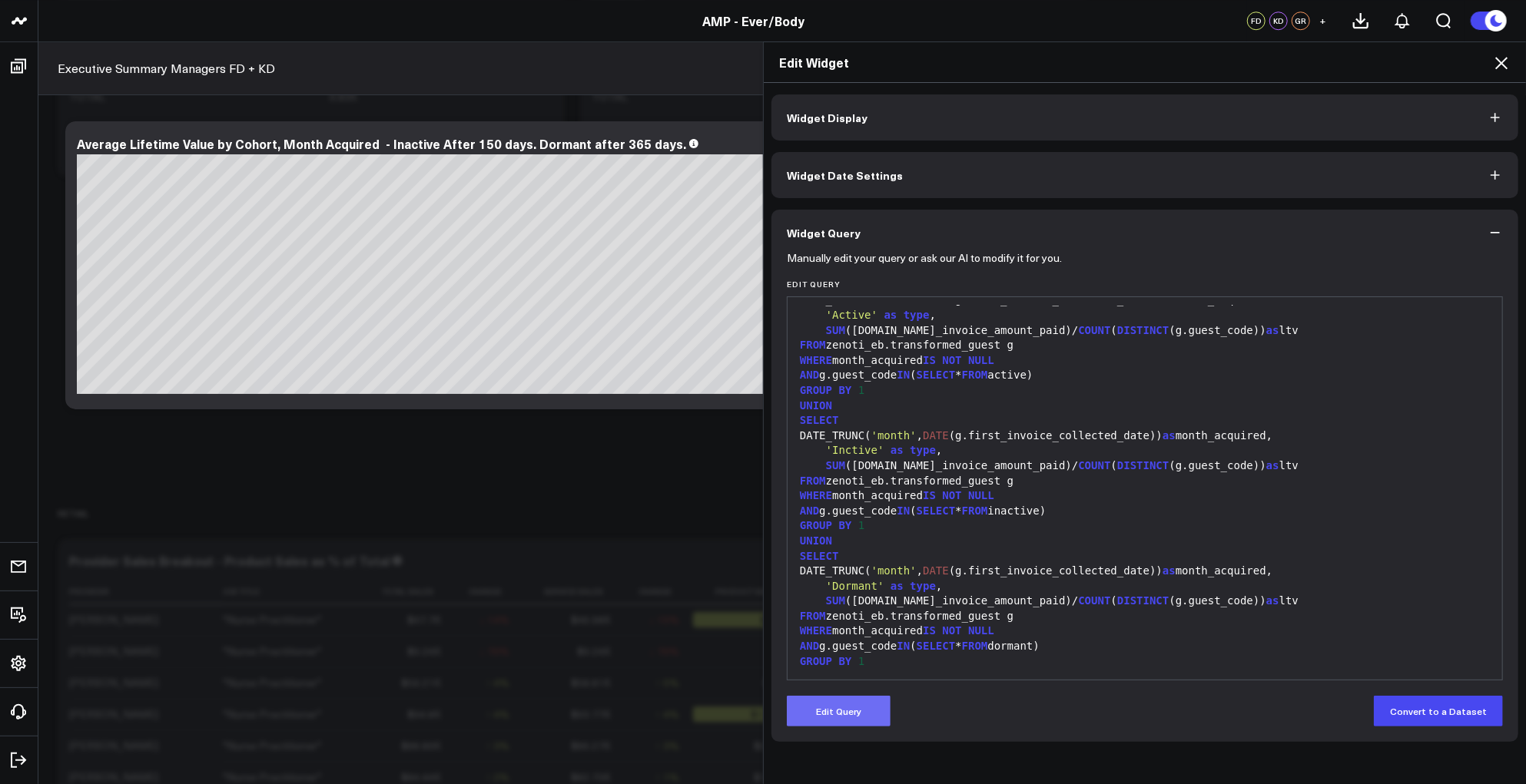
click at [832, 720] on button "Edit Query" at bounding box center [837, 710] width 103 height 31
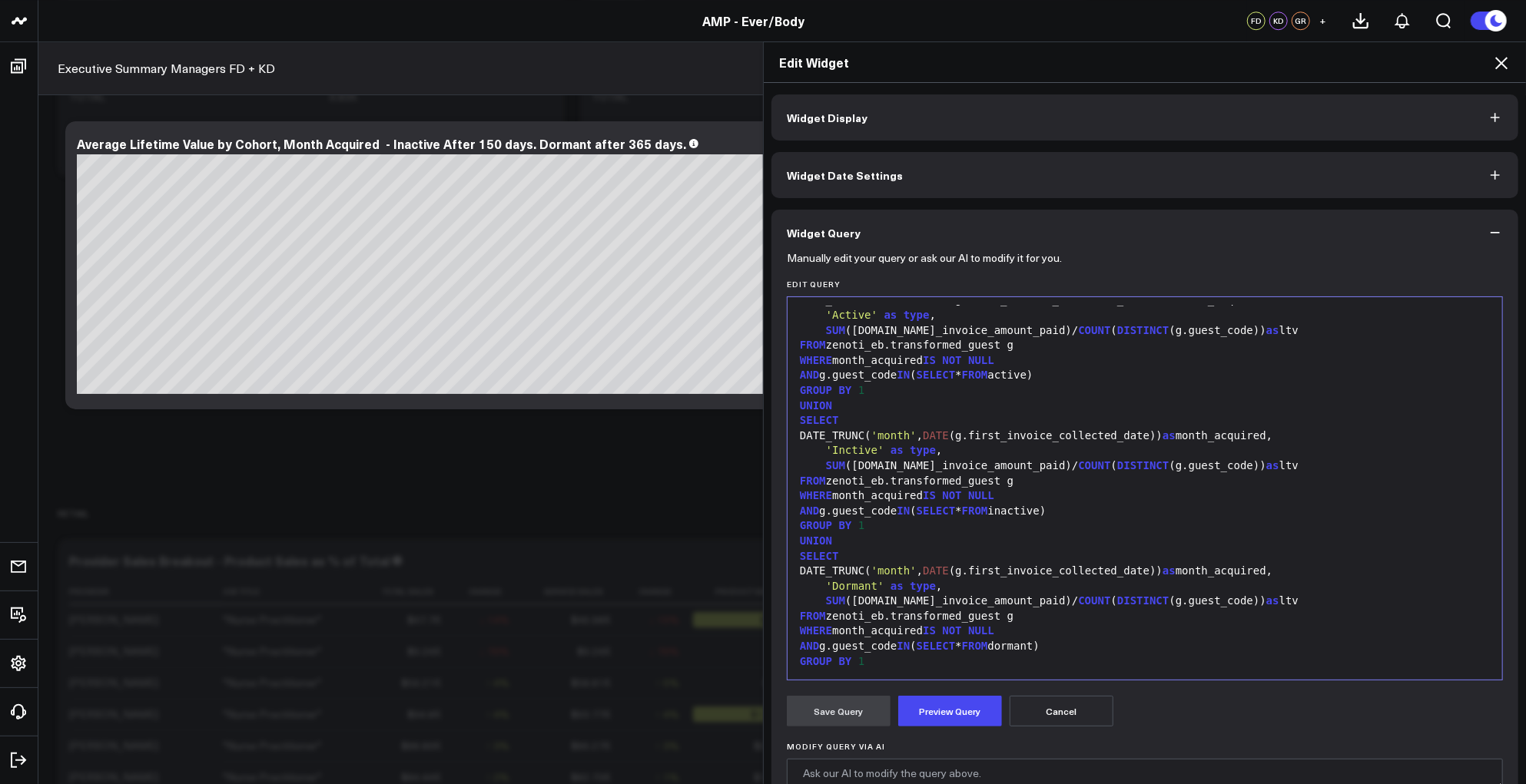
click at [1012, 539] on div "UNION" at bounding box center [1145, 542] width 699 height 16
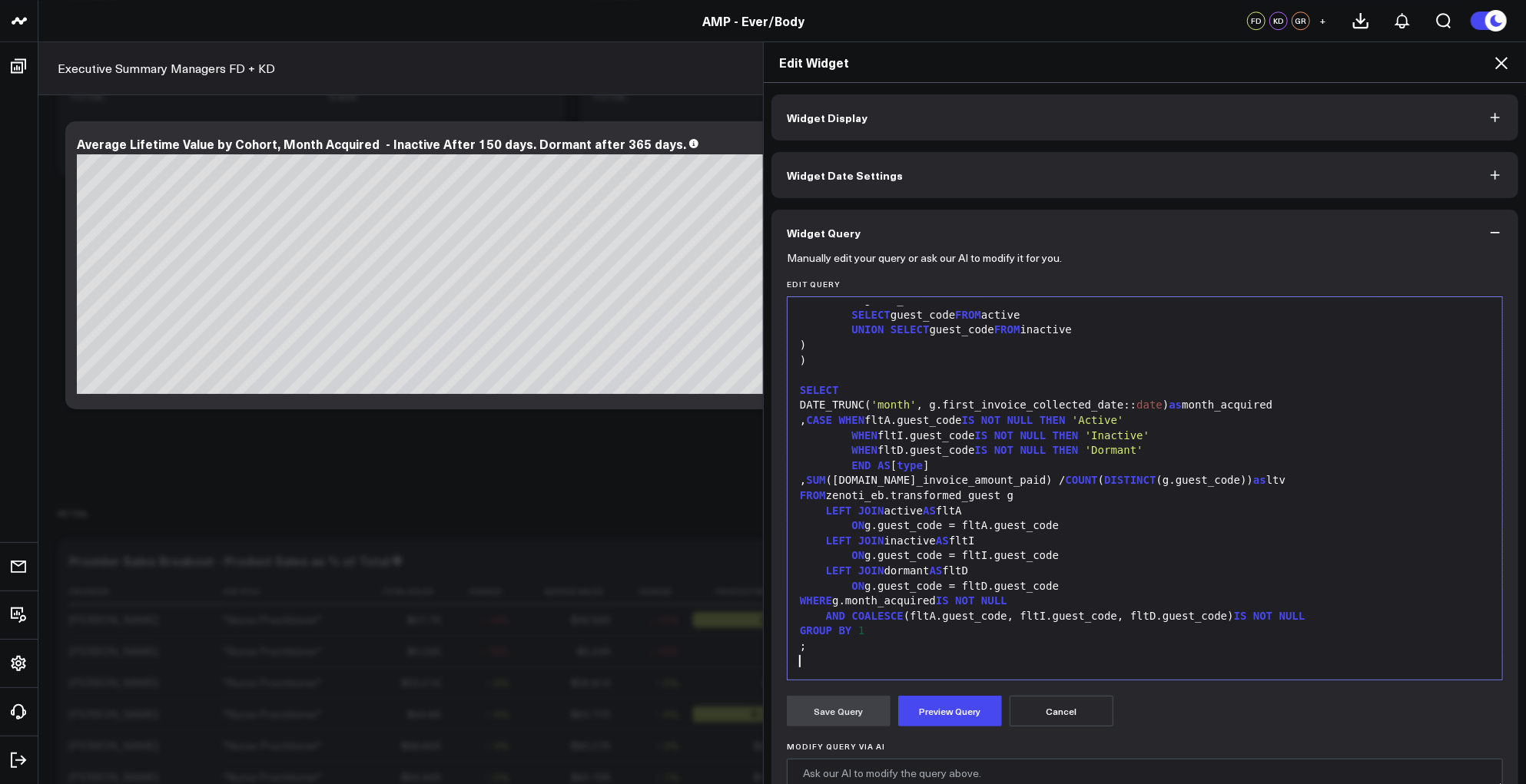
scroll to position [301, 0]
click at [937, 708] on button "Preview Query" at bounding box center [950, 710] width 103 height 31
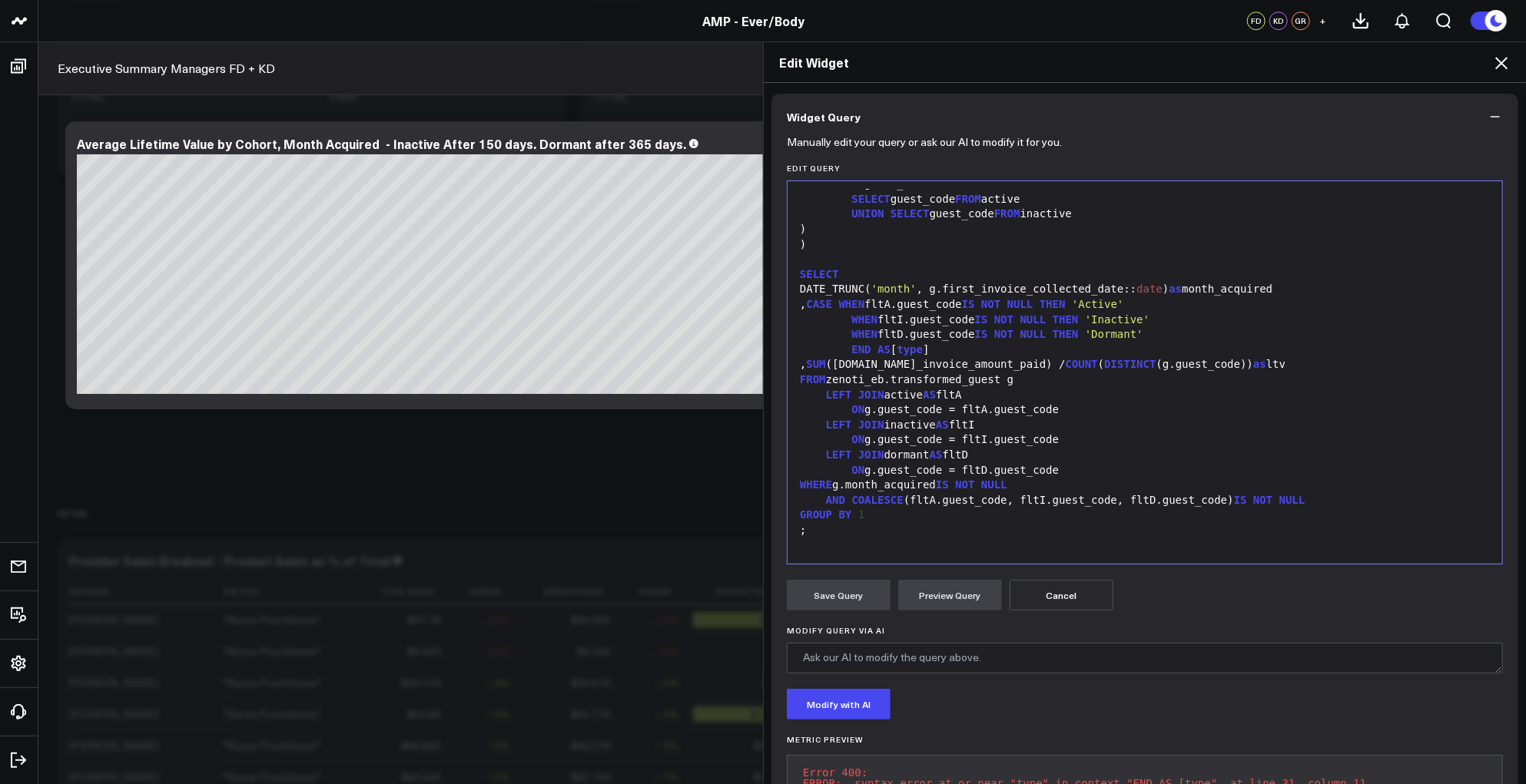
scroll to position [201, 0]
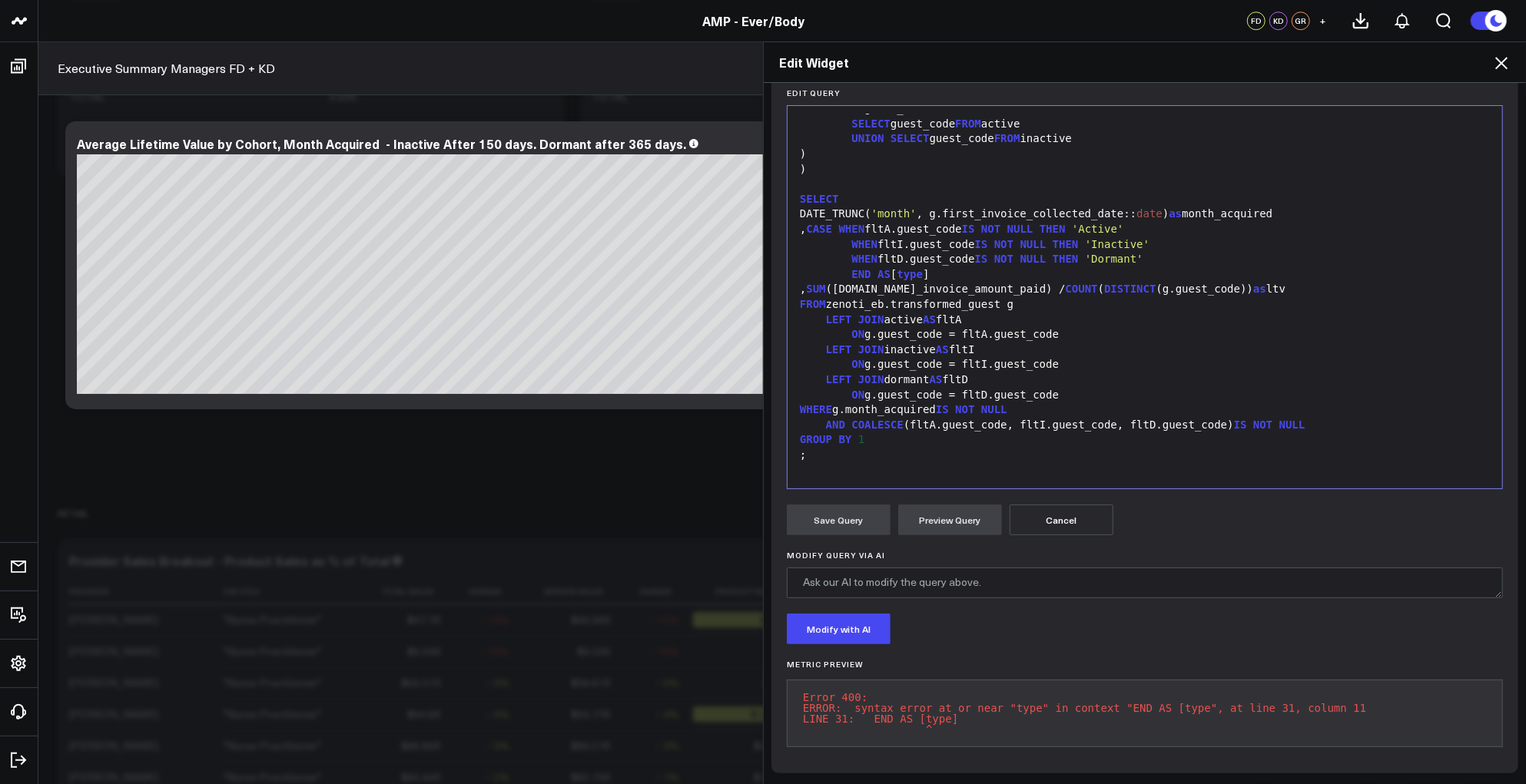
click at [948, 267] on div "END AS [ type ]" at bounding box center [1145, 275] width 699 height 16
click at [925, 514] on button "Preview Query" at bounding box center [950, 519] width 103 height 31
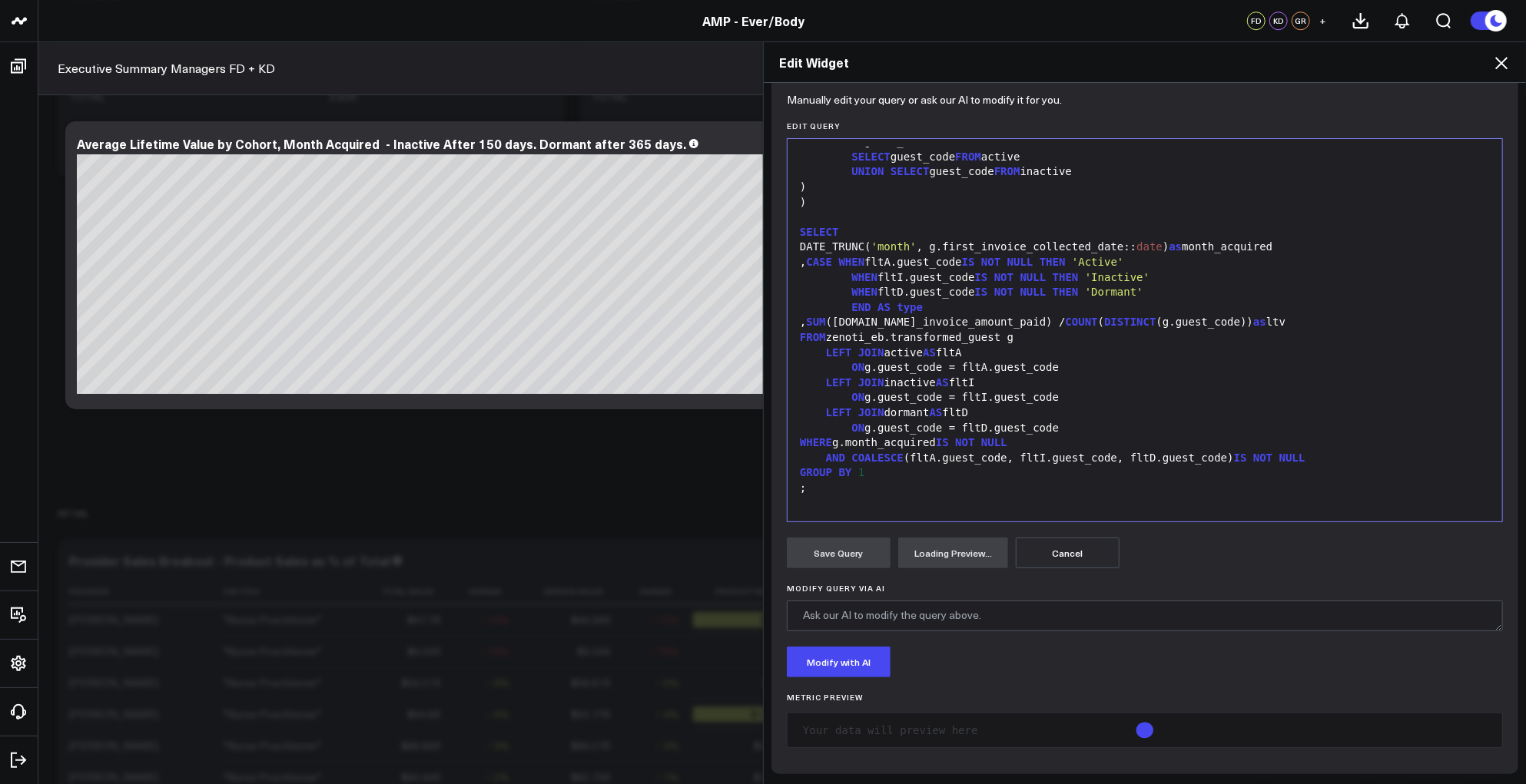
scroll to position [179, 0]
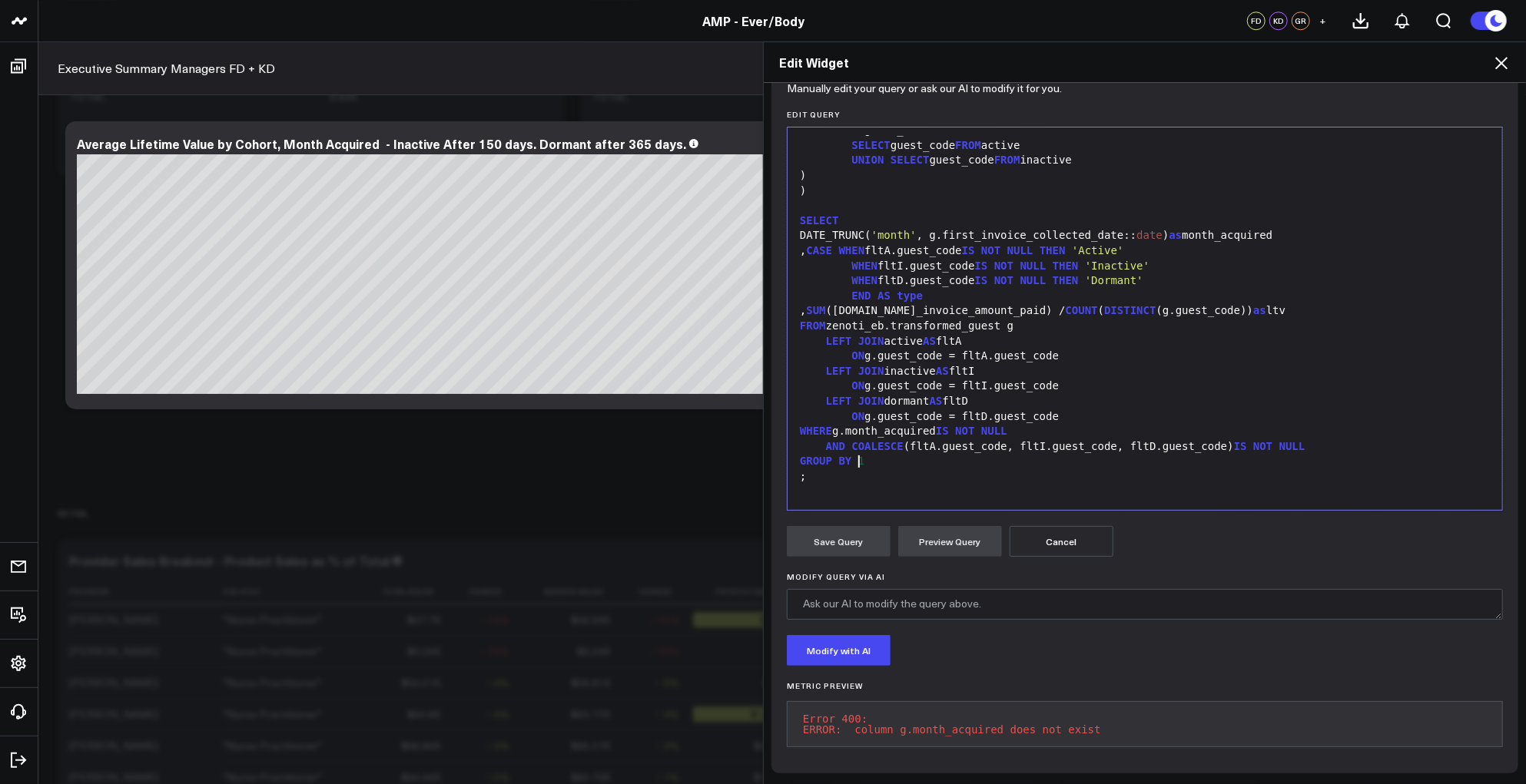
click at [952, 454] on div "GROUP BY 1" at bounding box center [1145, 462] width 699 height 16
click at [1103, 535] on button "Cancel" at bounding box center [1061, 541] width 103 height 31
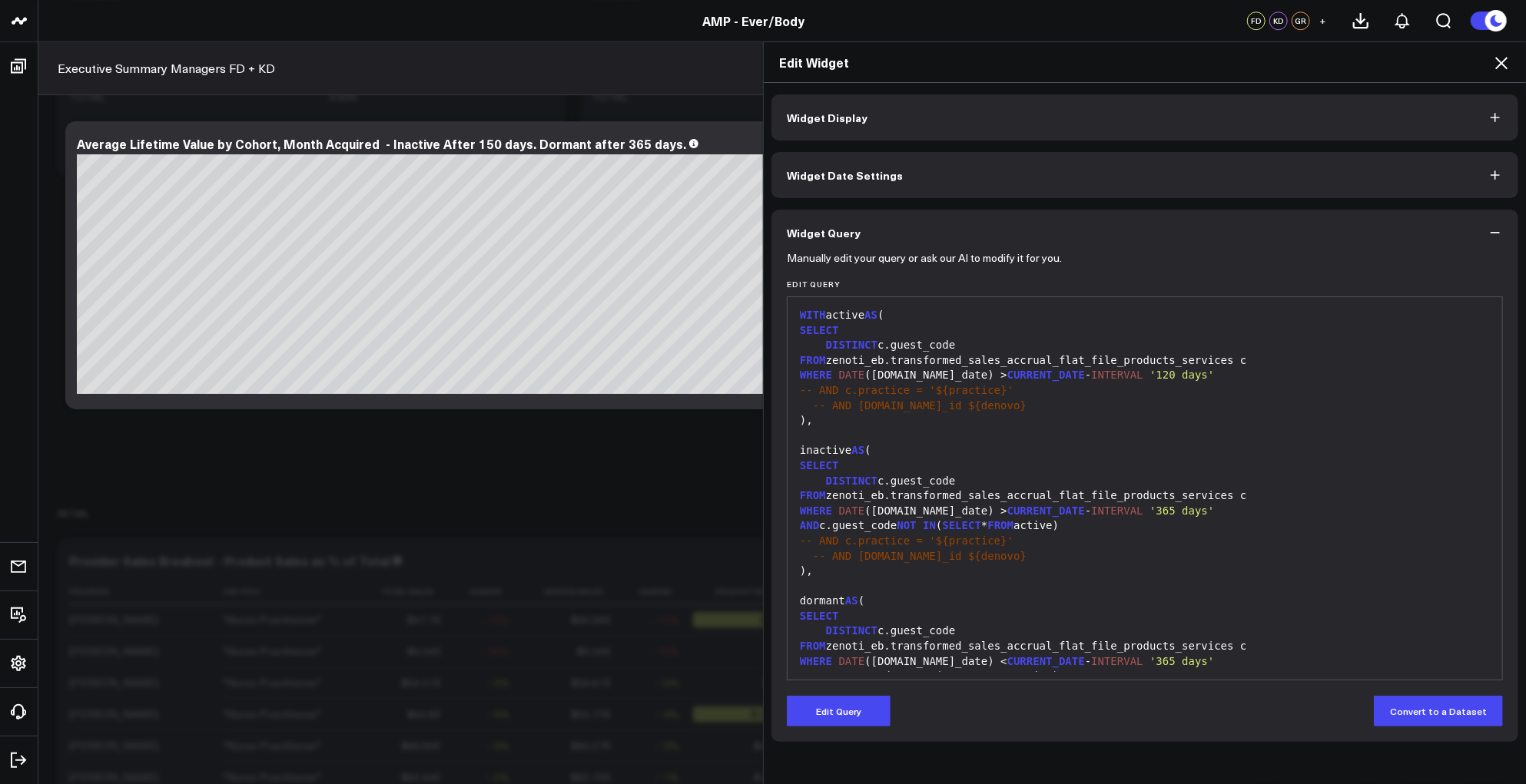
click at [983, 448] on div "inactive AS (" at bounding box center [1145, 451] width 699 height 16
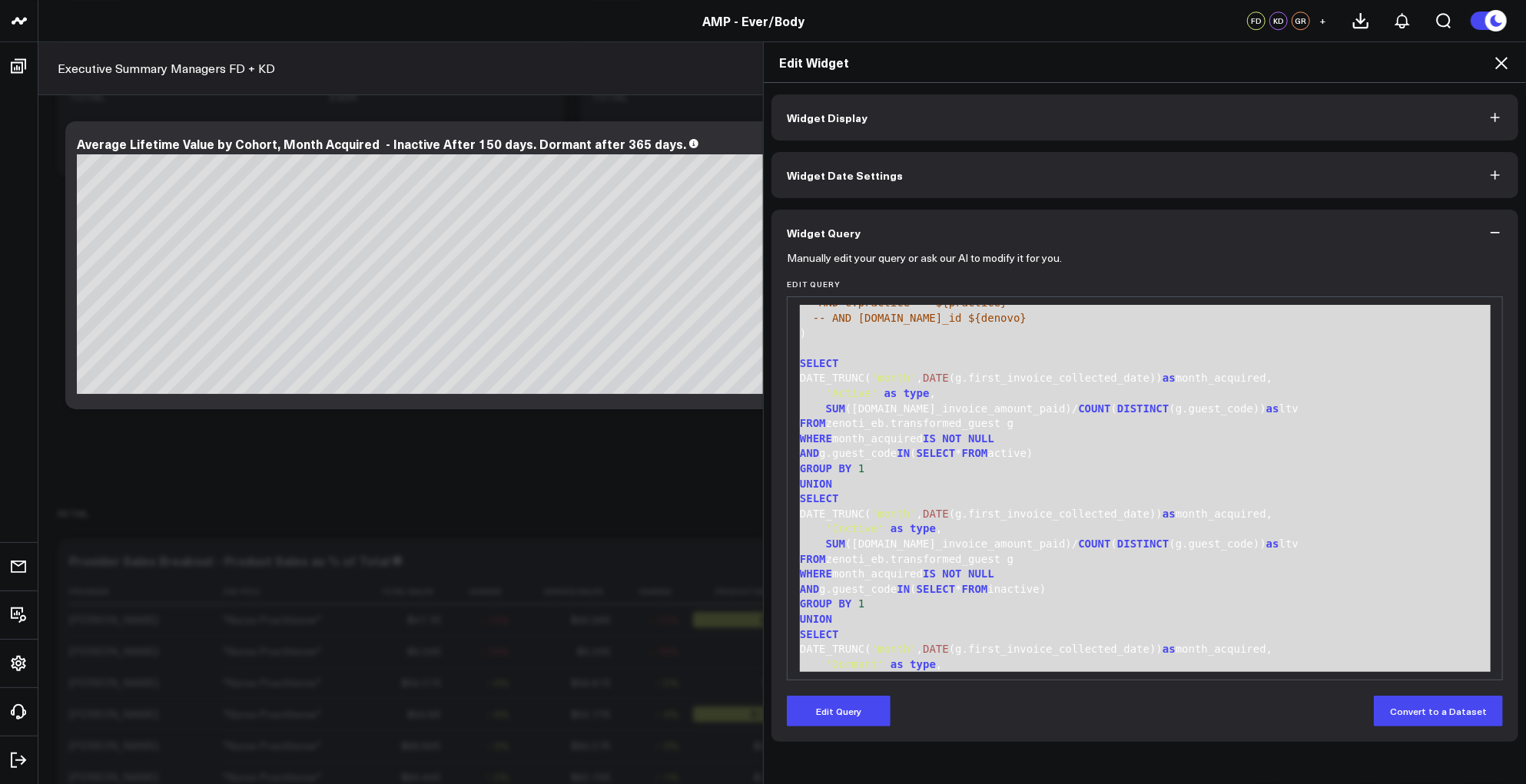
scroll to position [482, 0]
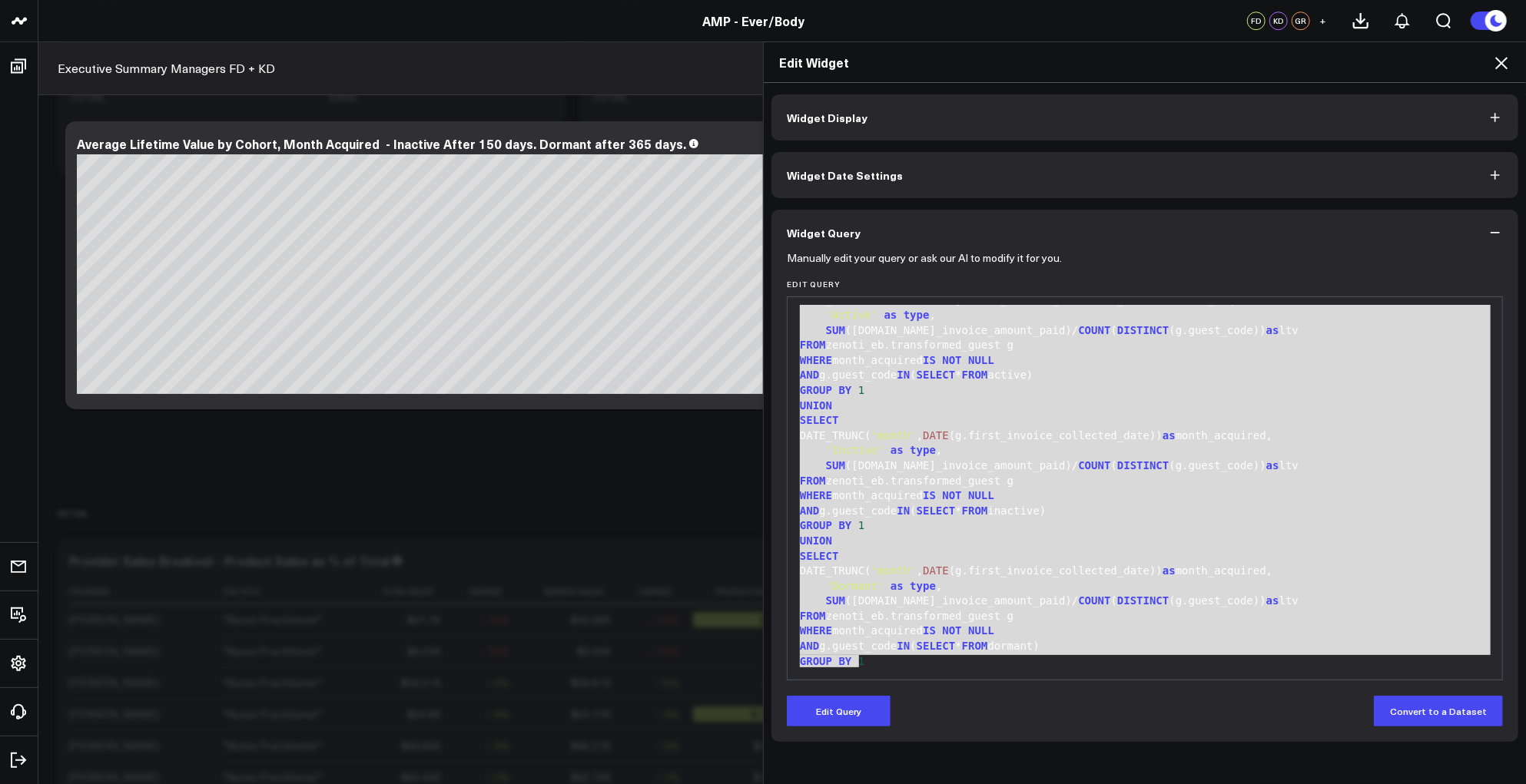
drag, startPoint x: 795, startPoint y: 316, endPoint x: 1083, endPoint y: 747, distance: 518.4
click at [1083, 747] on div "Widget Display Widget Date Settings Widget Query Manually edit your query or as…" at bounding box center [1145, 433] width 763 height 702
copy div "WITH active AS ( SELECT DISTINCT c.guest_code FROM zenoti_eb.transformed_sales_…"
click at [1117, 602] on span "DISTINCT" at bounding box center [1143, 601] width 51 height 12
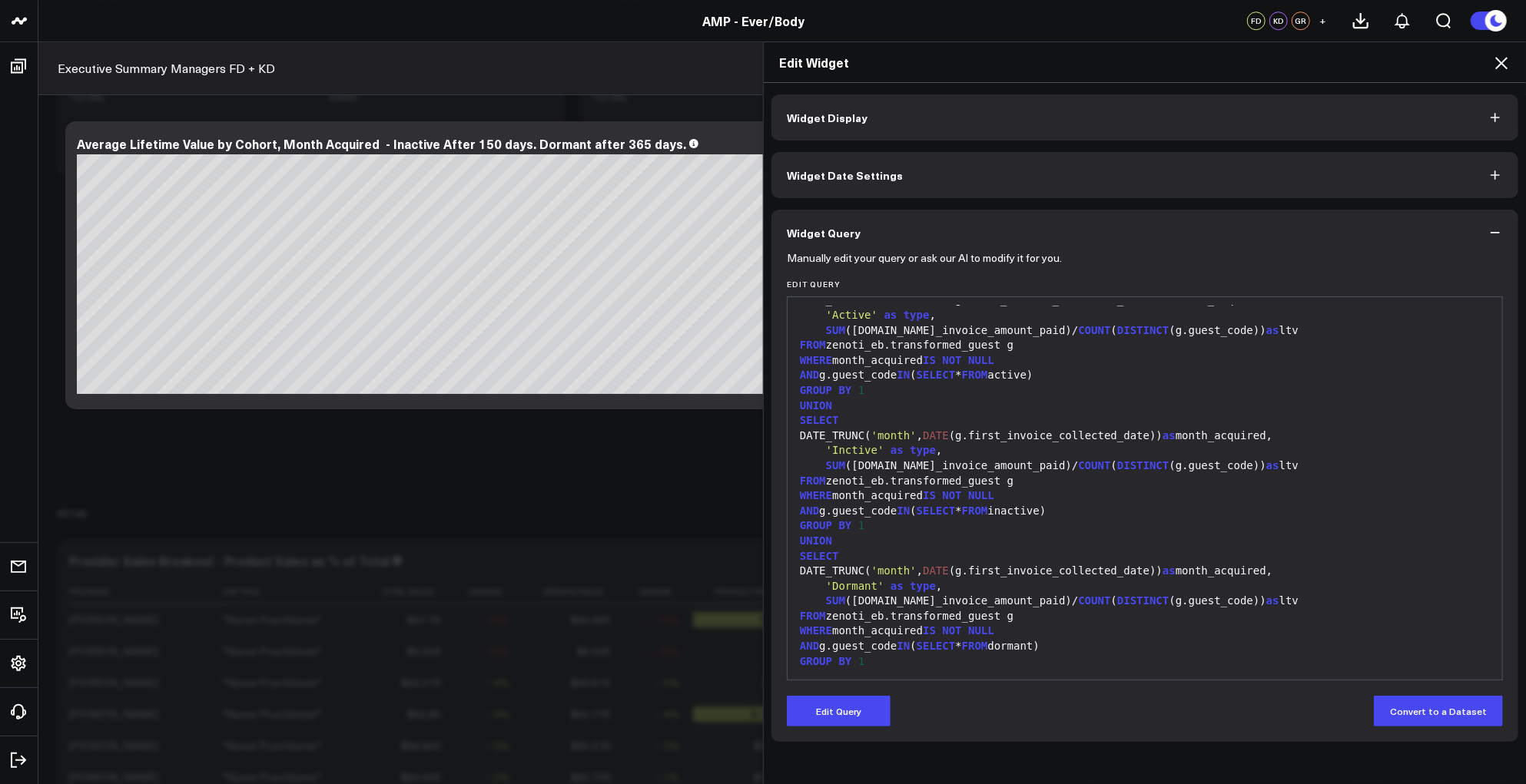
click at [1124, 635] on div "WHERE month_acquired IS NOT NULL" at bounding box center [1145, 631] width 699 height 16
click at [882, 704] on button "Edit Query" at bounding box center [837, 710] width 103 height 31
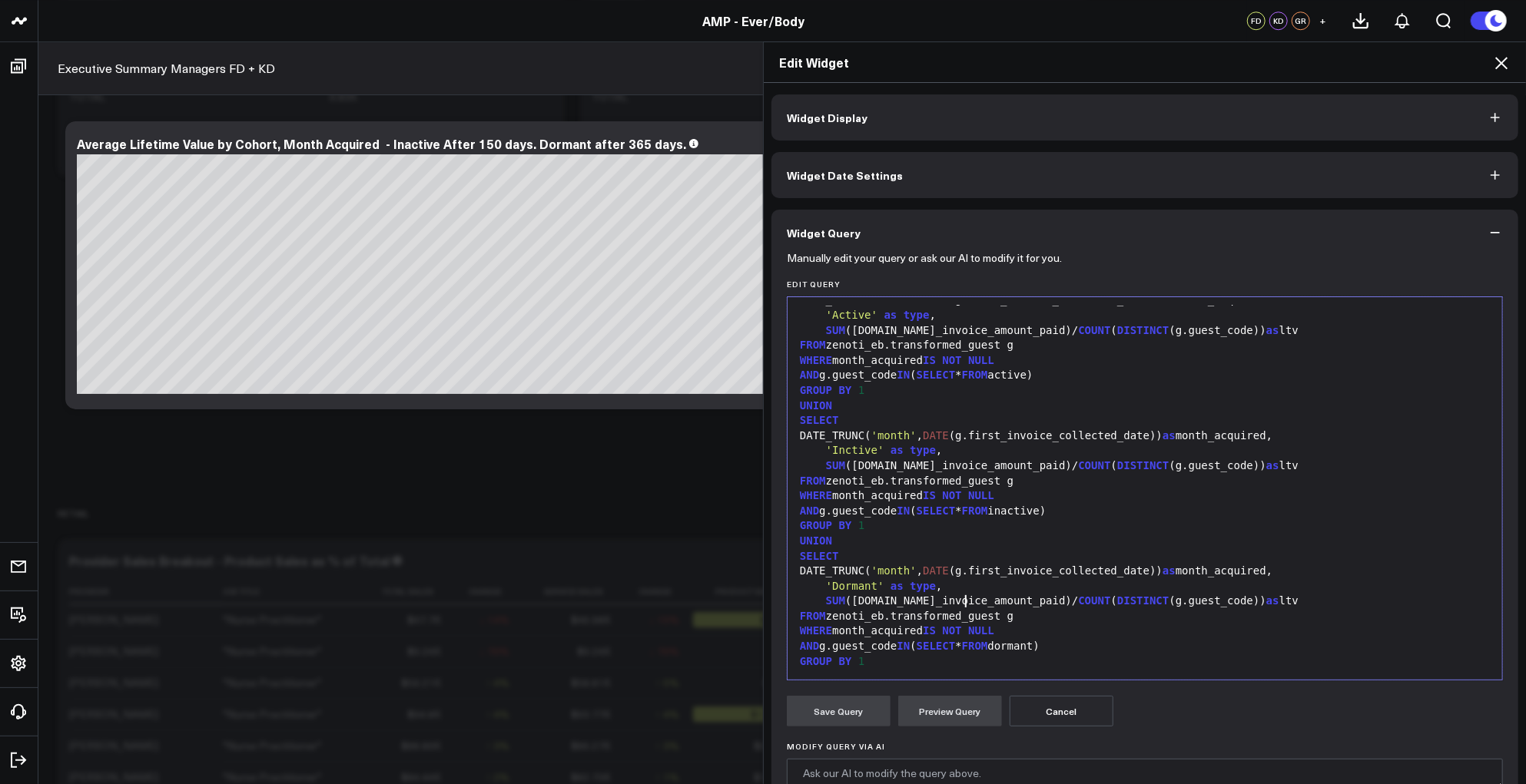
click at [958, 595] on div "SUM ([DOMAIN_NAME]_invoice_amount_paid)/ COUNT ( DISTINCT (g.guest_code)) as ltv" at bounding box center [1145, 602] width 699 height 16
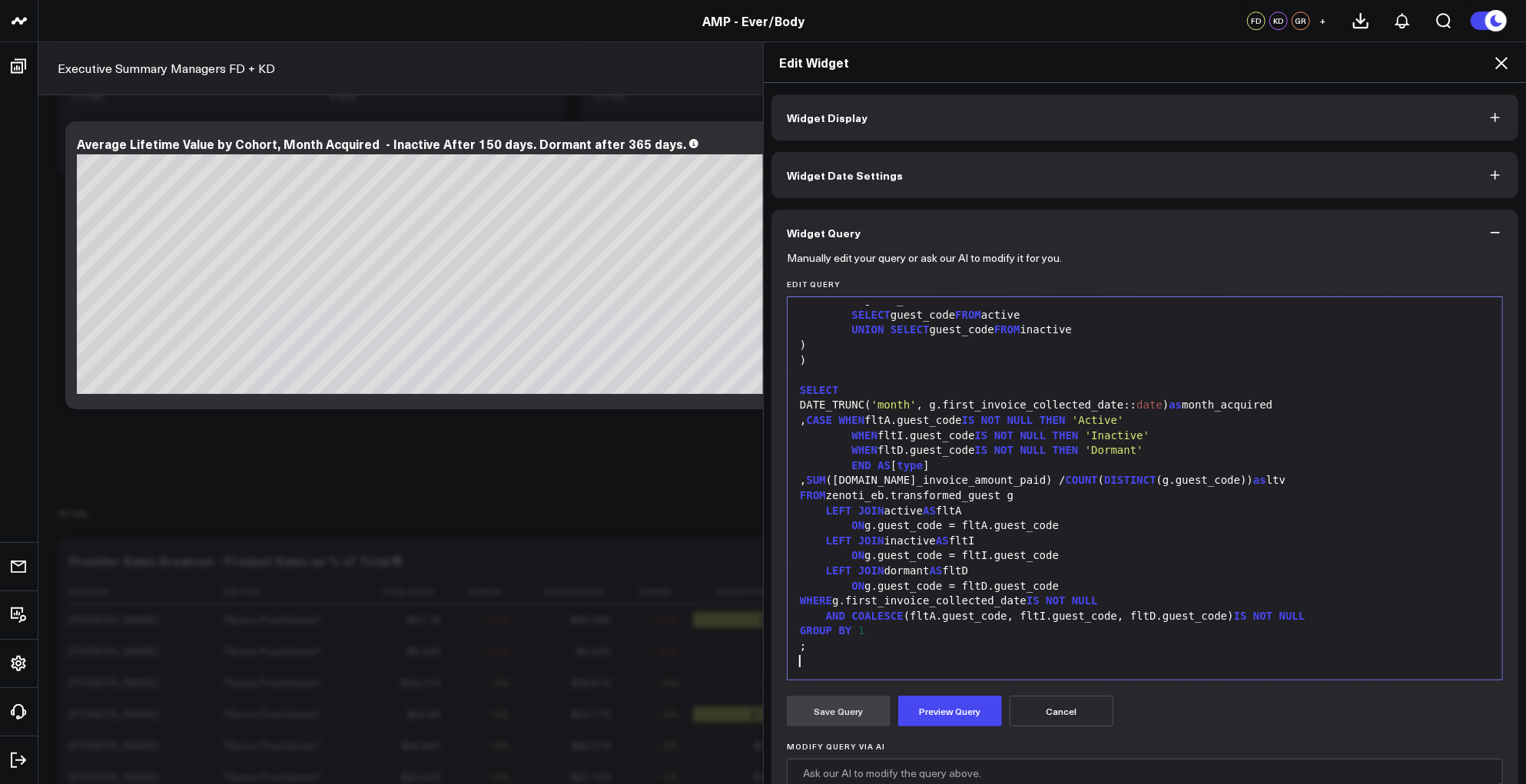
scroll to position [301, 0]
click at [952, 692] on form "Manually edit your query or ask our AI to modify it for you. Edit Query 99 1 2 …" at bounding box center [1144, 592] width 716 height 672
click at [949, 706] on button "Preview Query" at bounding box center [950, 710] width 103 height 31
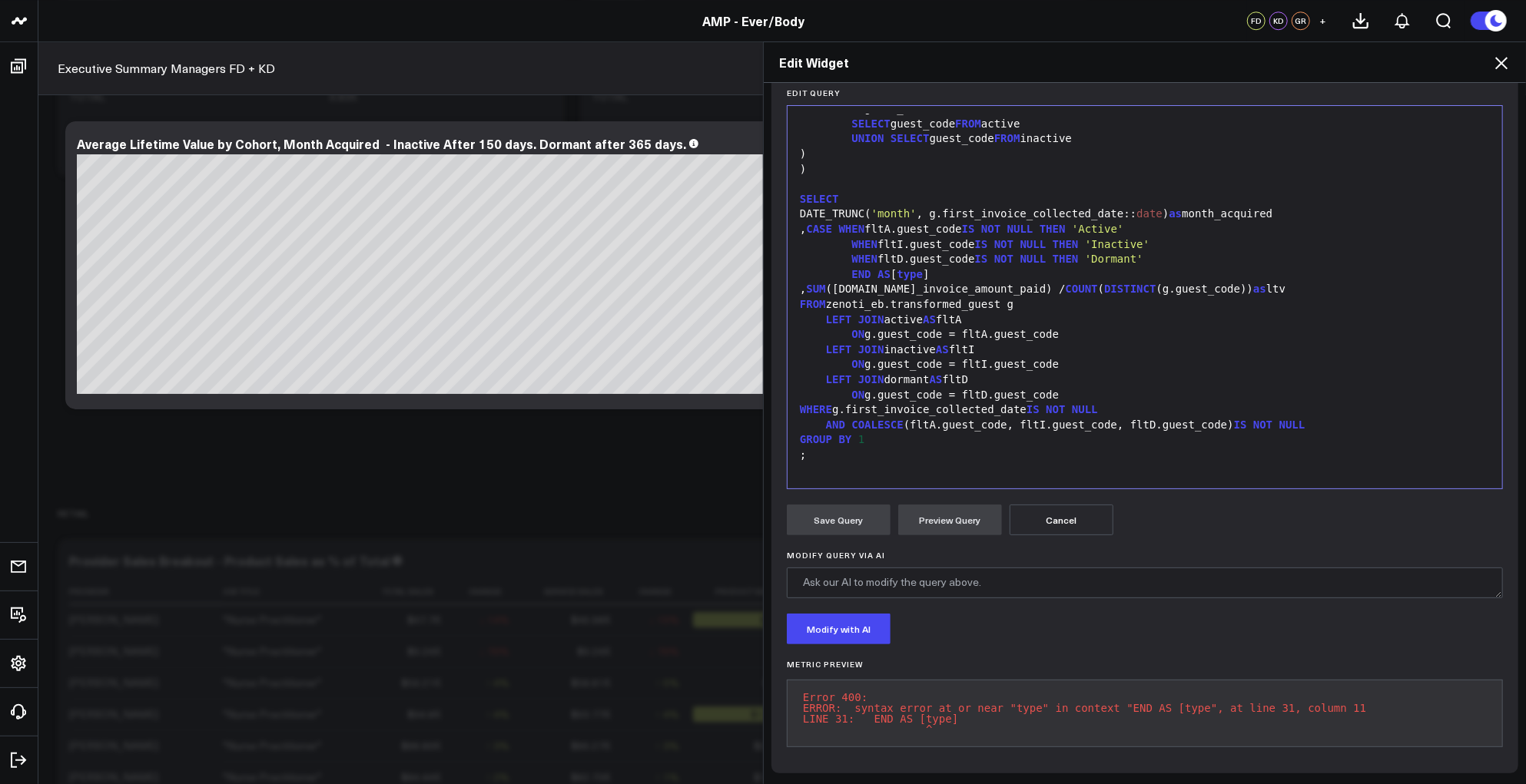
click at [1021, 267] on div "END AS [ type ]" at bounding box center [1145, 275] width 699 height 16
click at [940, 525] on form "Manually edit your query or ask our AI to modify it for you. Edit Query 99 1 2 …" at bounding box center [1144, 412] width 716 height 693
click at [938, 504] on button "Preview Query" at bounding box center [950, 519] width 103 height 31
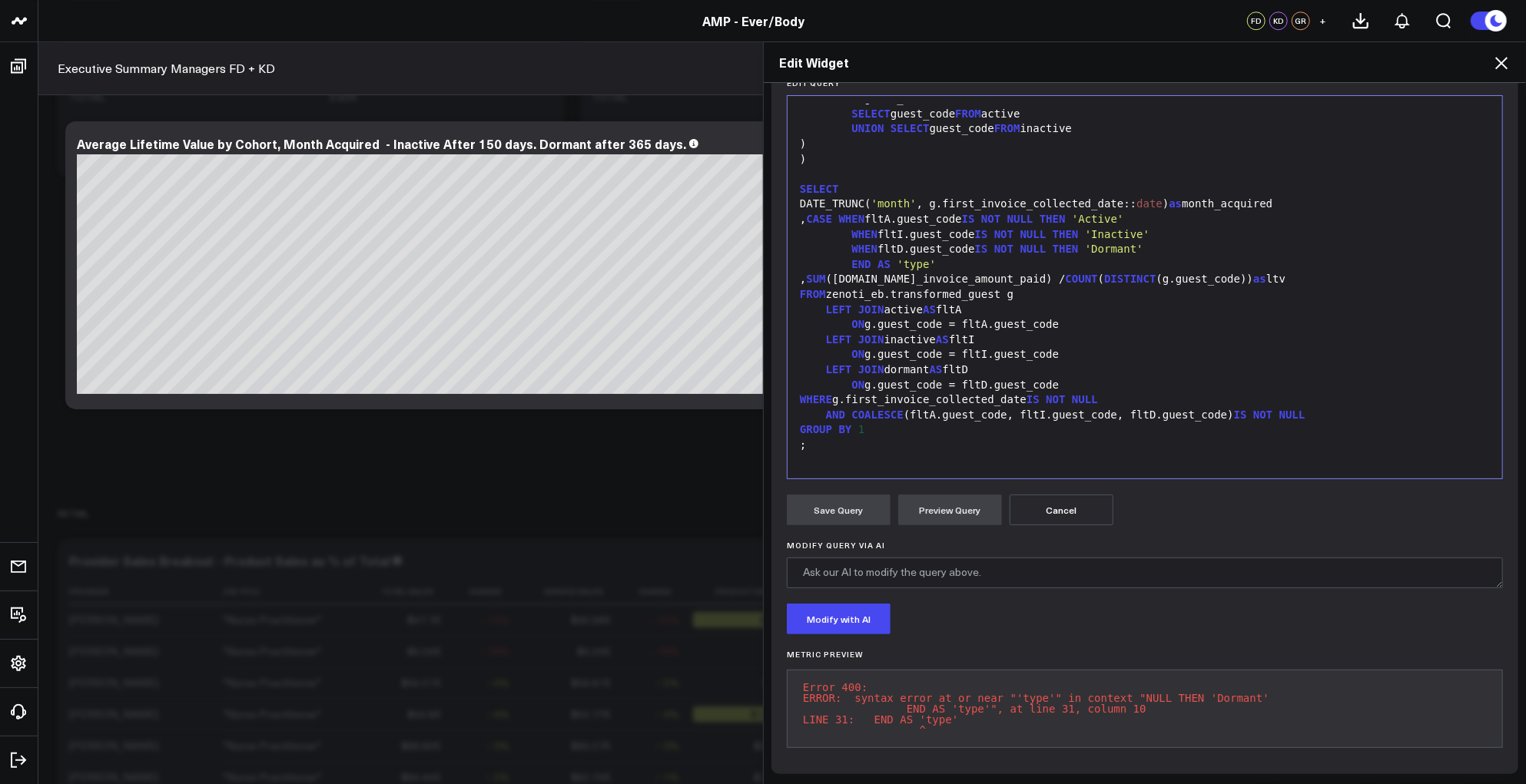
click at [896, 257] on div "END AS 'type'" at bounding box center [1145, 265] width 699 height 16
click at [944, 515] on button "Preview Query" at bounding box center [950, 509] width 103 height 31
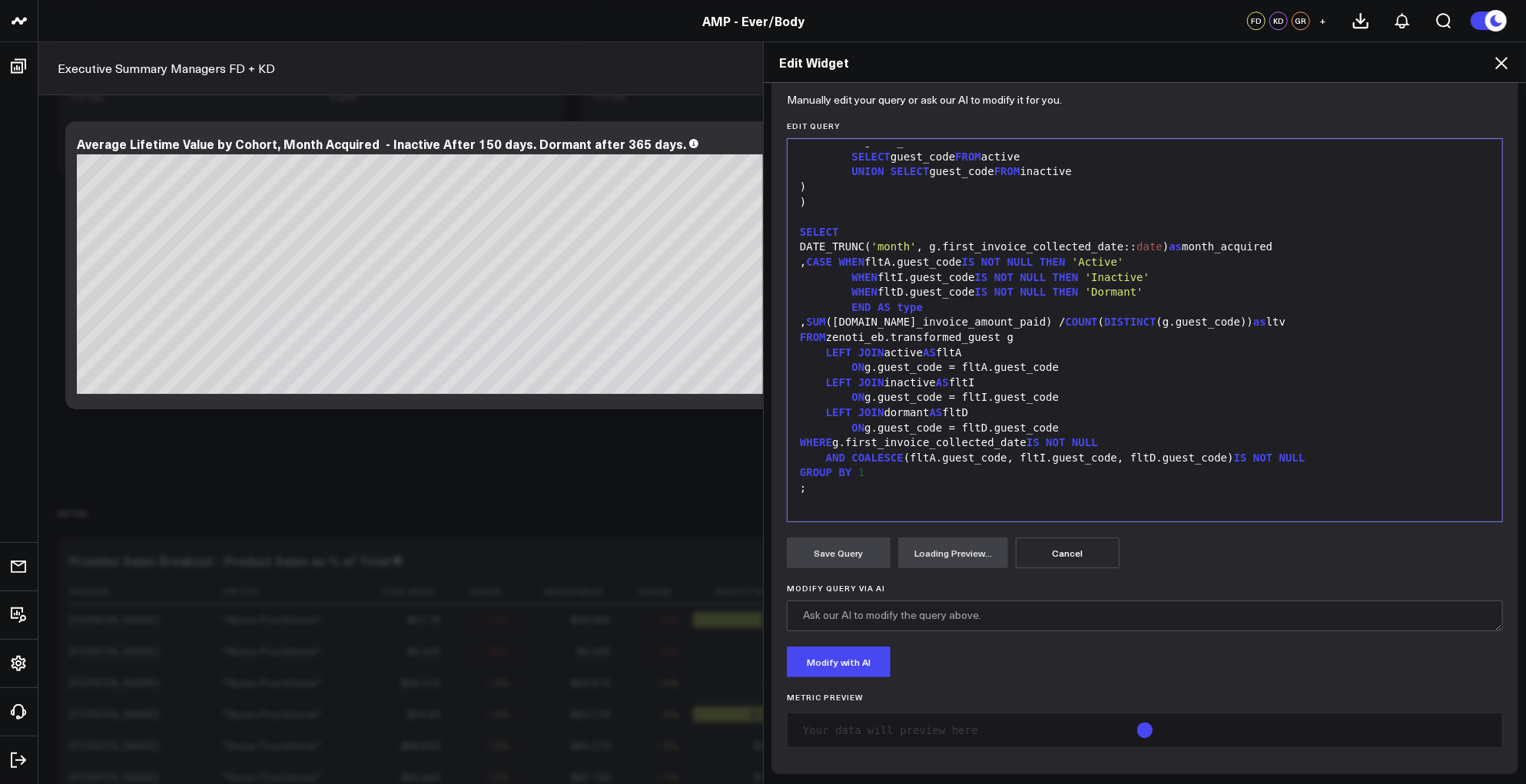
scroll to position [179, 0]
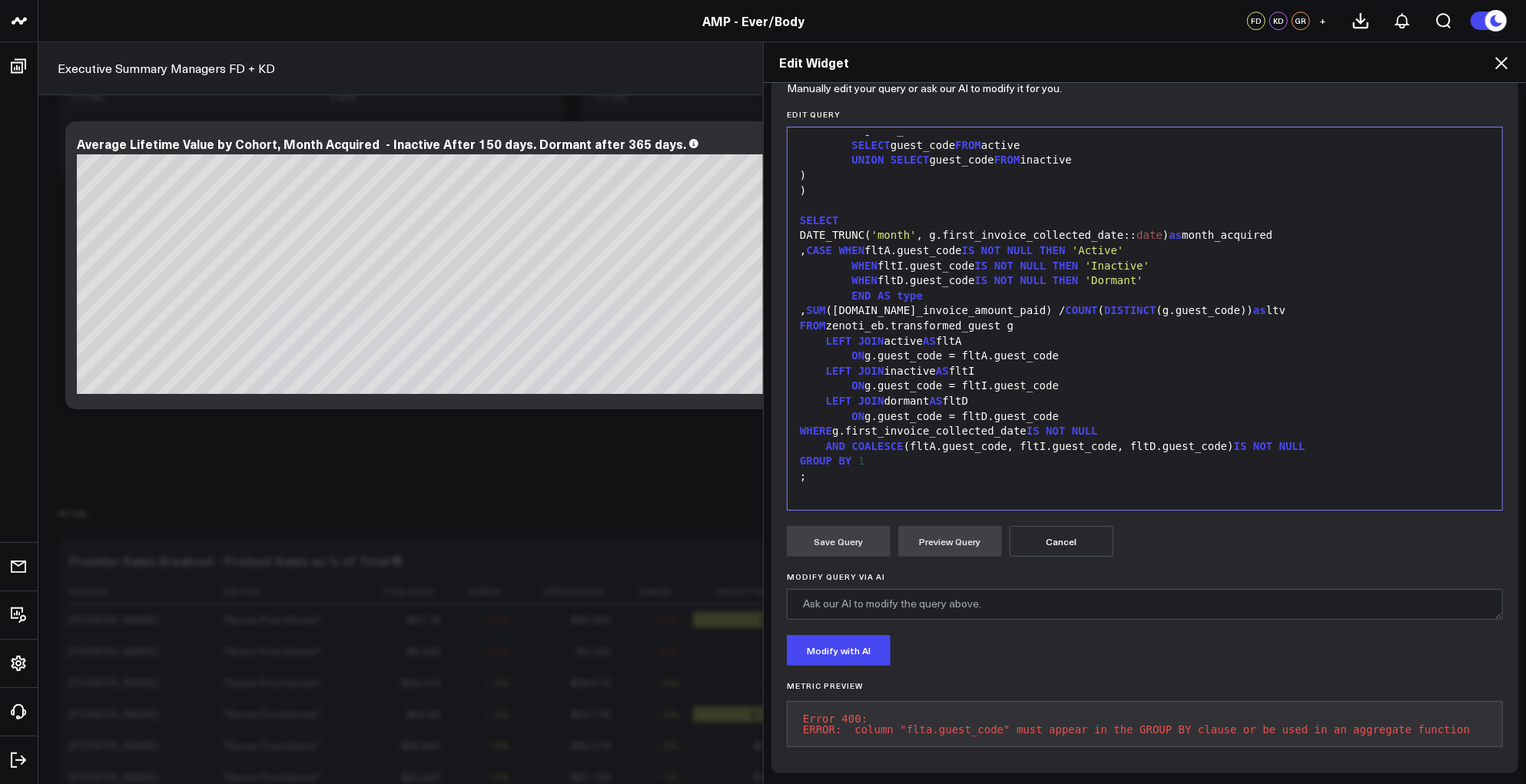
click at [991, 378] on div "ON g.guest_code = fltI.guest_code" at bounding box center [1145, 386] width 699 height 16
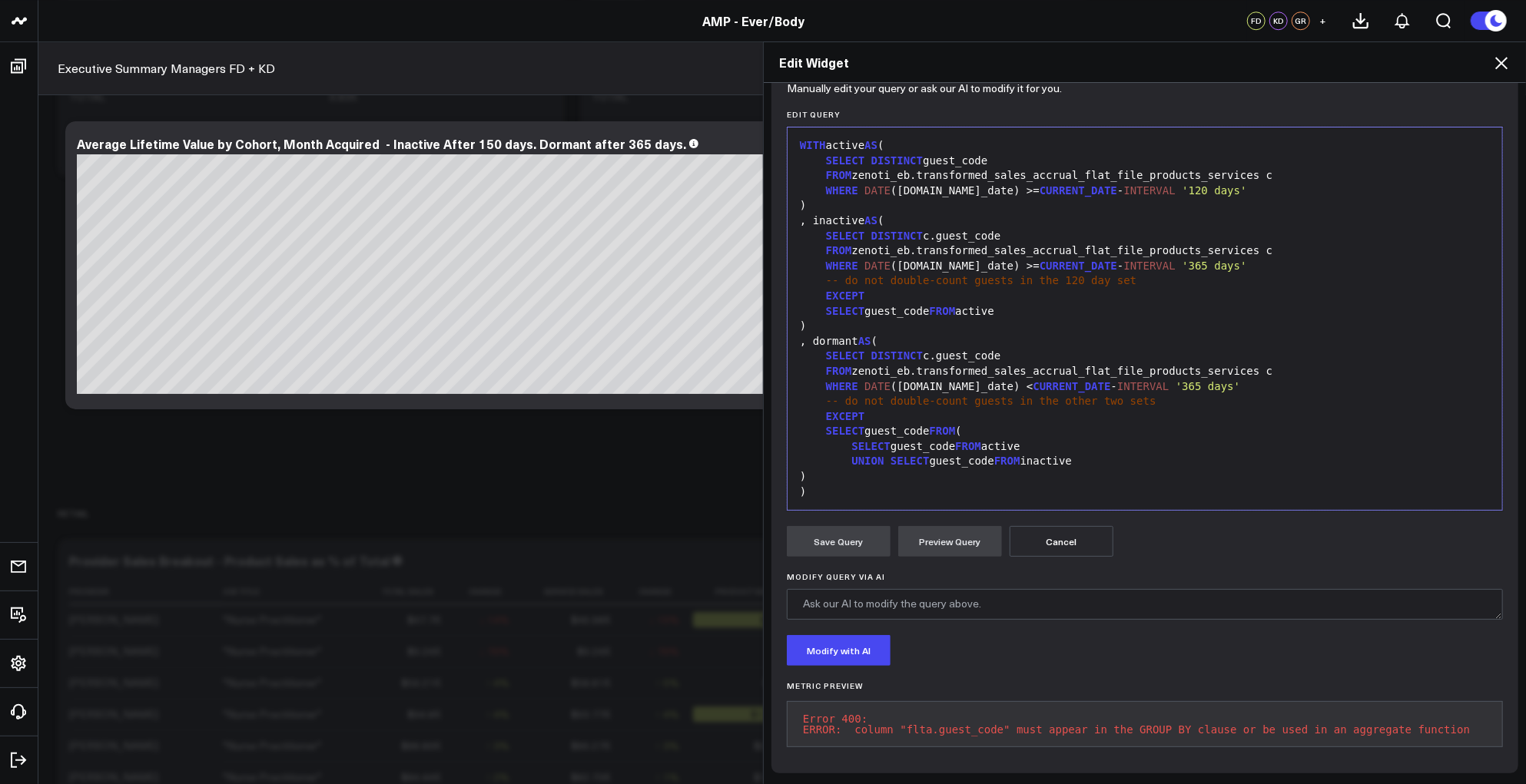
click at [1132, 304] on div "SELECT guest_code FROM active" at bounding box center [1145, 312] width 699 height 16
click at [965, 168] on div "FROM zenoti_eb.transformed_sales_accrual_flat_file_products_services c" at bounding box center [1145, 176] width 699 height 16
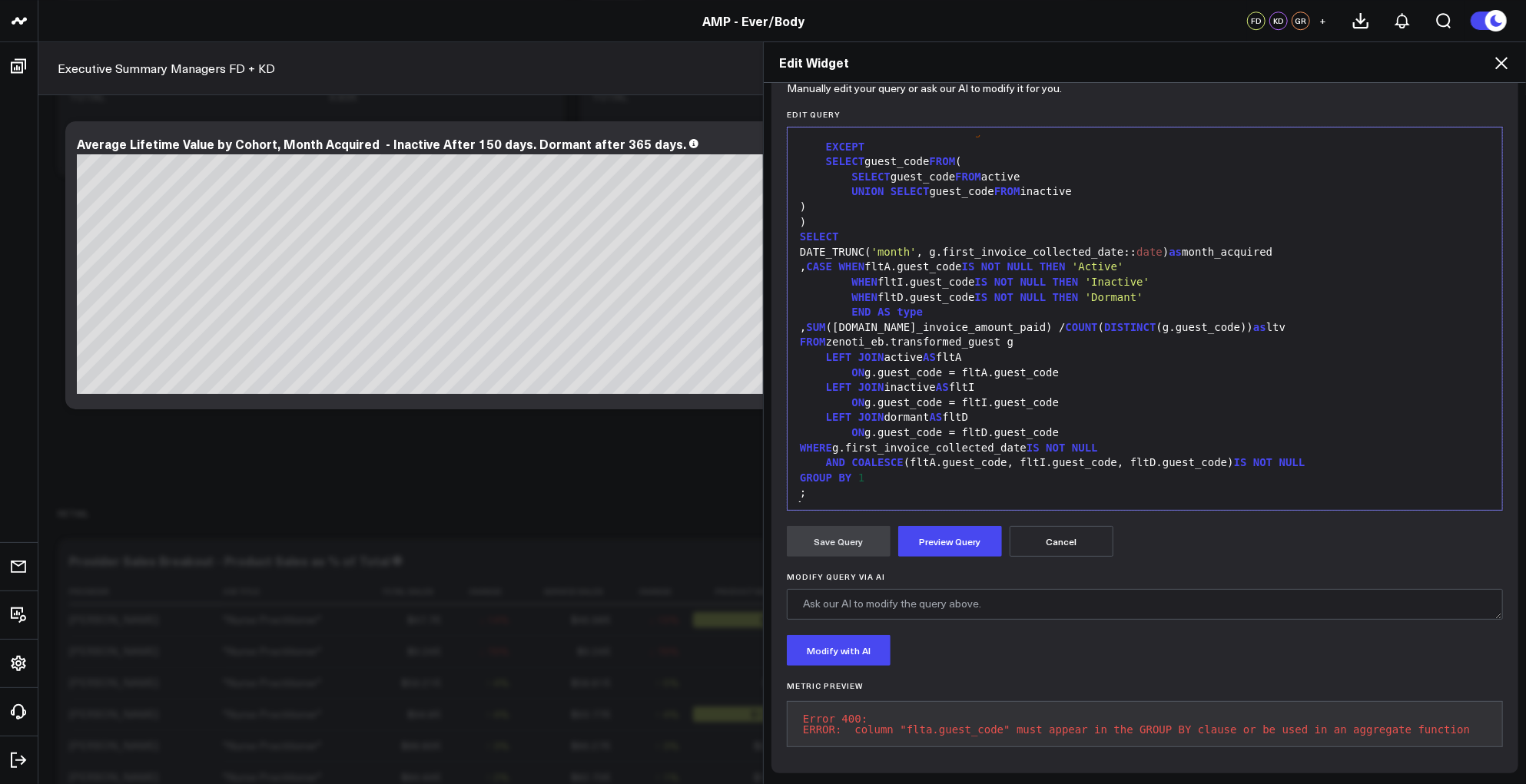
scroll to position [285, 0]
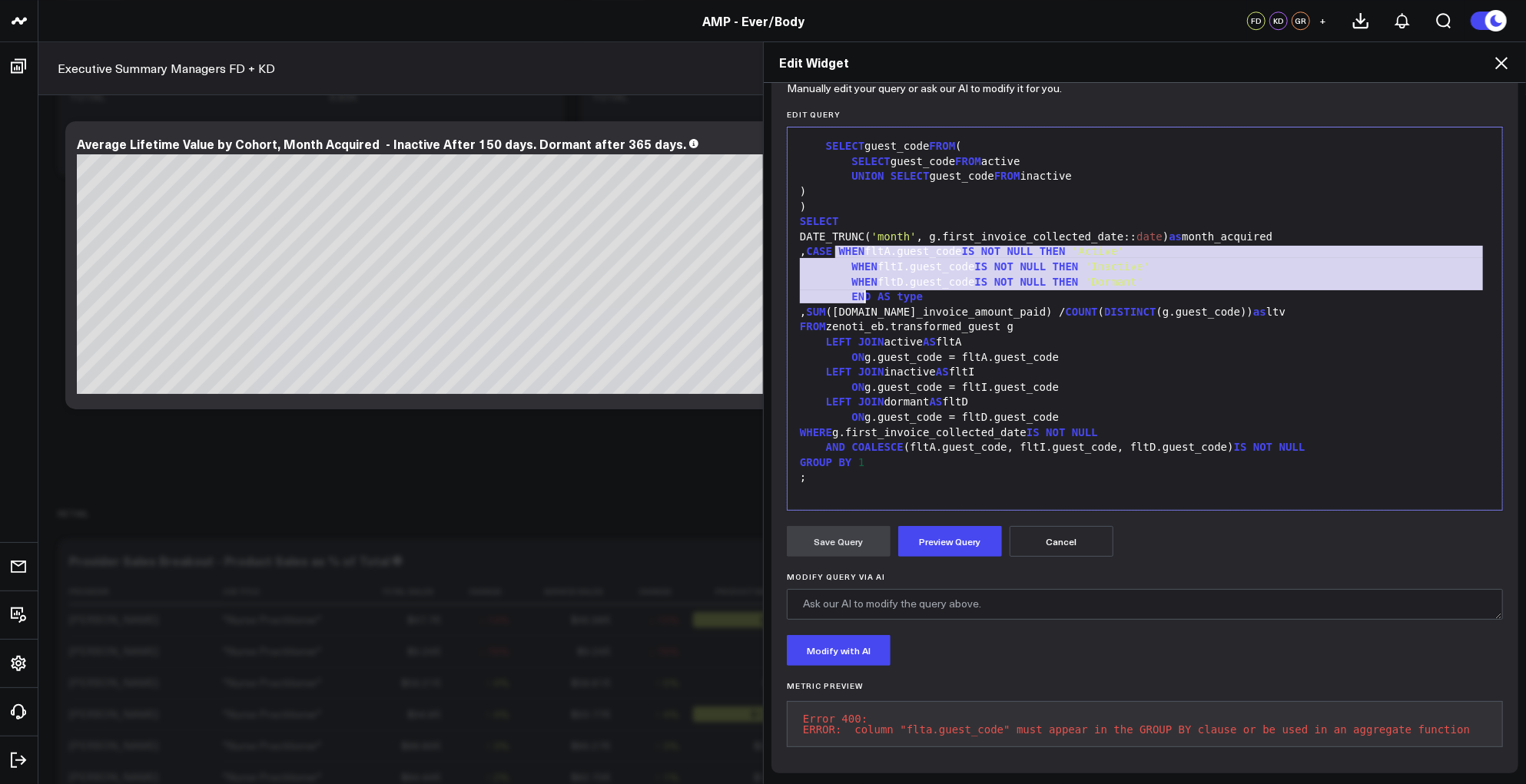
copy div "CASE WHEN fltA.guest_code IS NOT NULL THEN 'Active' WHEN fltI.guest_code IS NOT…"
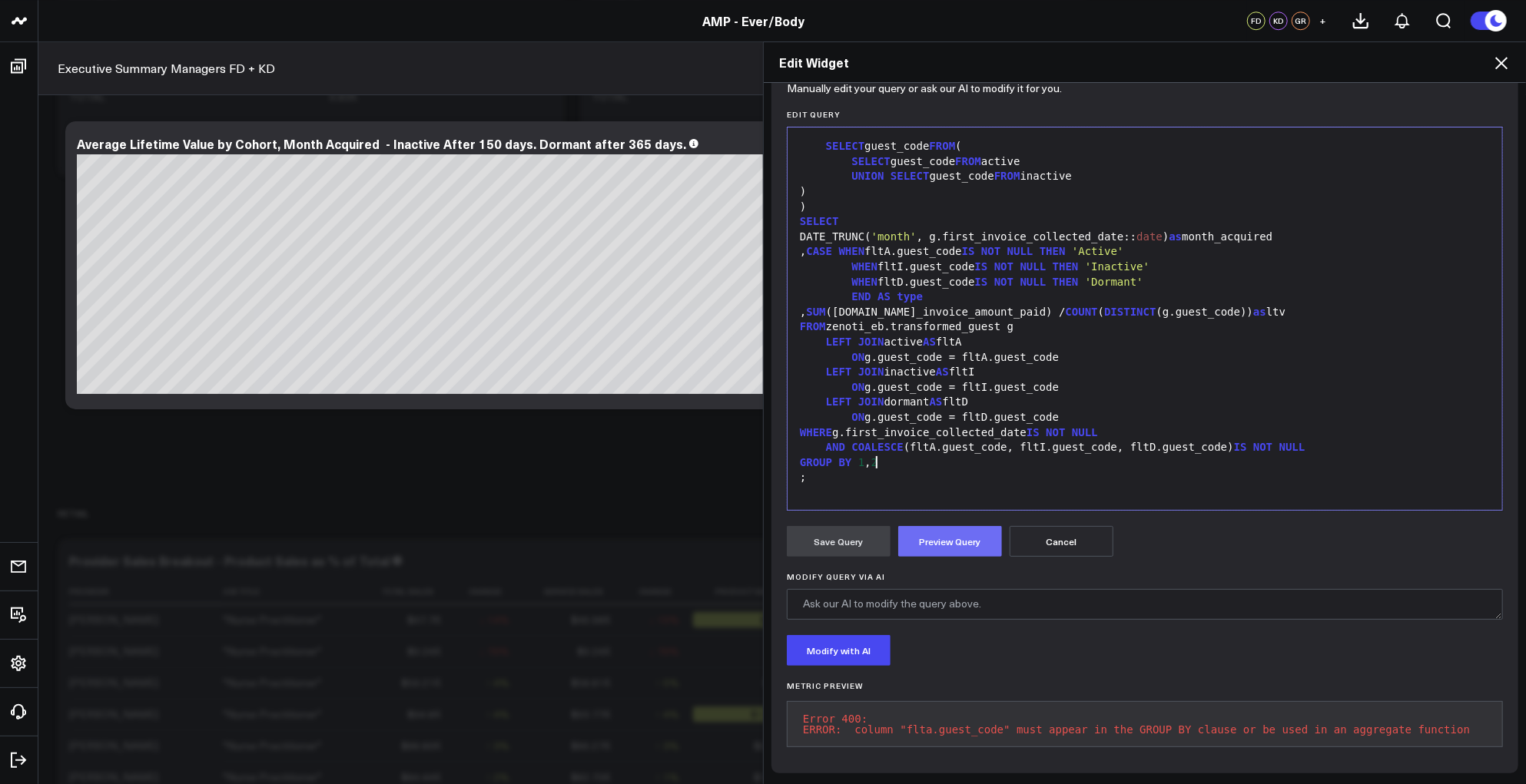
click at [954, 527] on button "Preview Query" at bounding box center [950, 541] width 103 height 31
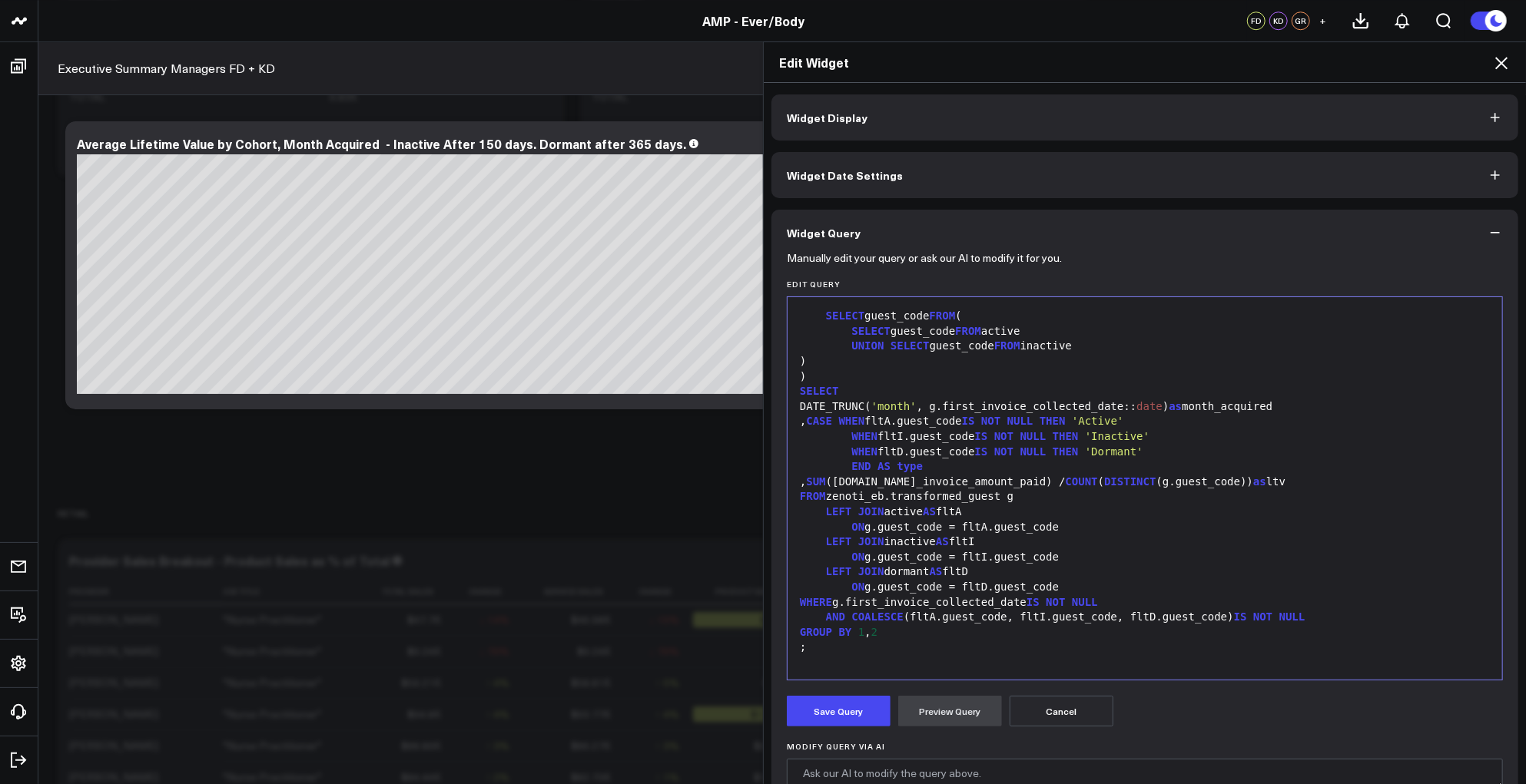
scroll to position [301, 0]
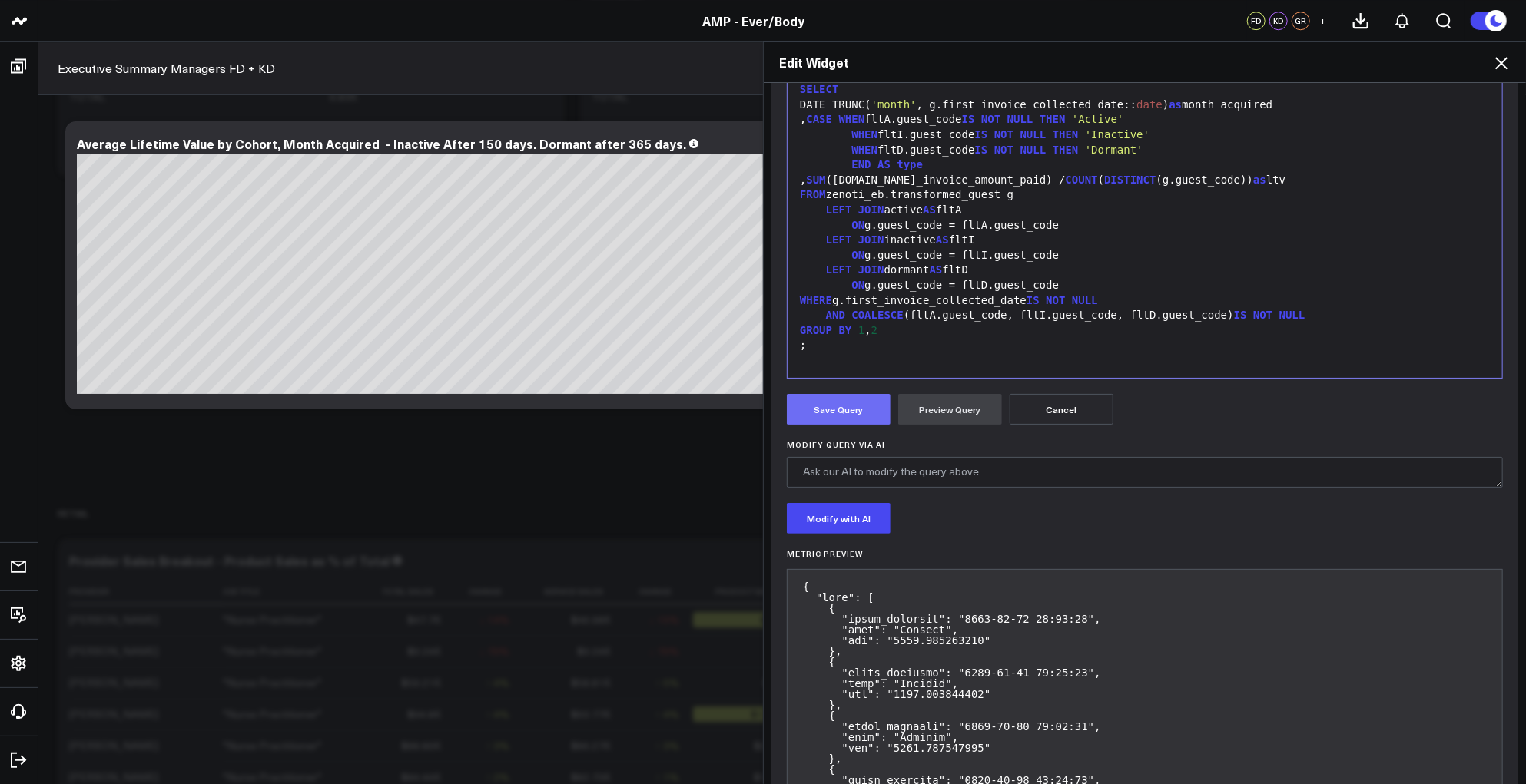
click at [835, 409] on button "Save Query" at bounding box center [837, 409] width 103 height 31
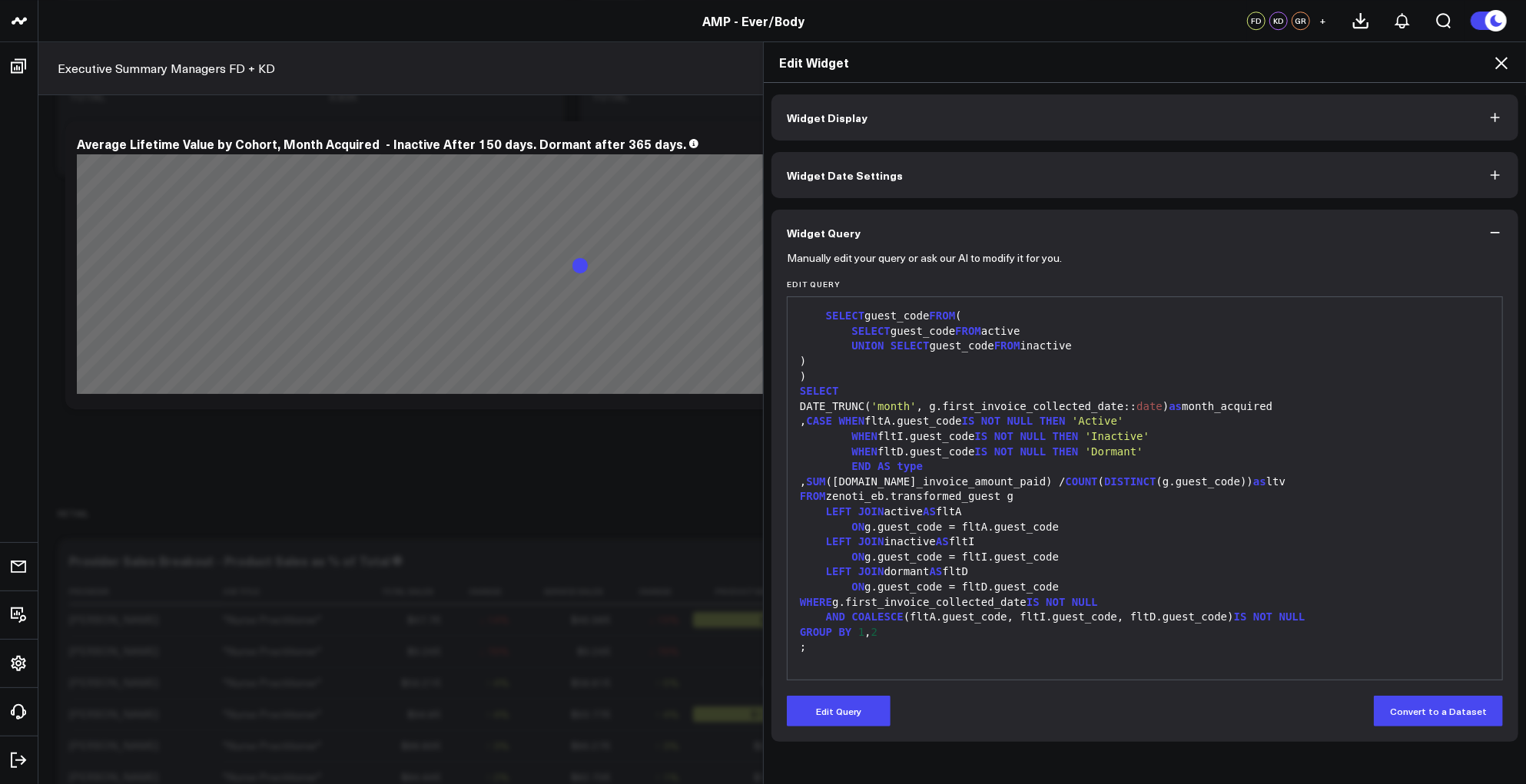
scroll to position [0, 0]
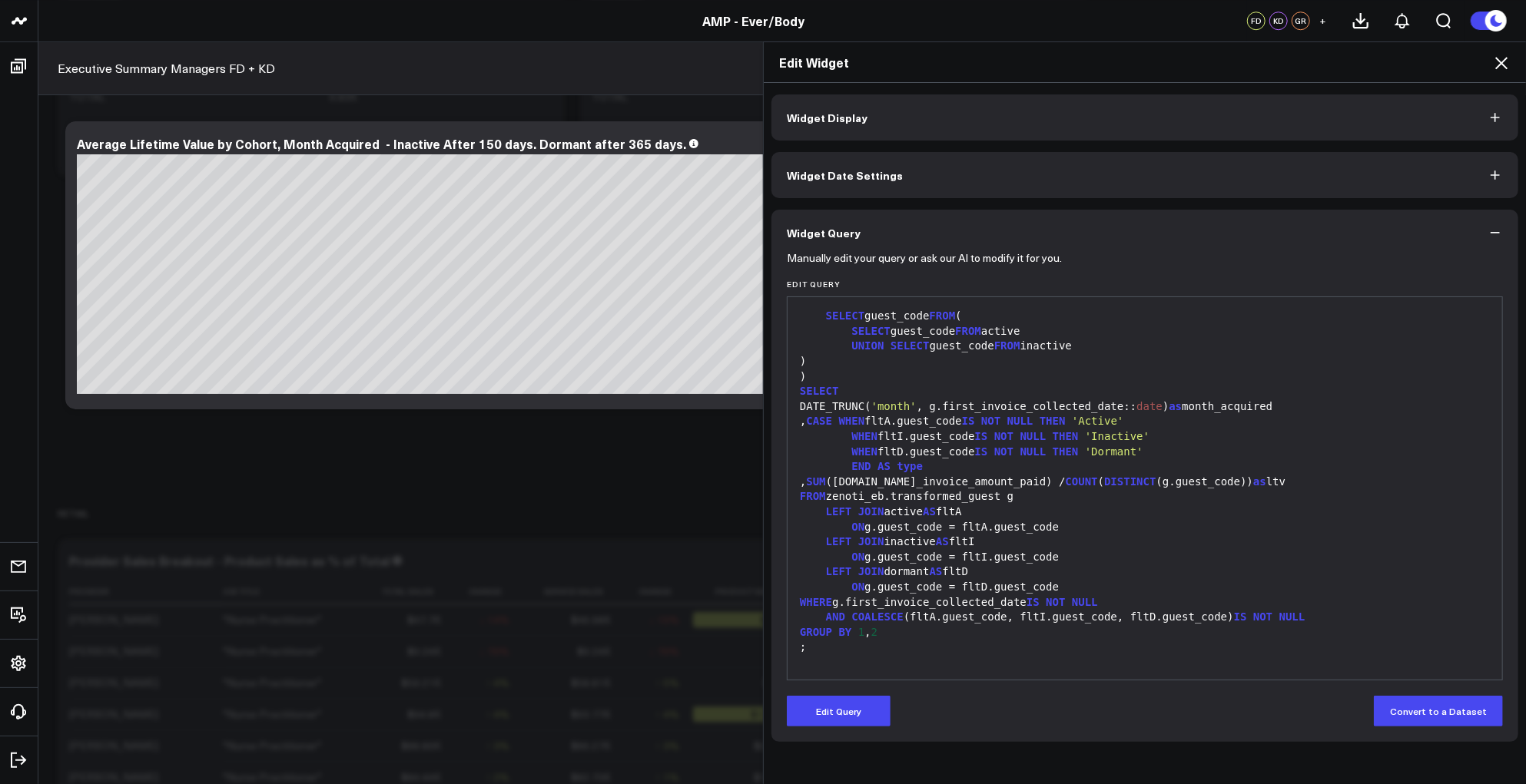
click at [1498, 59] on icon at bounding box center [1500, 63] width 12 height 12
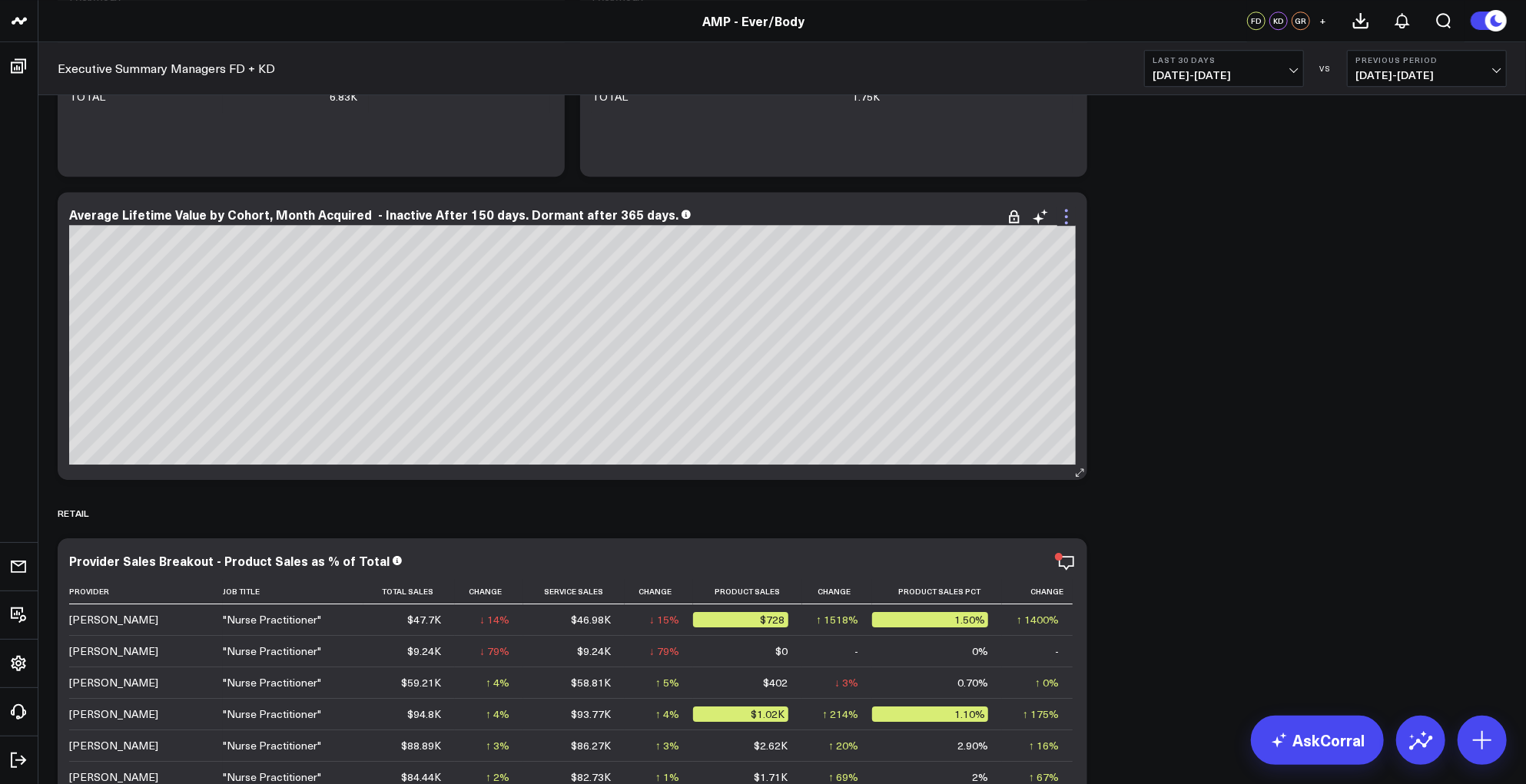
click at [1066, 216] on icon at bounding box center [1066, 216] width 3 height 3
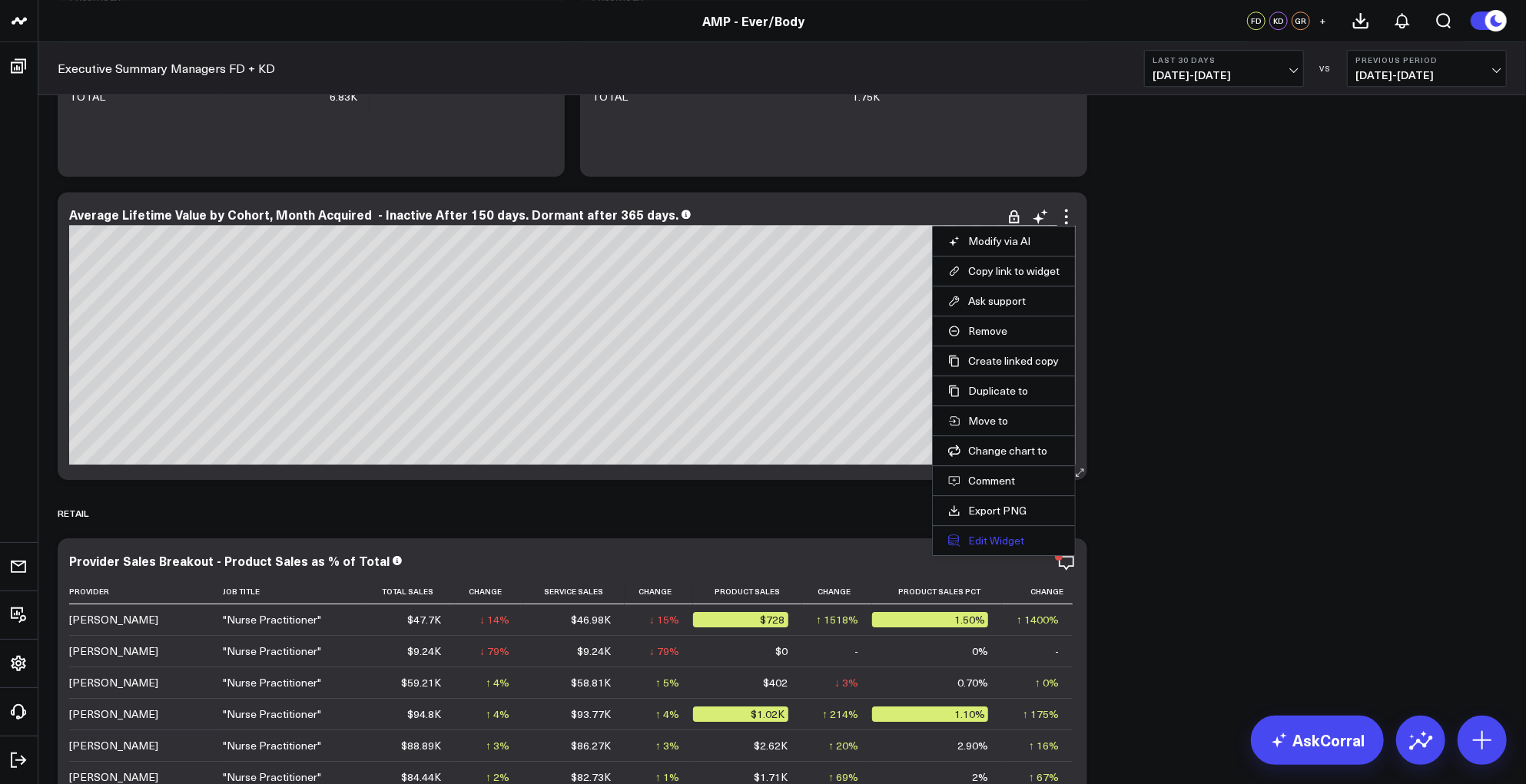
click at [1003, 544] on button "Edit Widget" at bounding box center [1003, 541] width 111 height 14
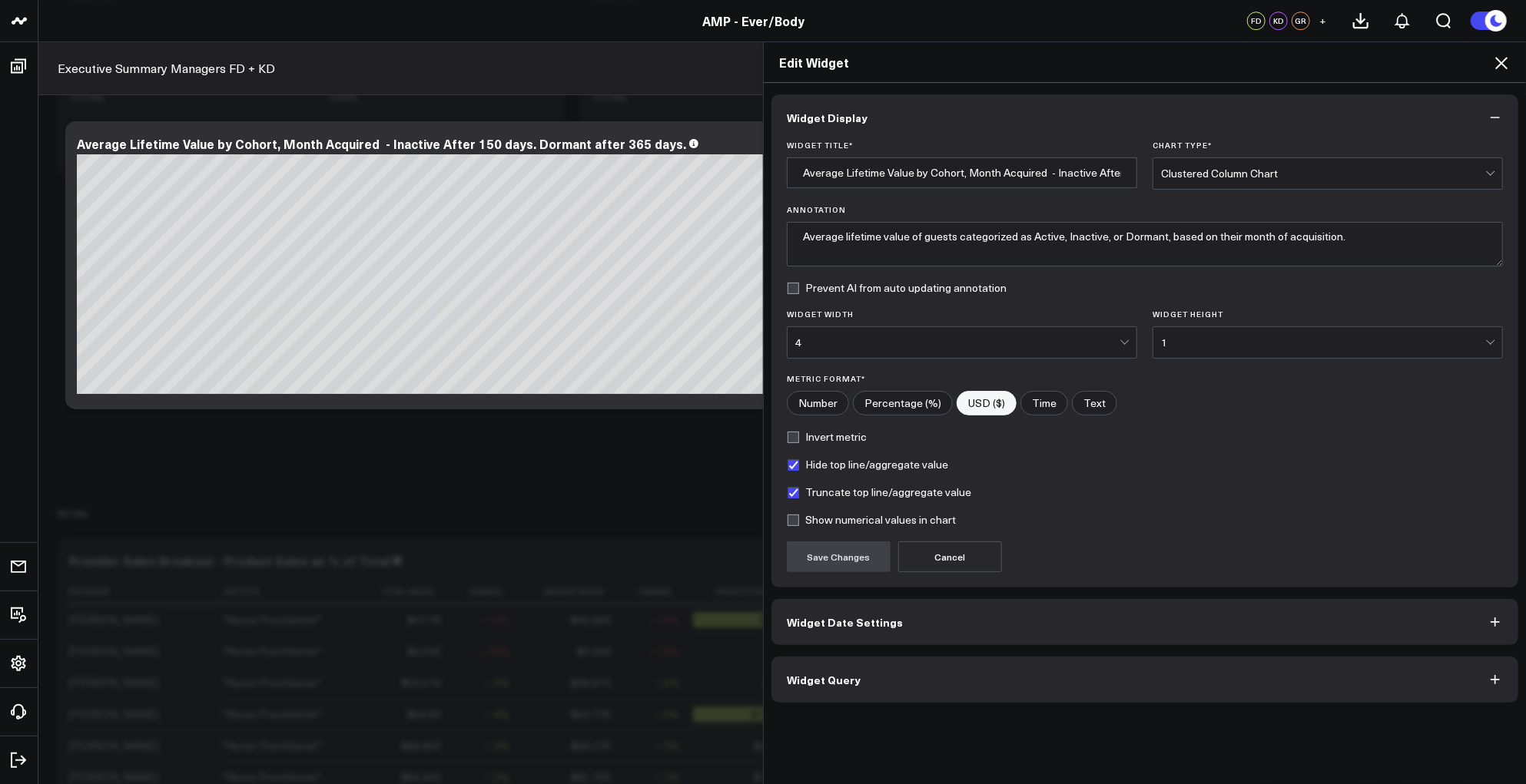
click at [1010, 677] on button "Widget Query" at bounding box center [1145, 680] width 747 height 46
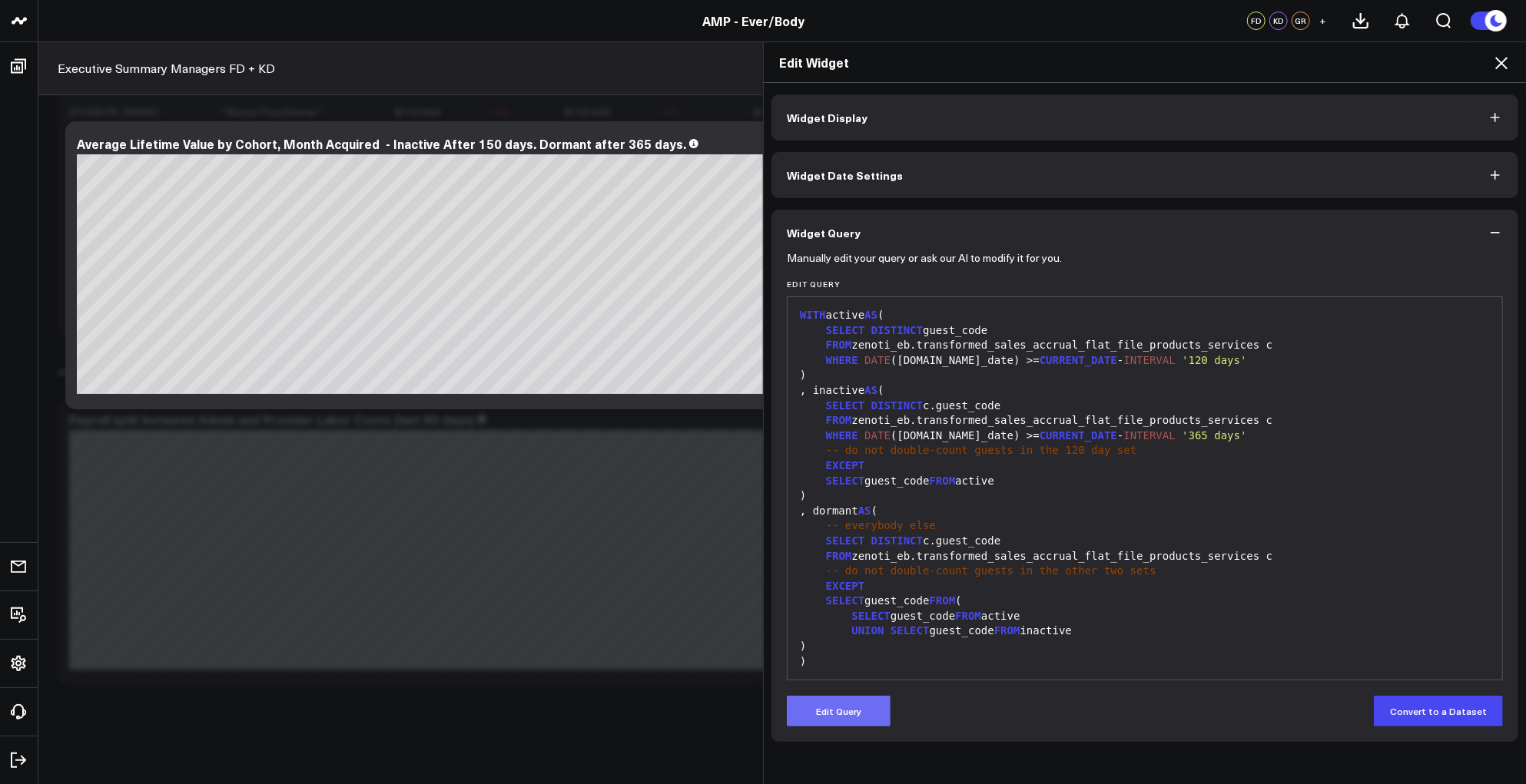
click at [849, 716] on button "Edit Query" at bounding box center [837, 710] width 103 height 31
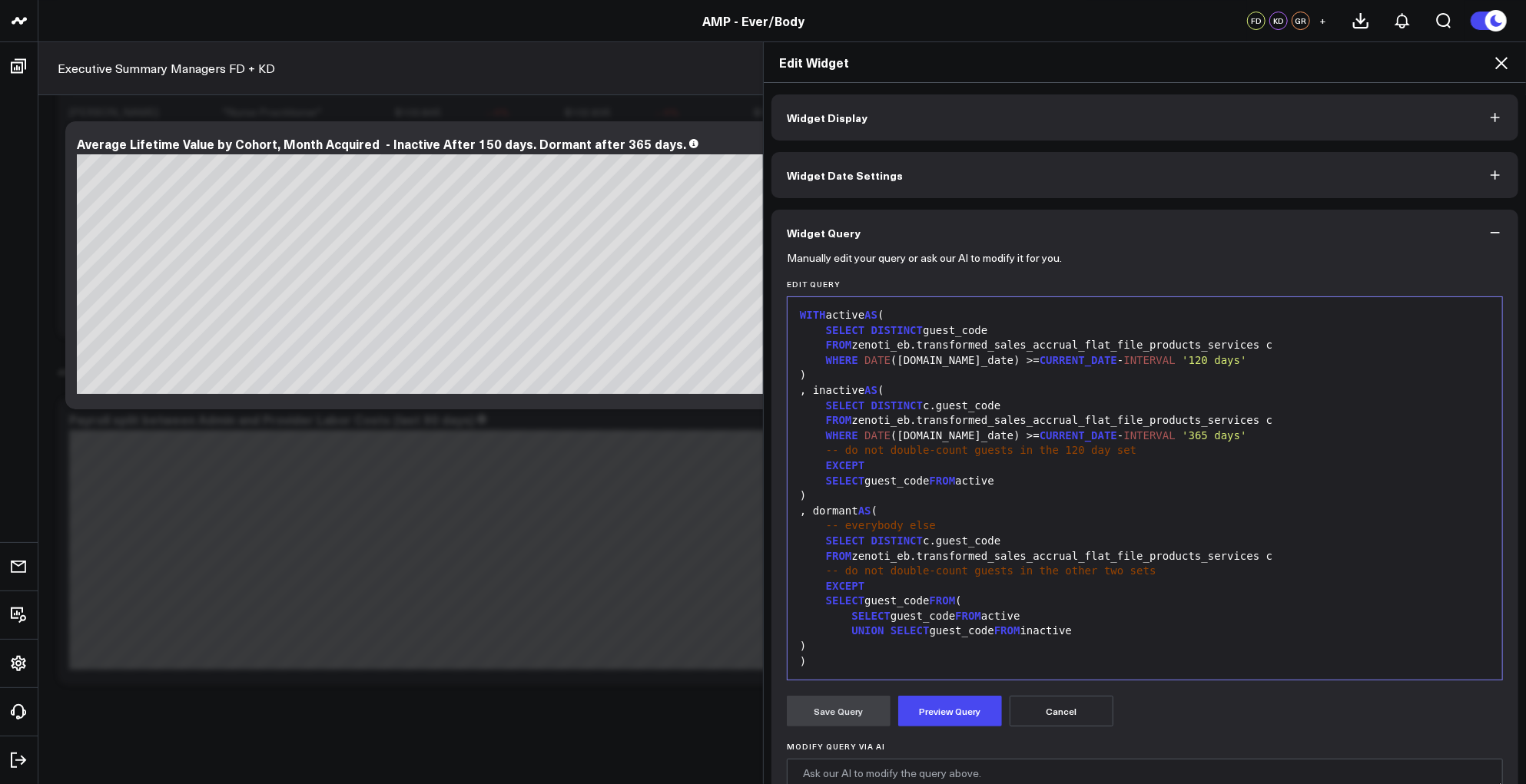
click at [1119, 397] on div ", inactive AS (" at bounding box center [1145, 391] width 699 height 16
click at [1198, 448] on div "-- do not double-count guests in the 120 day set" at bounding box center [1145, 451] width 699 height 16
click at [1170, 518] on div "-- everybody else" at bounding box center [1145, 526] width 699 height 16
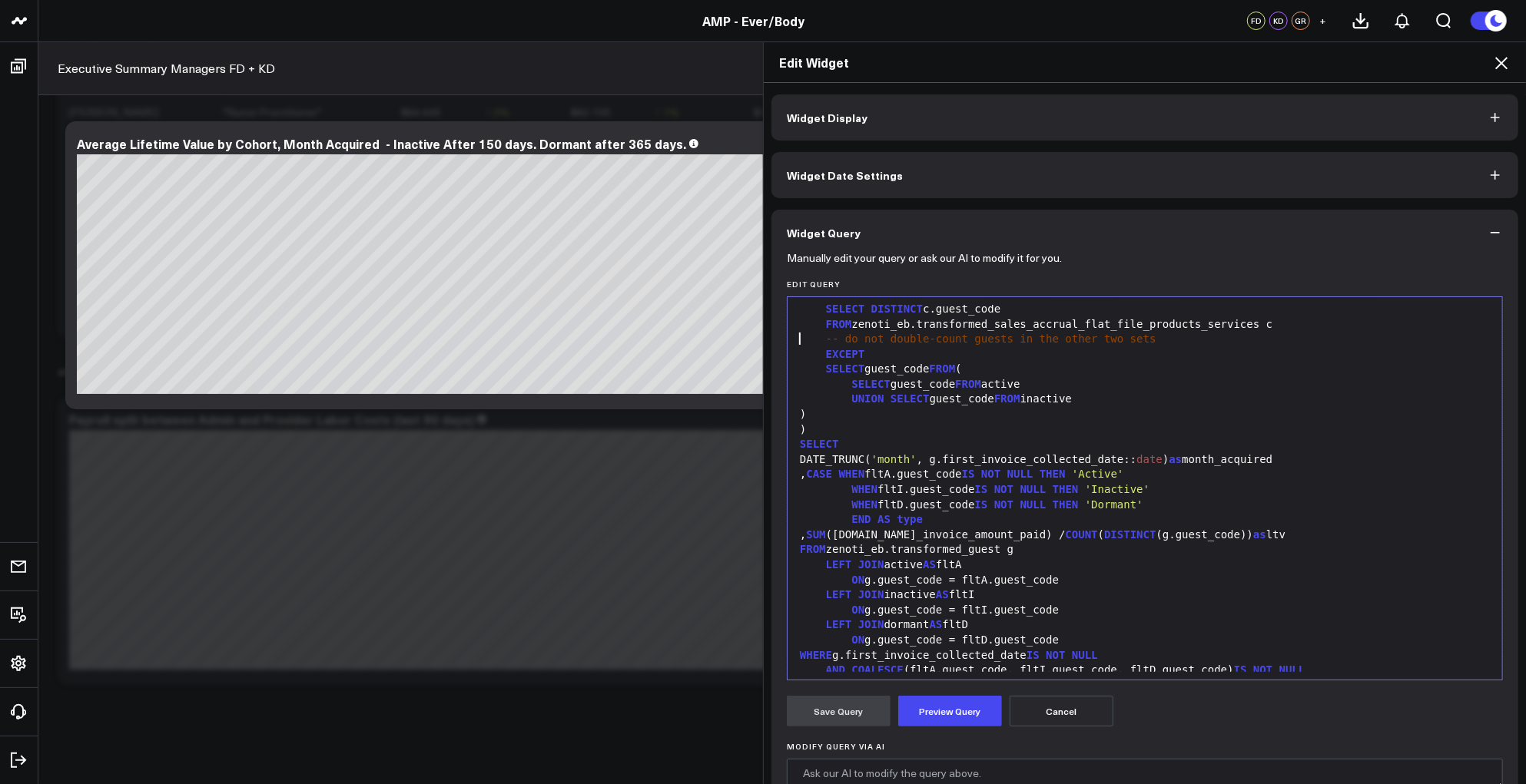
scroll to position [286, 0]
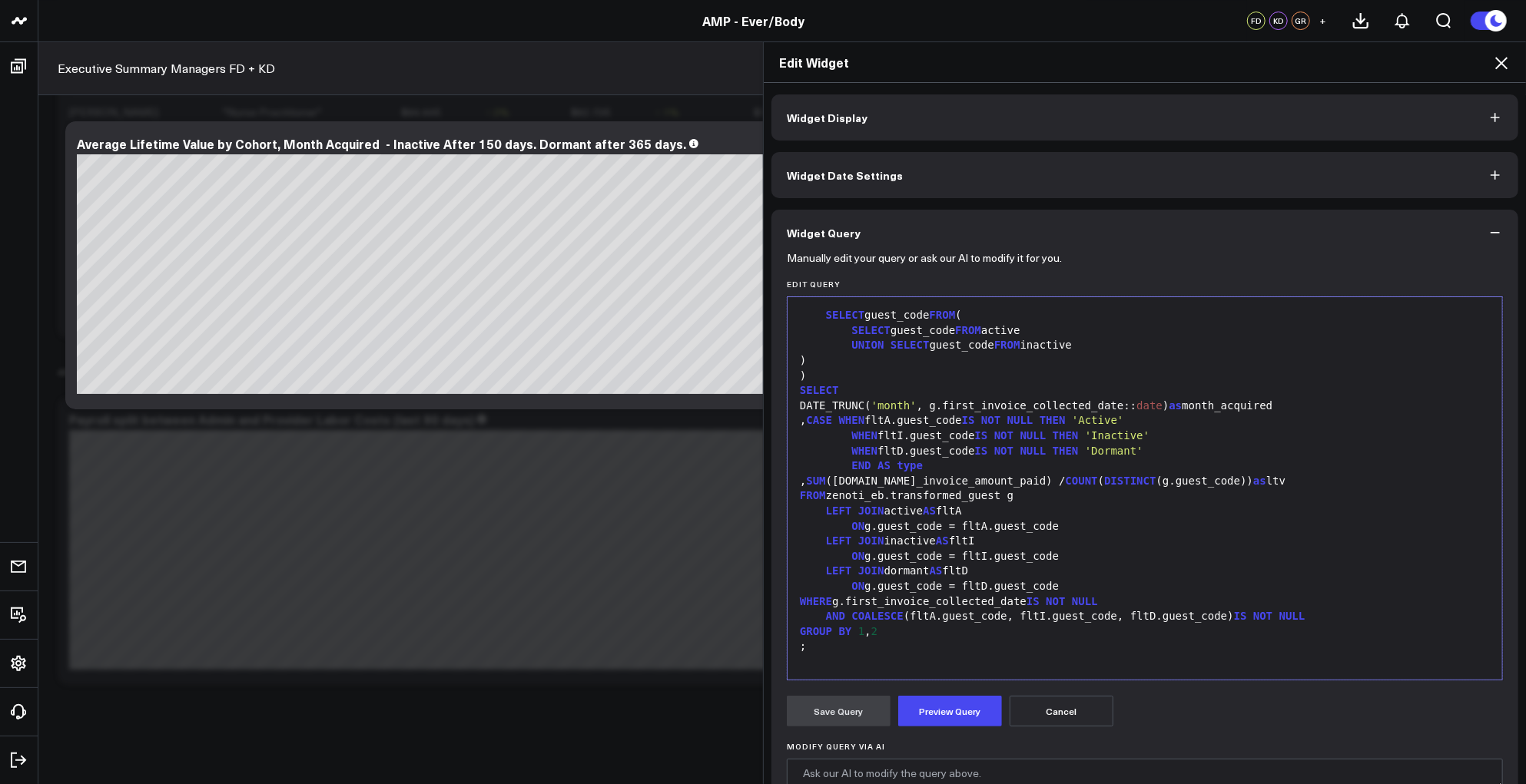
click at [937, 692] on form "Manually edit your query or ask our AI to modify it for you. Edit Query 99 1 2 …" at bounding box center [1144, 586] width 716 height 661
click at [937, 705] on button "Preview Query" at bounding box center [950, 710] width 103 height 31
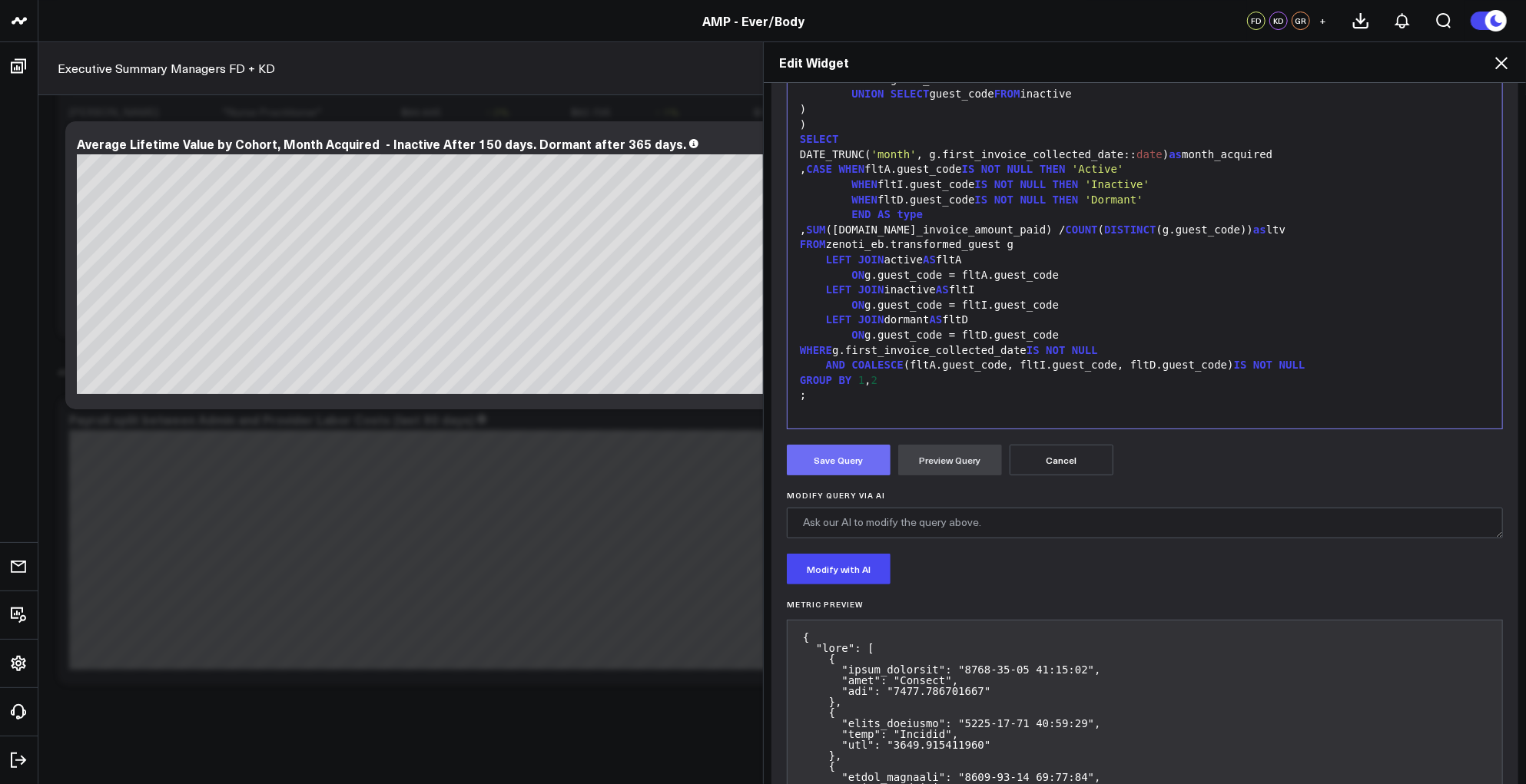
click at [832, 445] on button "Save Query" at bounding box center [837, 459] width 103 height 31
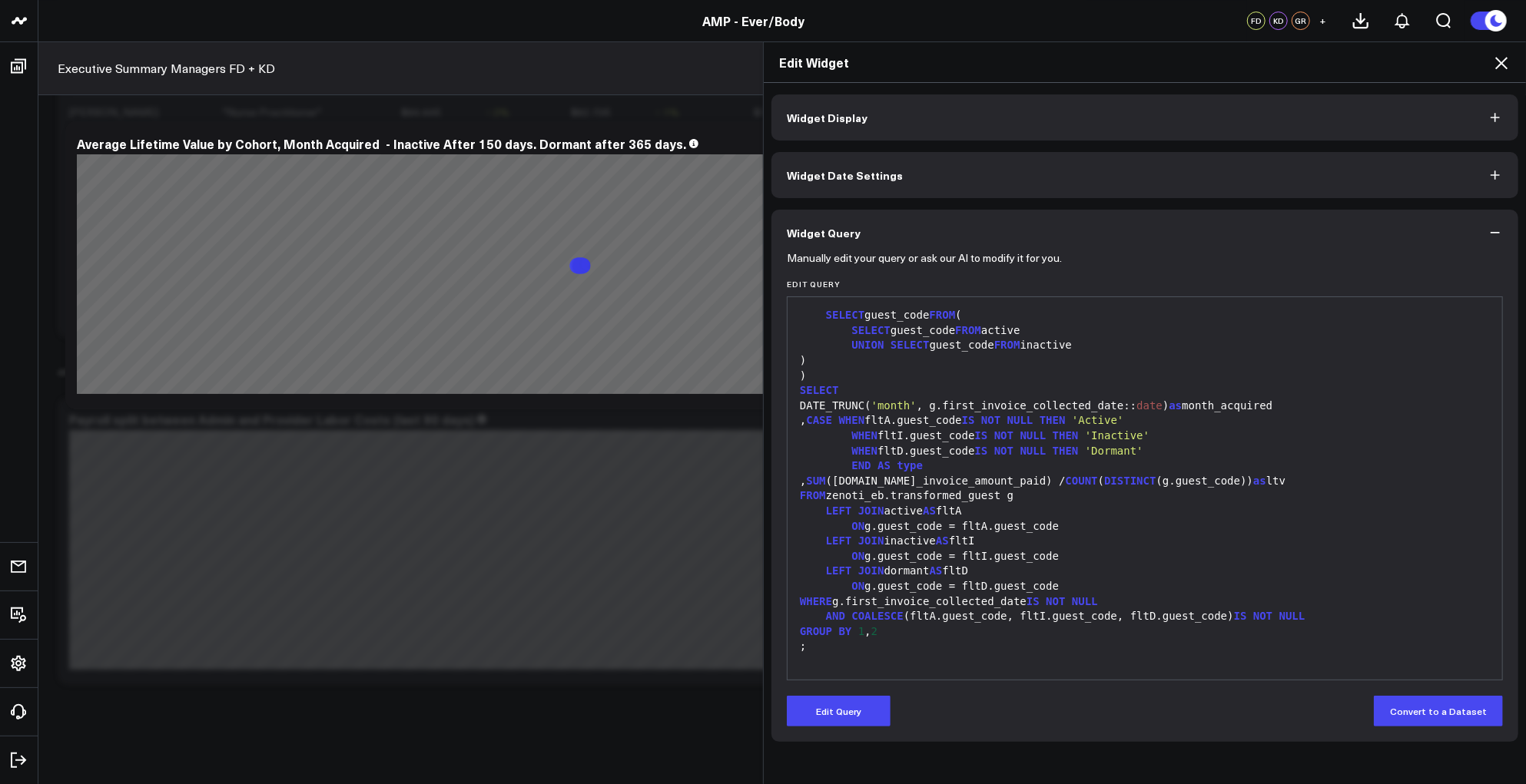
scroll to position [0, 0]
click at [1498, 62] on icon at bounding box center [1500, 63] width 19 height 19
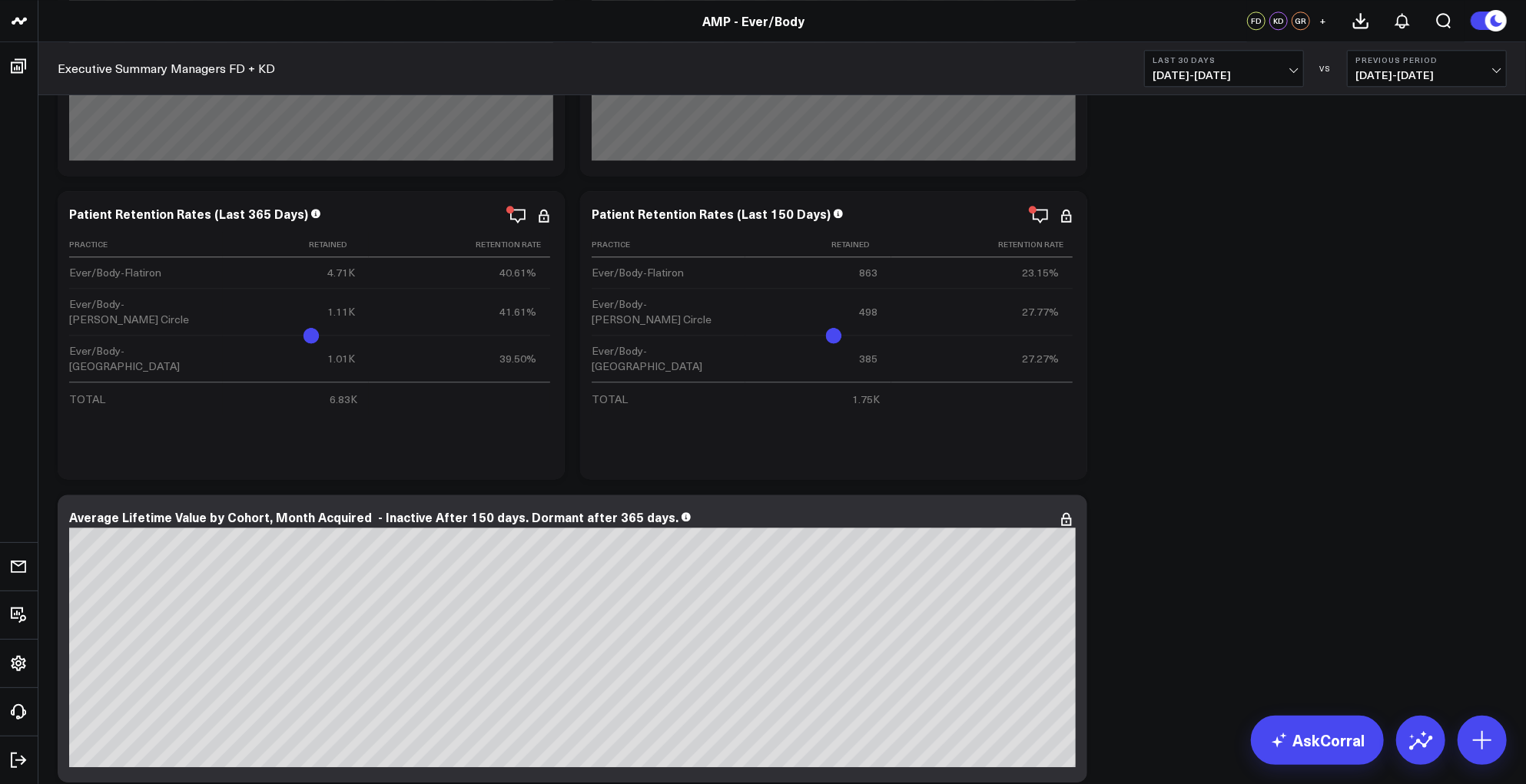
scroll to position [7275, 0]
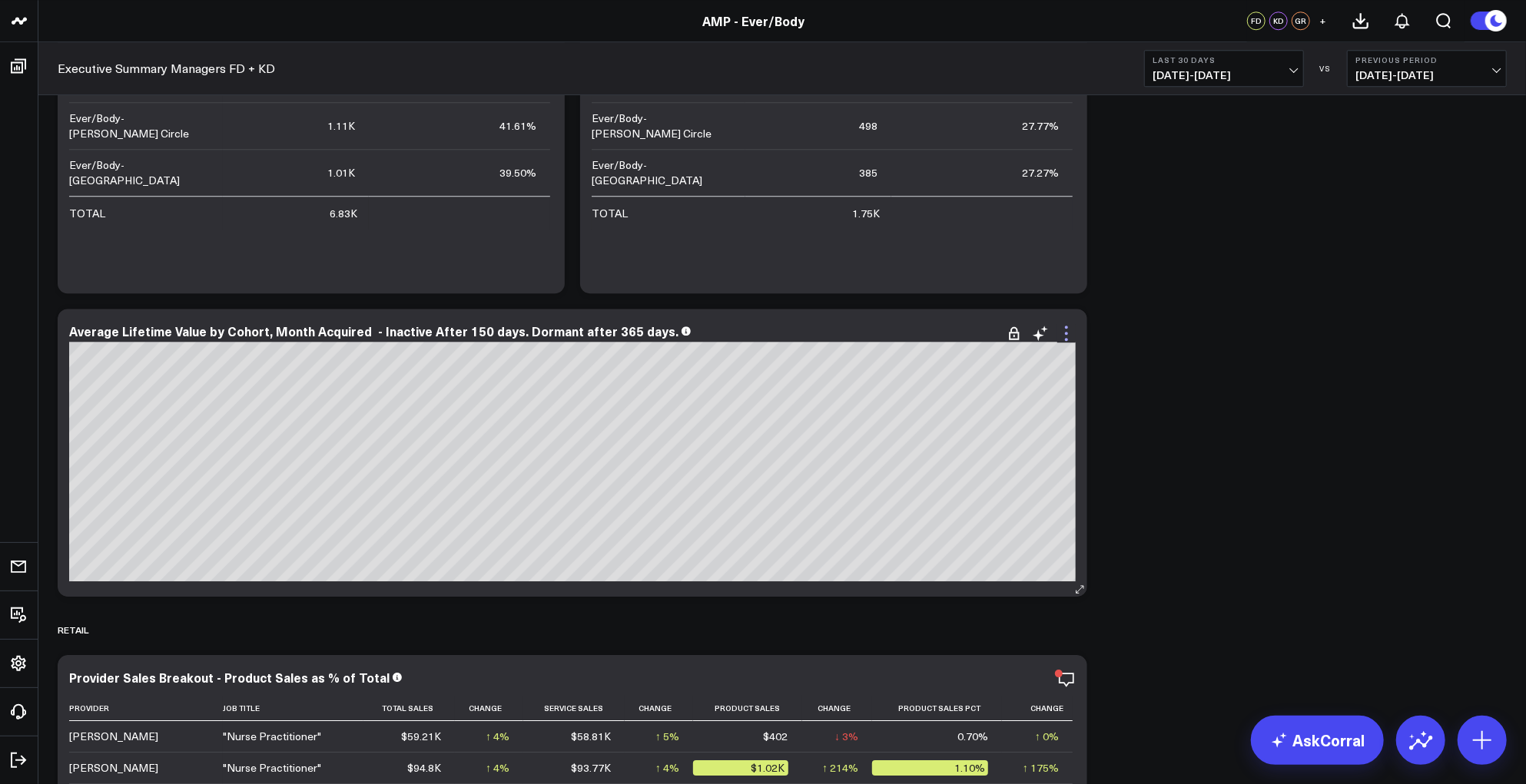
click at [1062, 336] on icon at bounding box center [1066, 333] width 19 height 19
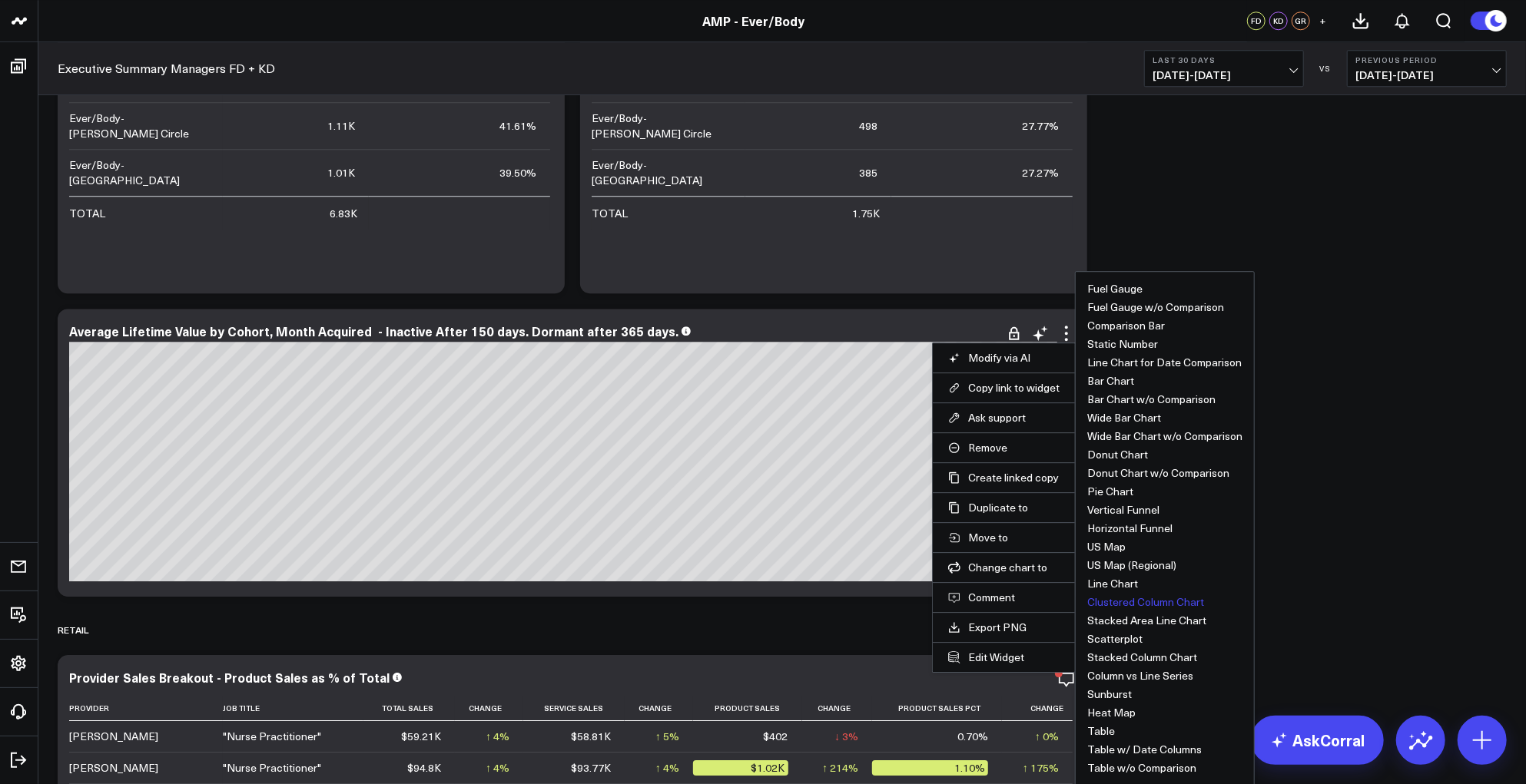
click at [1209, 408] on ul "Fuel Gauge Fuel Gauge w/o Comparison Comparison Bar Static Number Line Chart fo…" at bounding box center [1164, 528] width 179 height 514
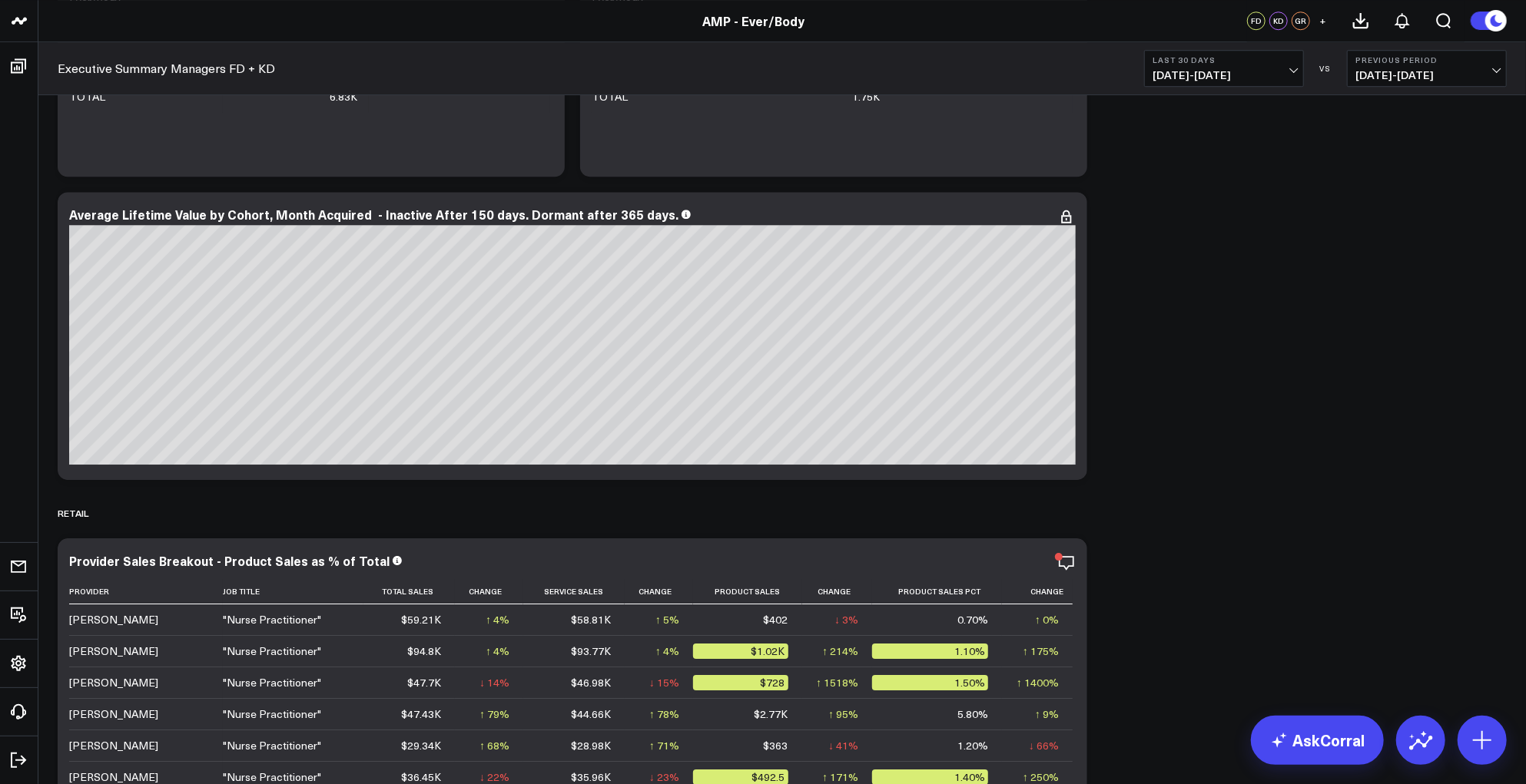
scroll to position [7415, 0]
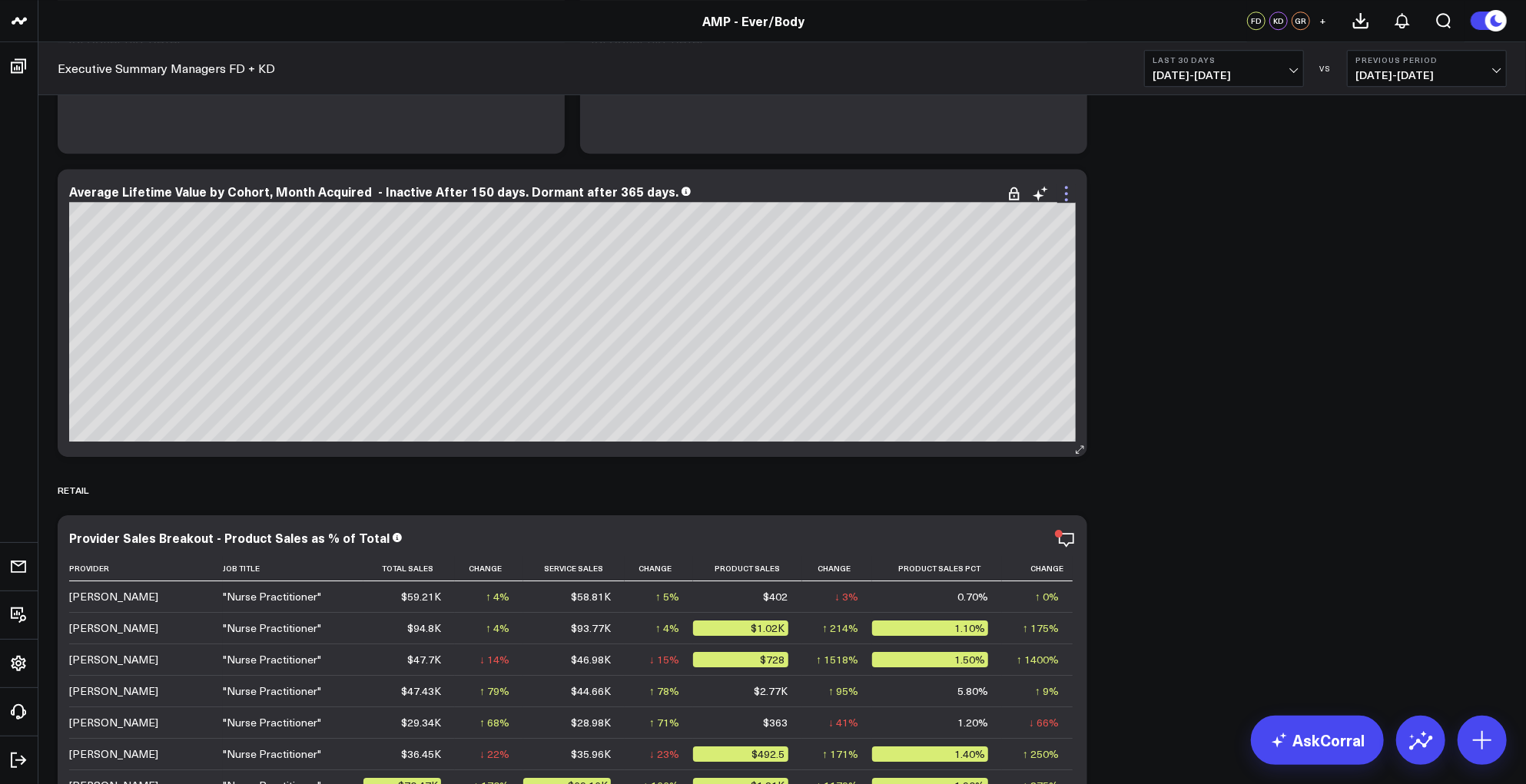
click at [1067, 194] on icon at bounding box center [1066, 193] width 3 height 3
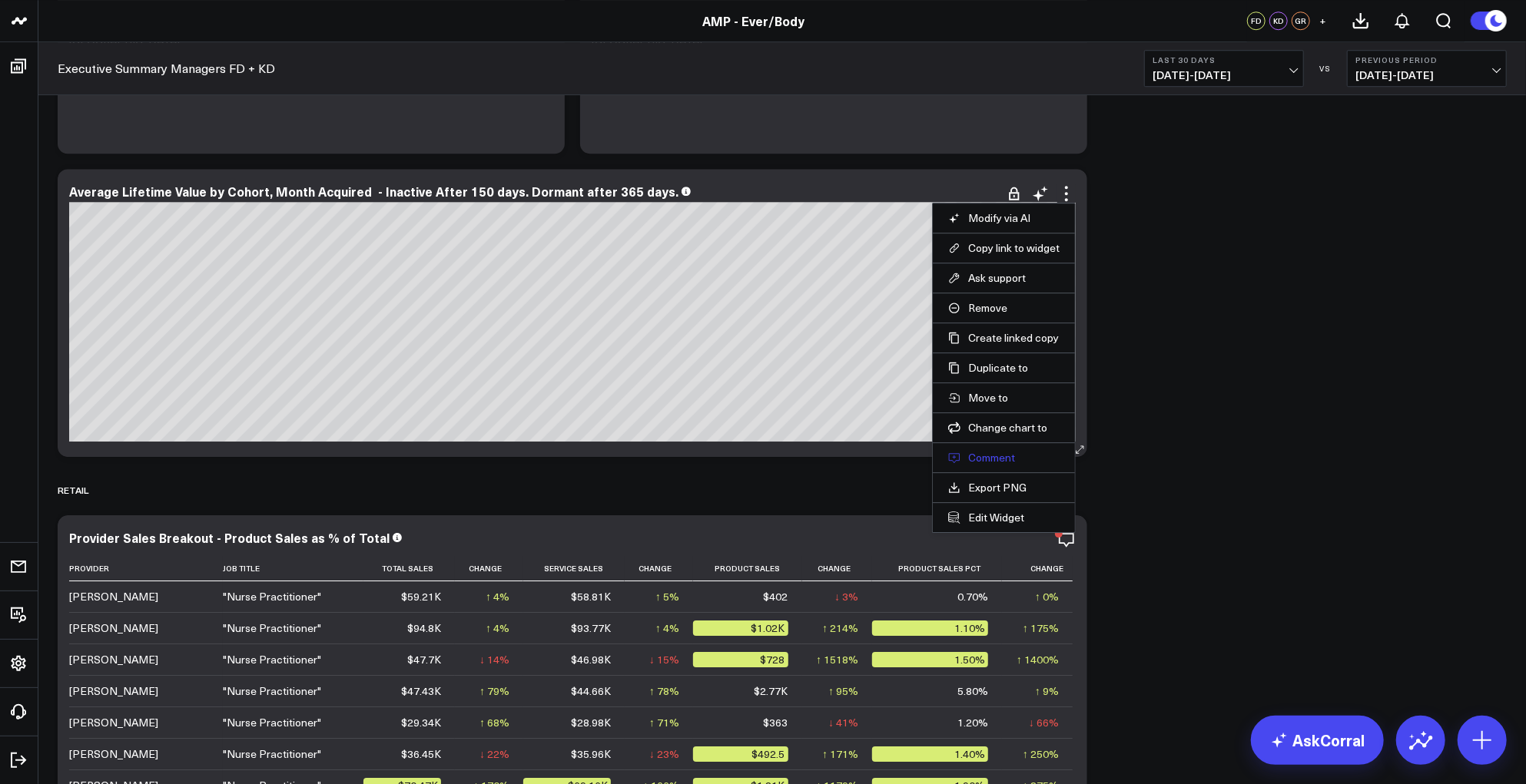
click at [979, 459] on button "Comment" at bounding box center [1003, 458] width 111 height 14
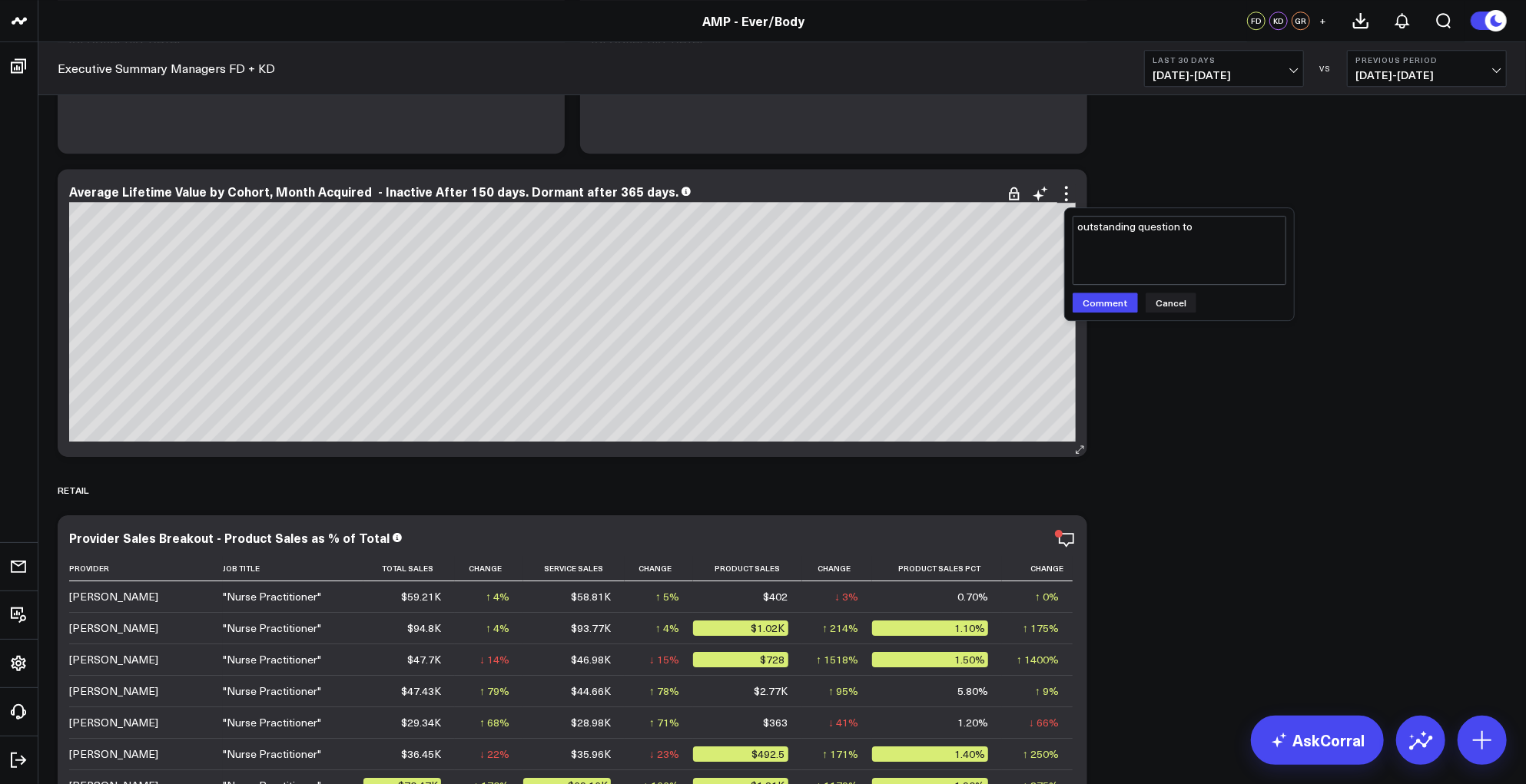
type textarea "outstanding question to"
